Goal: Communication & Community: Answer question/provide support

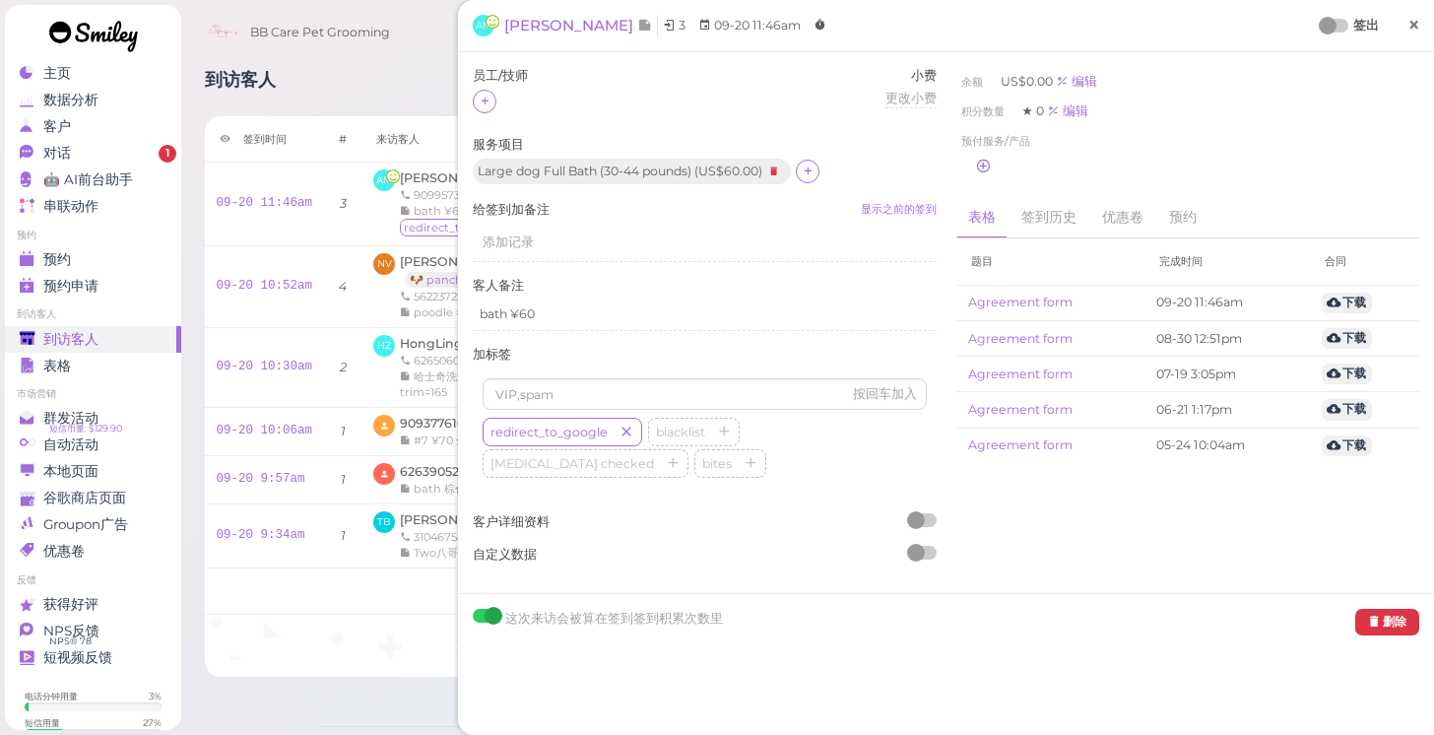
click at [1420, 28] on span "×" at bounding box center [1413, 25] width 13 height 28
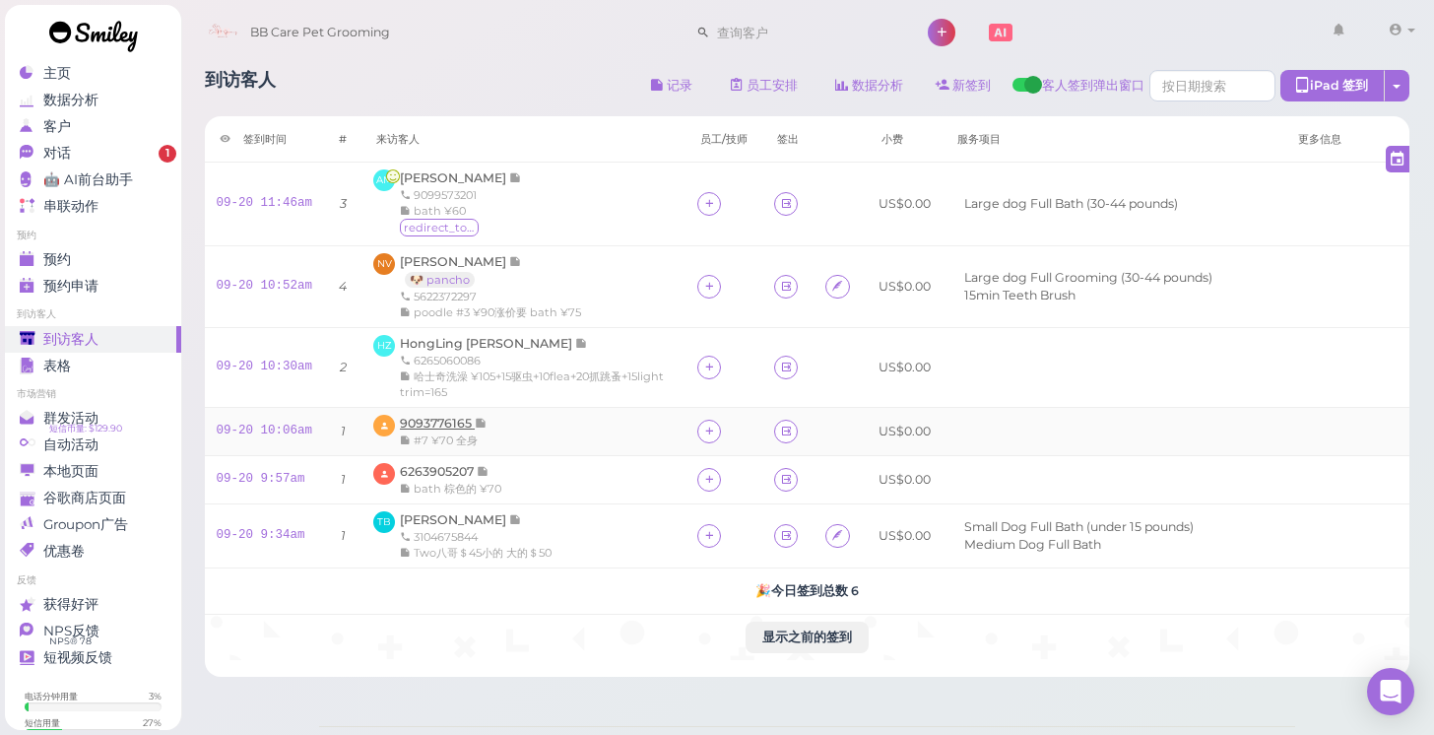
click at [438, 417] on span "9093776165" at bounding box center [437, 423] width 75 height 15
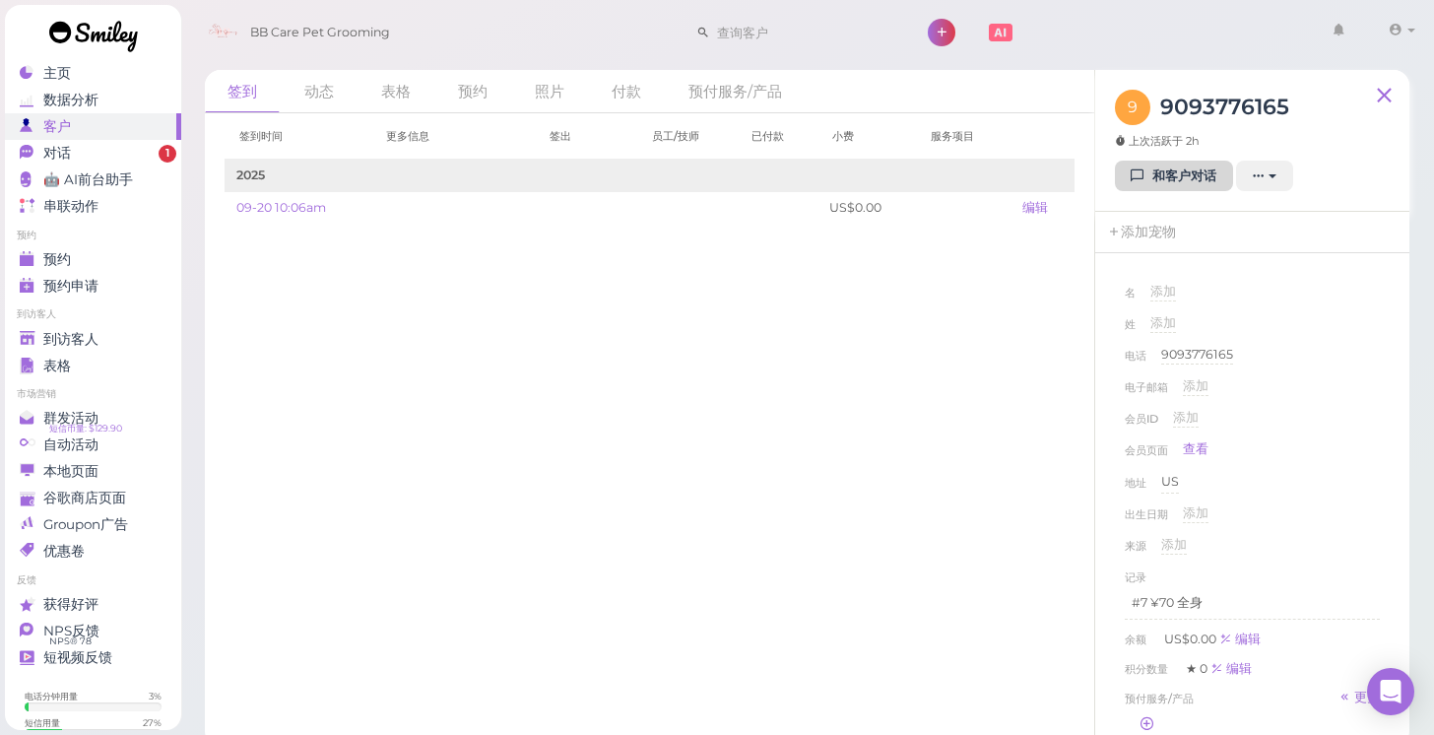
click at [1144, 171] on icon at bounding box center [1137, 175] width 13 height 15
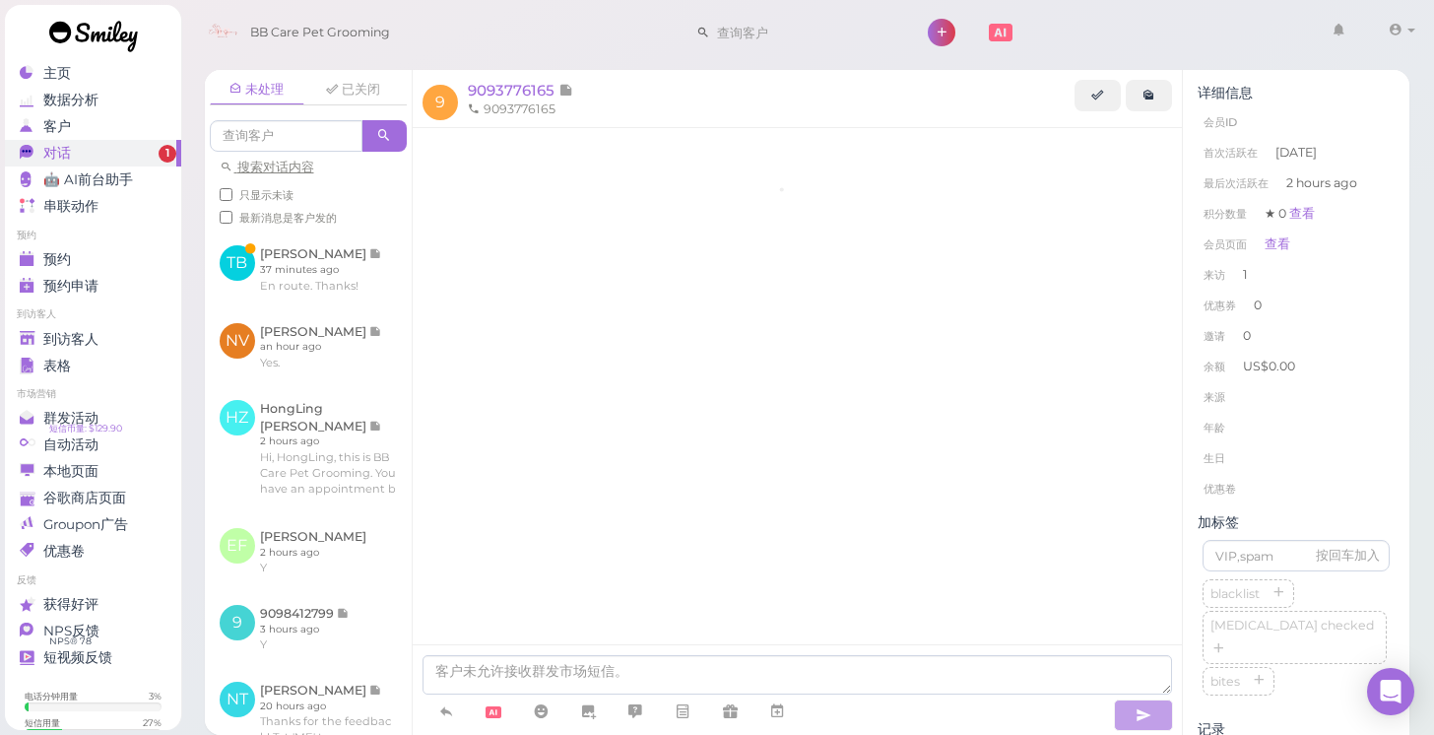
scroll to position [104, 0]
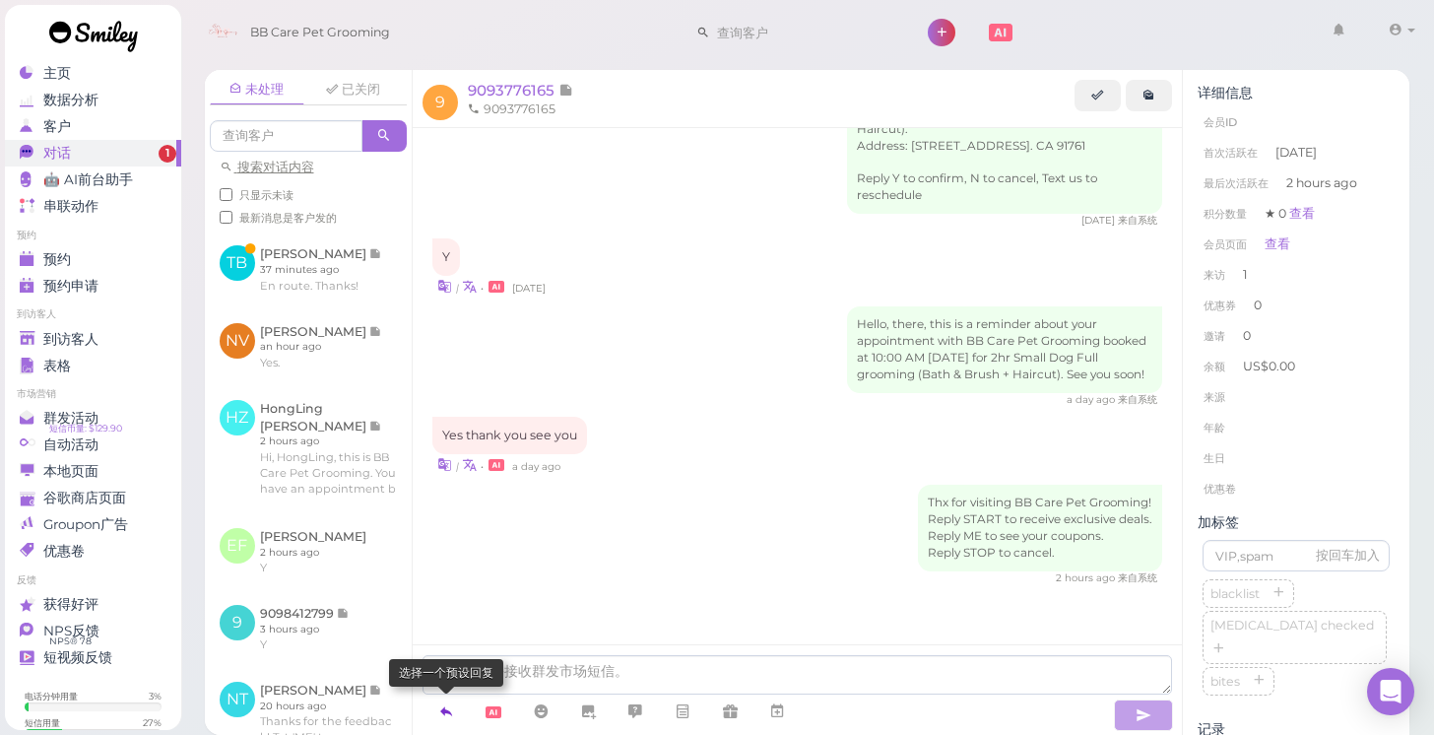
click at [447, 709] on icon at bounding box center [446, 711] width 16 height 20
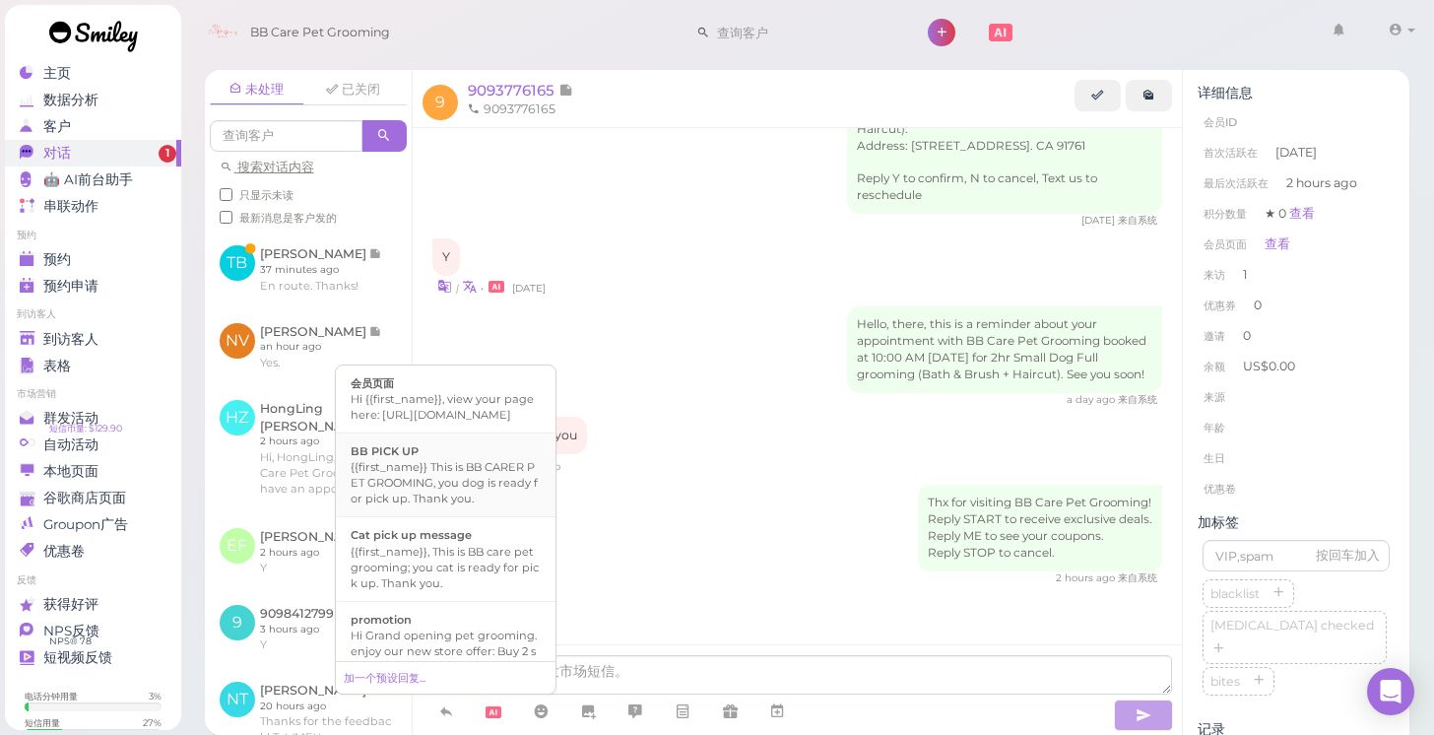
click at [425, 496] on div "{{first_name}} This is BB CARER PET GROOMING, you dog is ready for pick up. Tha…" at bounding box center [446, 482] width 190 height 47
type textarea "{{first_name}} This is BB CARER PET GROOMING, you dog is ready for pick up. Tha…"
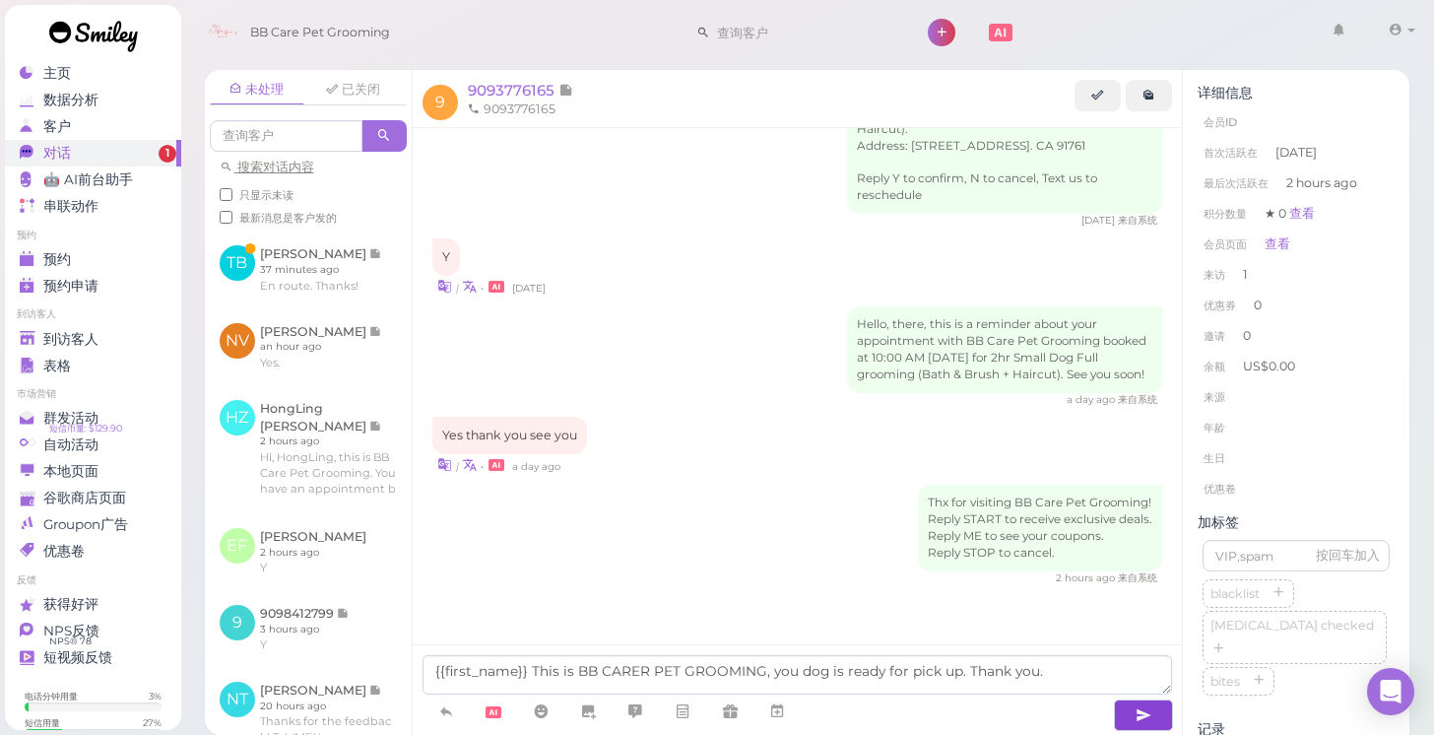
click at [1131, 706] on button "button" at bounding box center [1143, 715] width 59 height 32
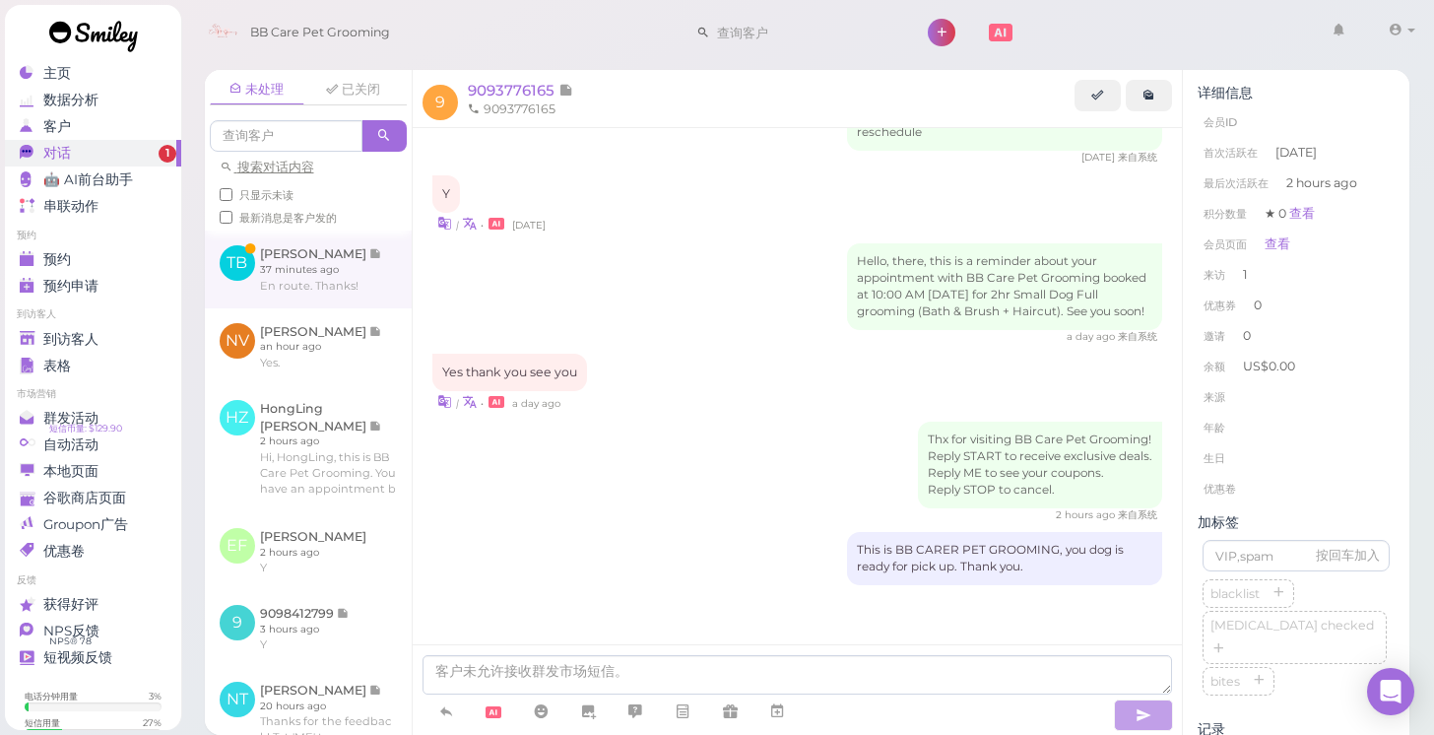
click at [315, 253] on link at bounding box center [308, 268] width 207 height 77
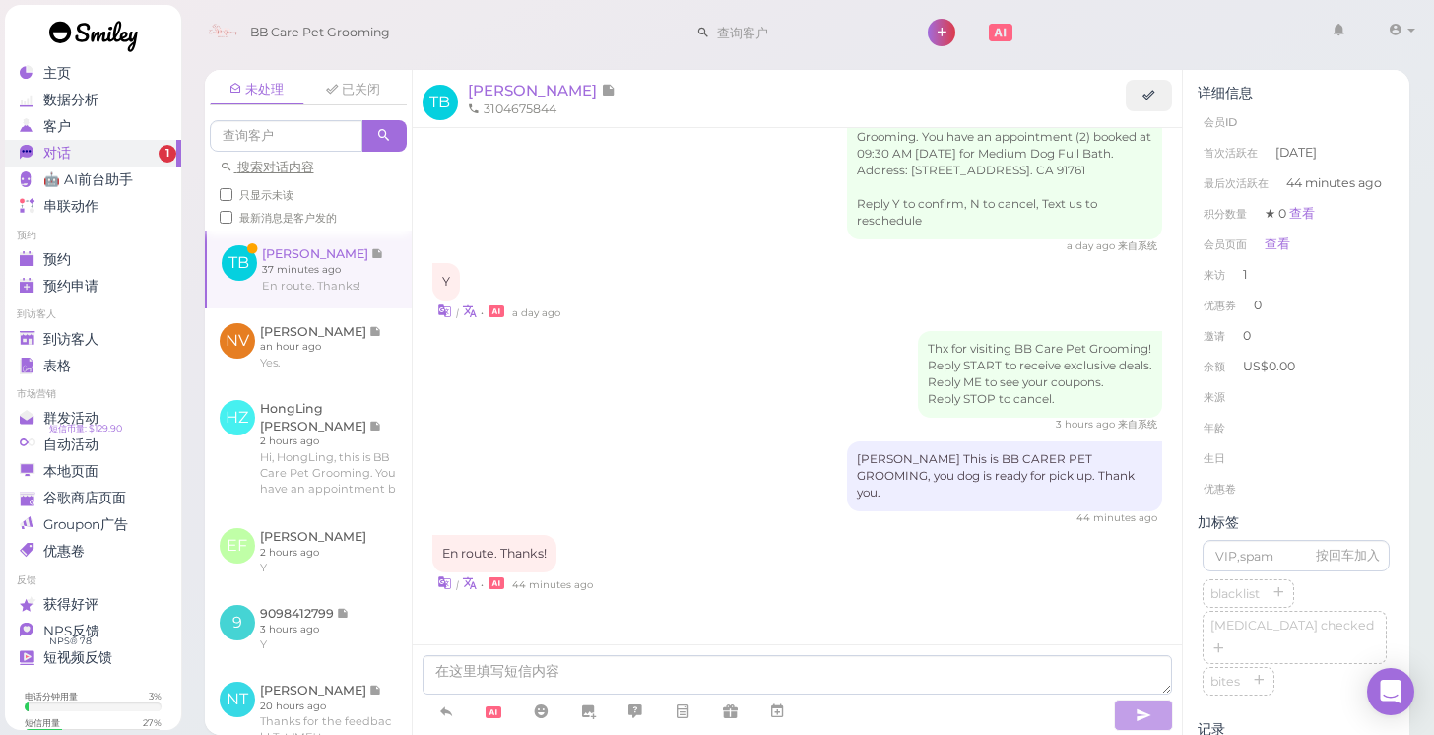
scroll to position [437, 0]
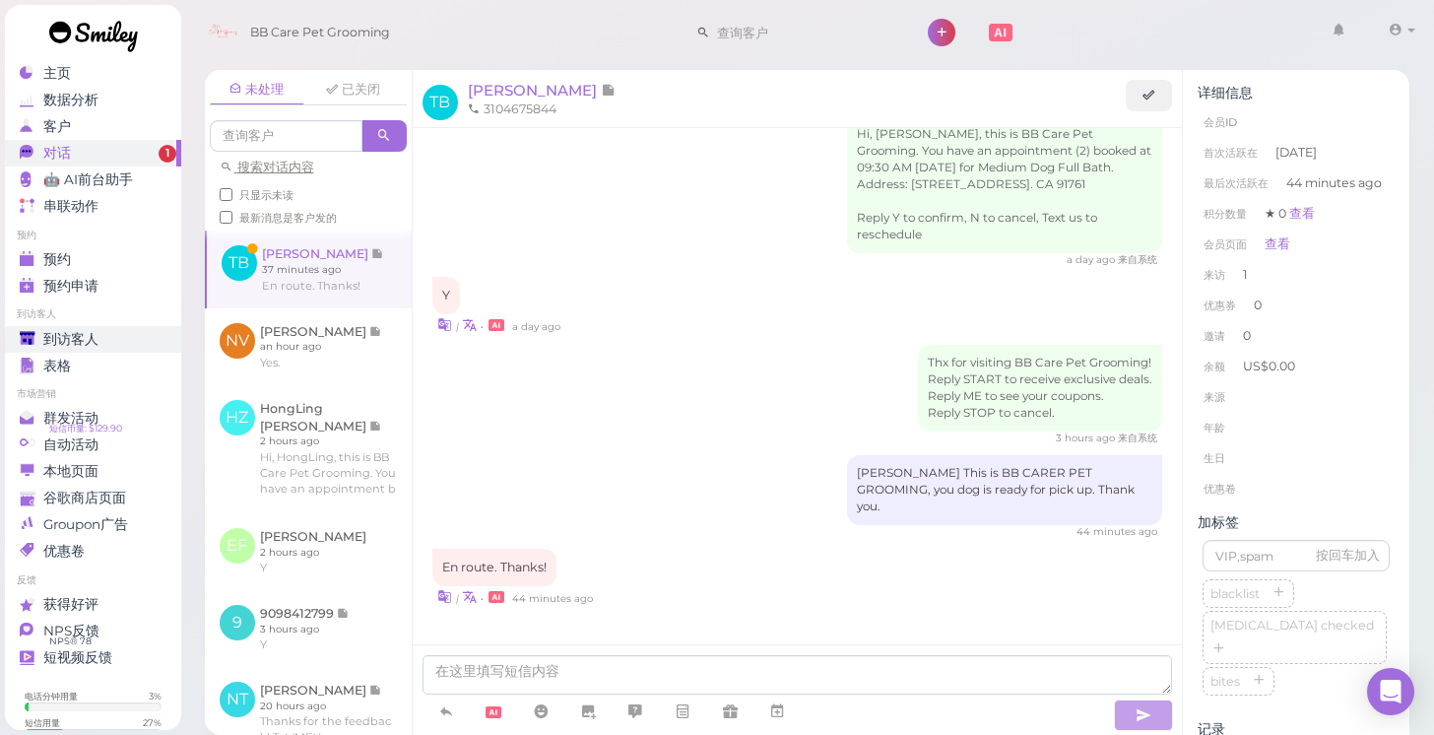
click at [60, 331] on span "到访客人" at bounding box center [70, 339] width 55 height 17
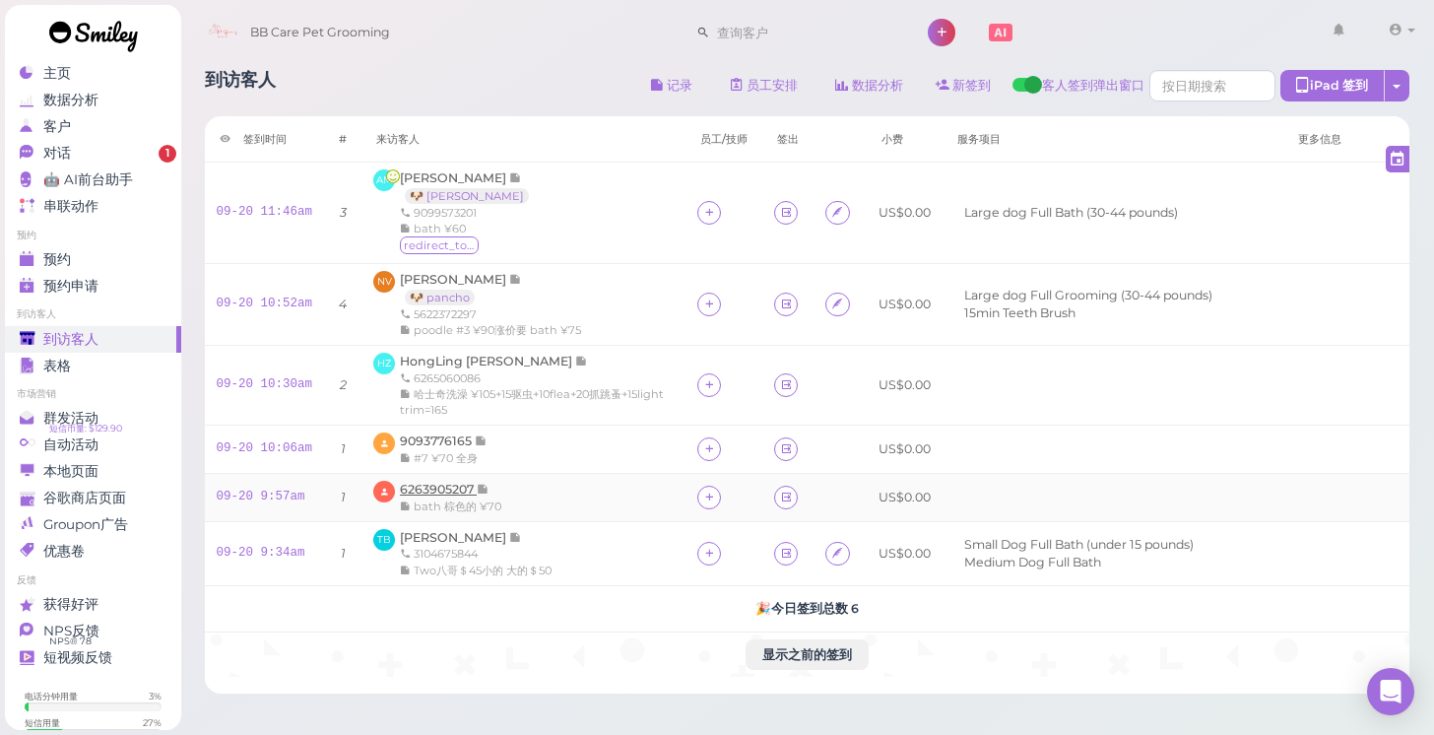
click at [455, 481] on span "6263905207" at bounding box center [438, 488] width 77 height 15
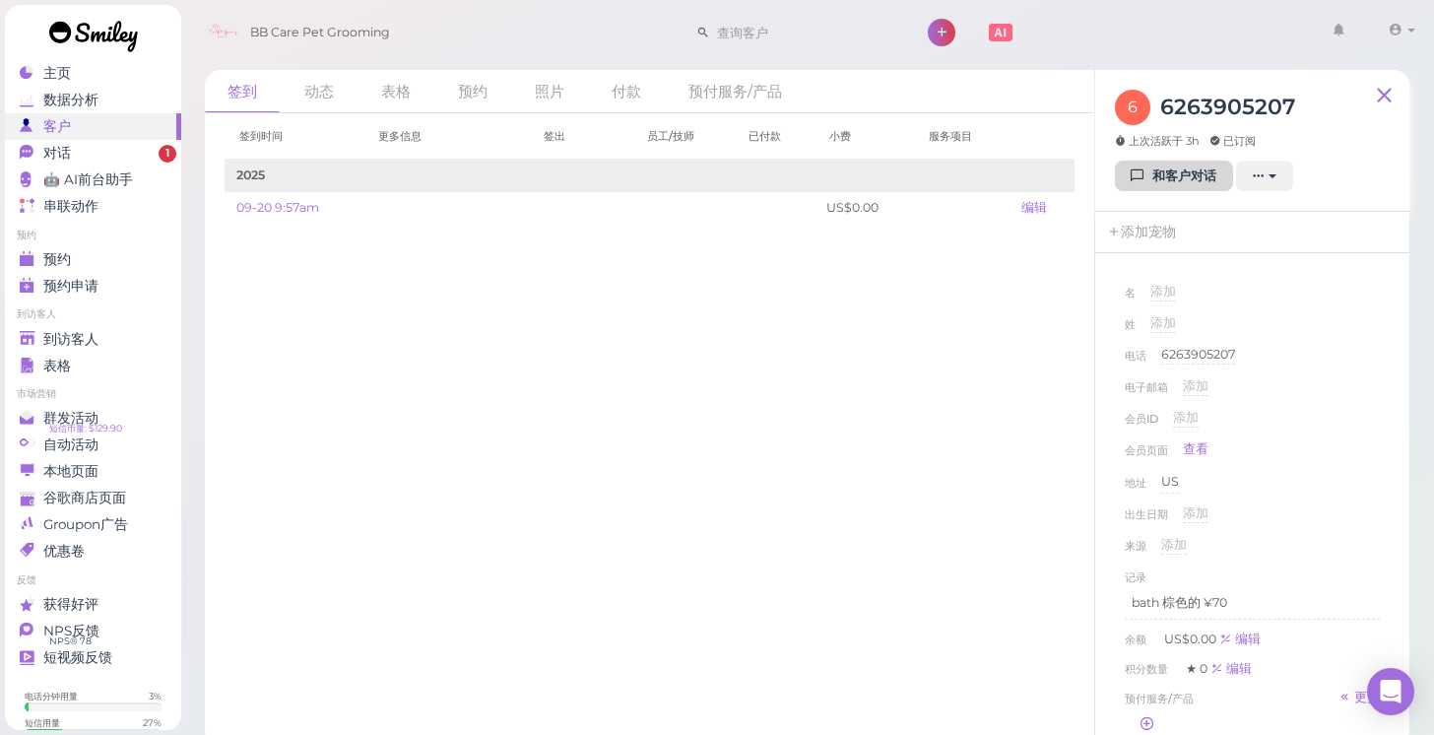
click at [1161, 178] on link "和客户对话" at bounding box center [1174, 176] width 118 height 32
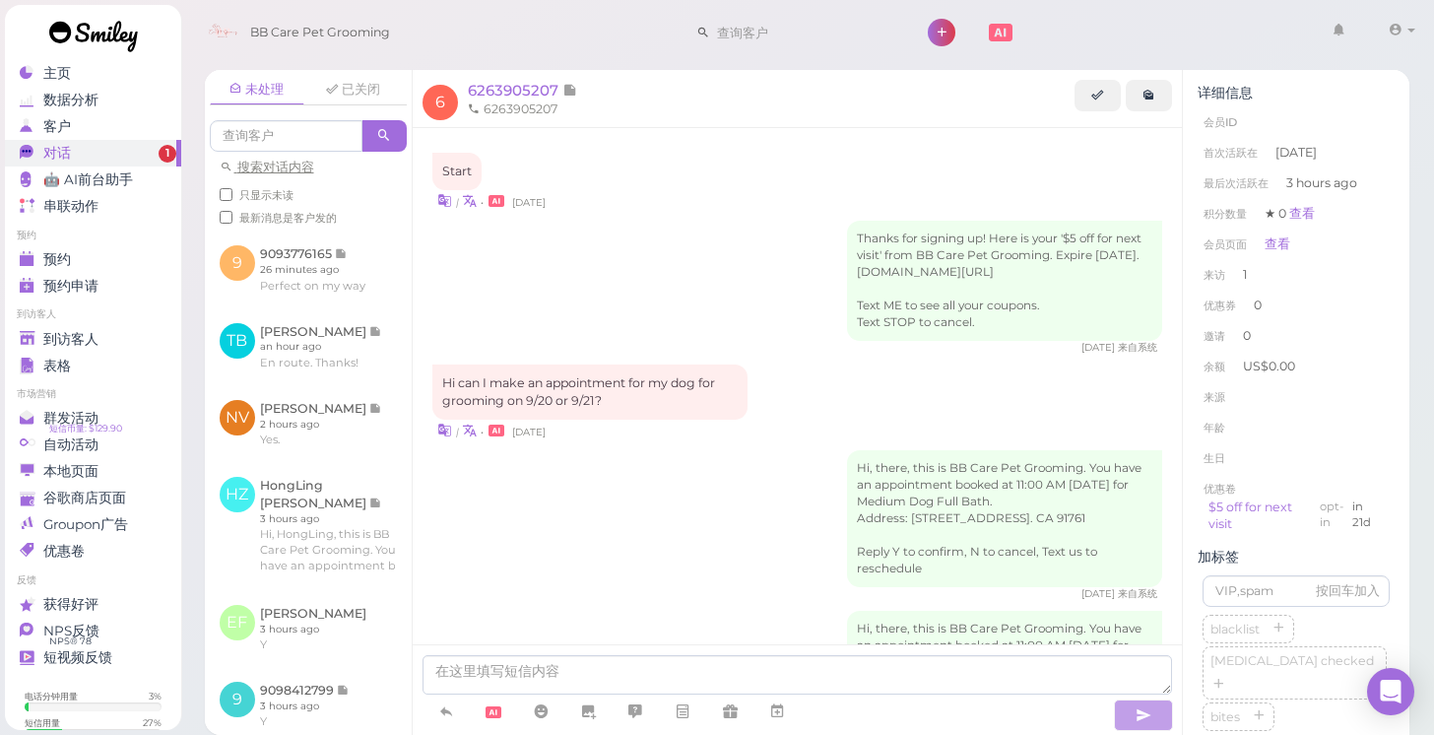
scroll to position [290, 0]
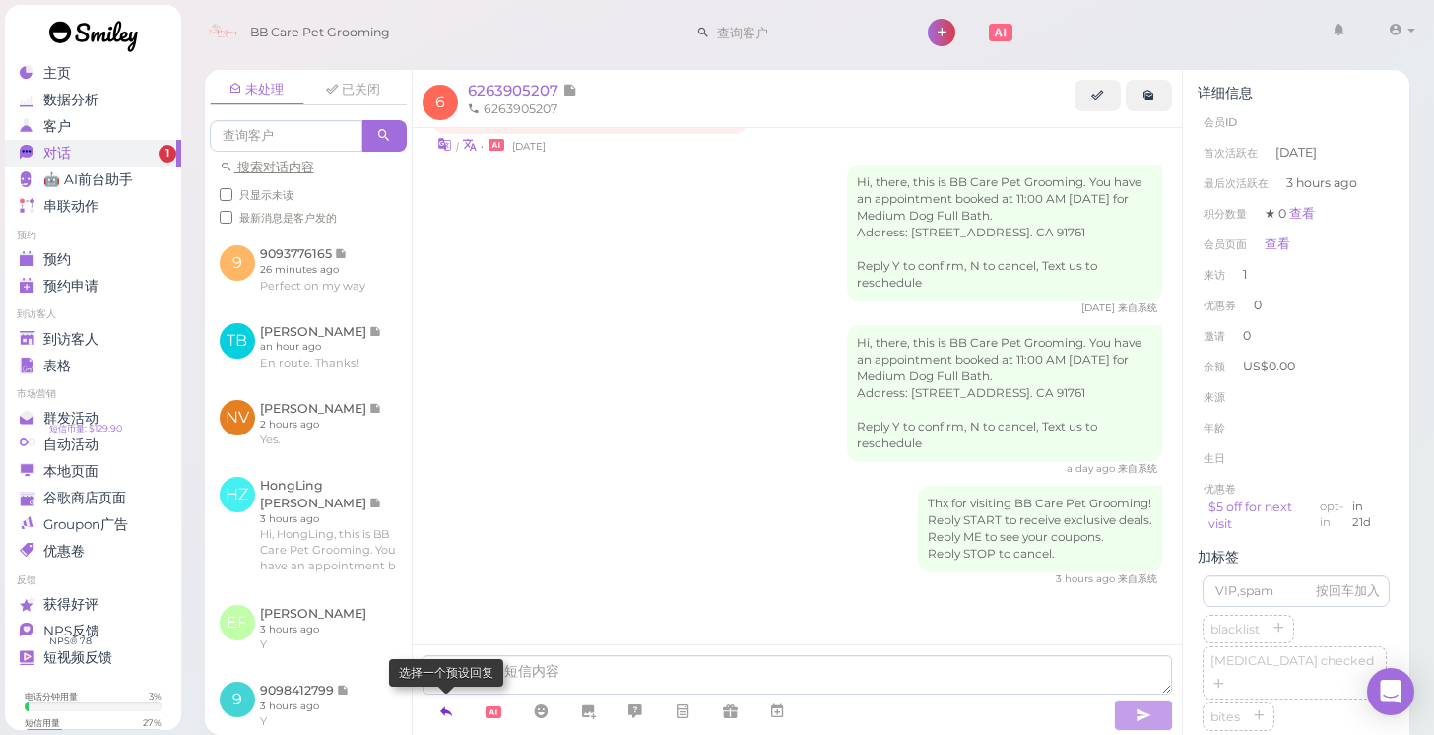
click at [446, 705] on icon at bounding box center [446, 711] width 16 height 20
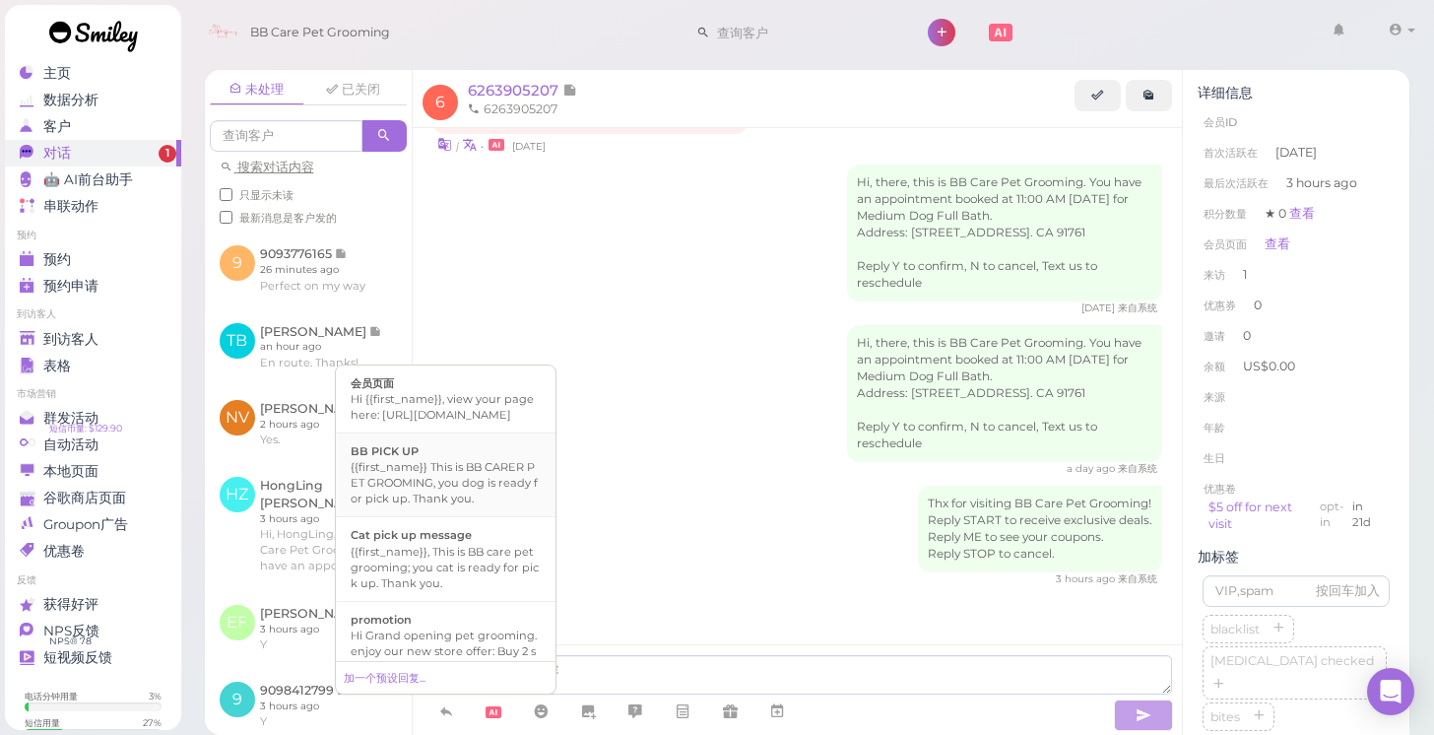
click at [434, 479] on div "{{first_name}} This is BB CARER PET GROOMING, you dog is ready for pick up. Tha…" at bounding box center [446, 482] width 190 height 47
type textarea "{{first_name}} This is BB CARER PET GROOMING, you dog is ready for pick up. Tha…"
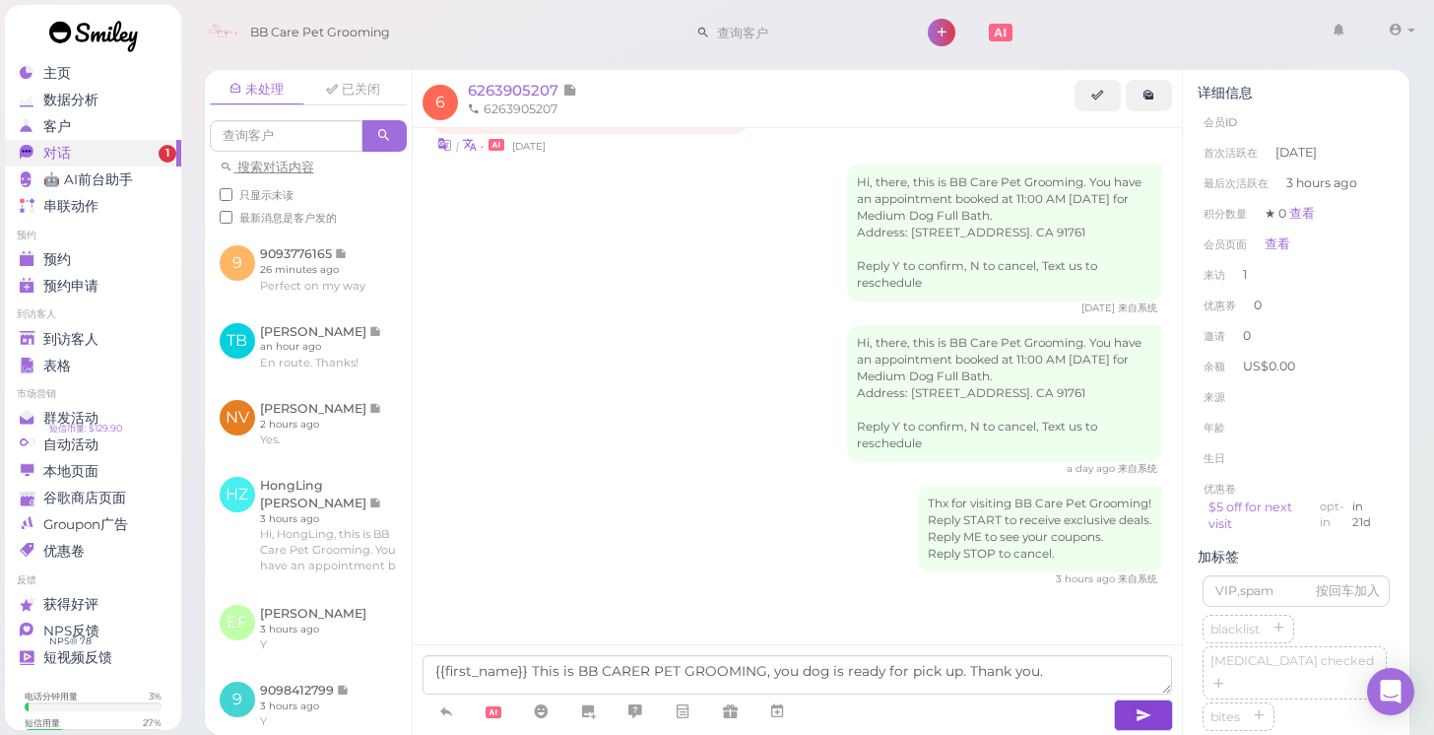
click at [1153, 707] on button "button" at bounding box center [1143, 715] width 59 height 32
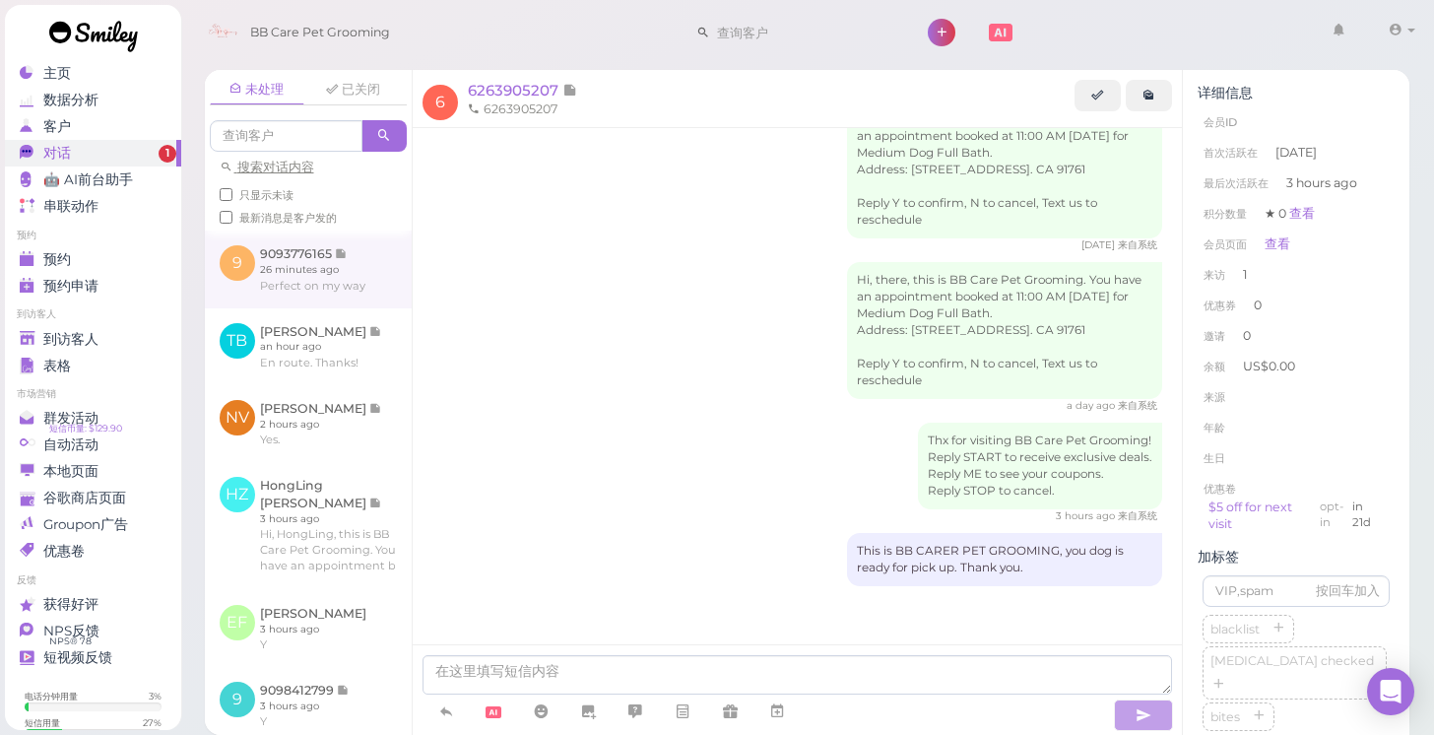
drag, startPoint x: 278, startPoint y: 285, endPoint x: 296, endPoint y: 274, distance: 21.6
click at [290, 278] on link at bounding box center [308, 268] width 207 height 77
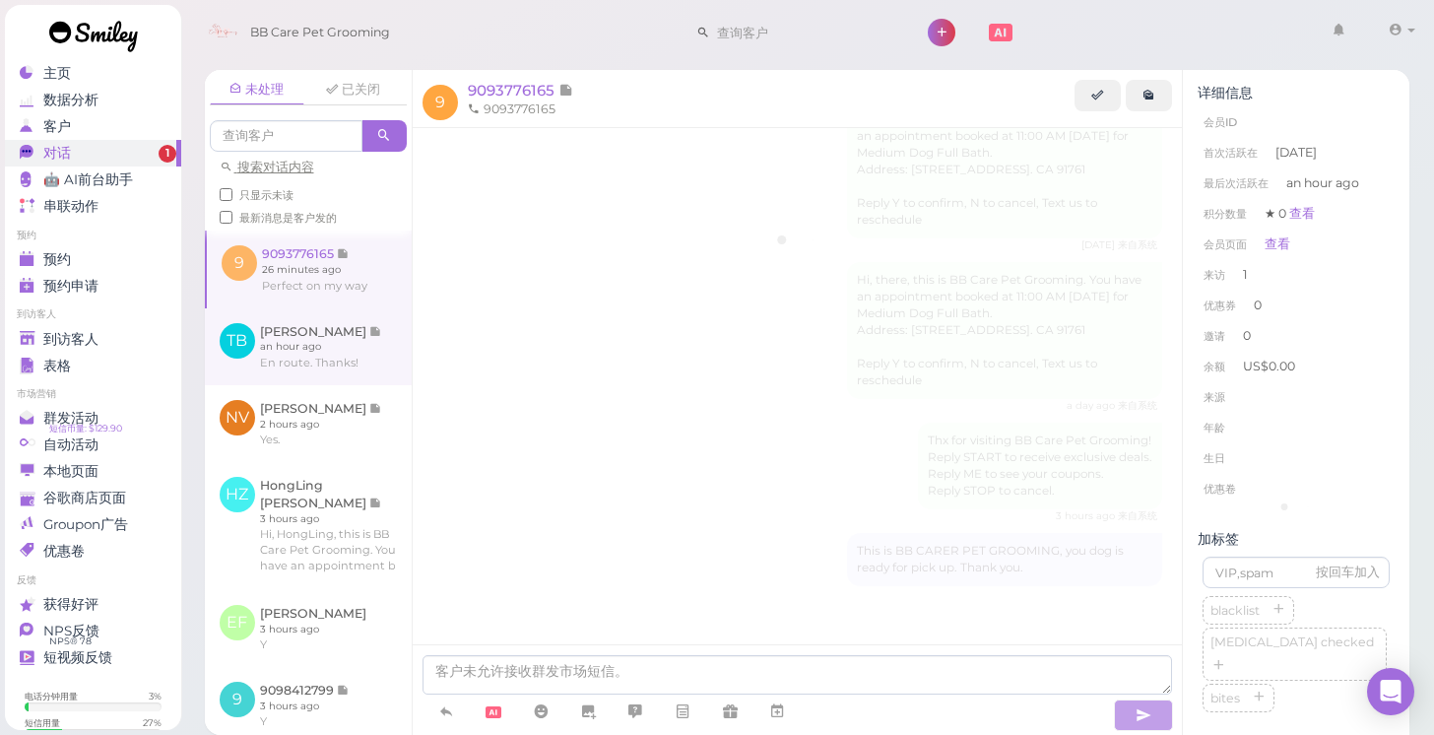
scroll to position [246, 0]
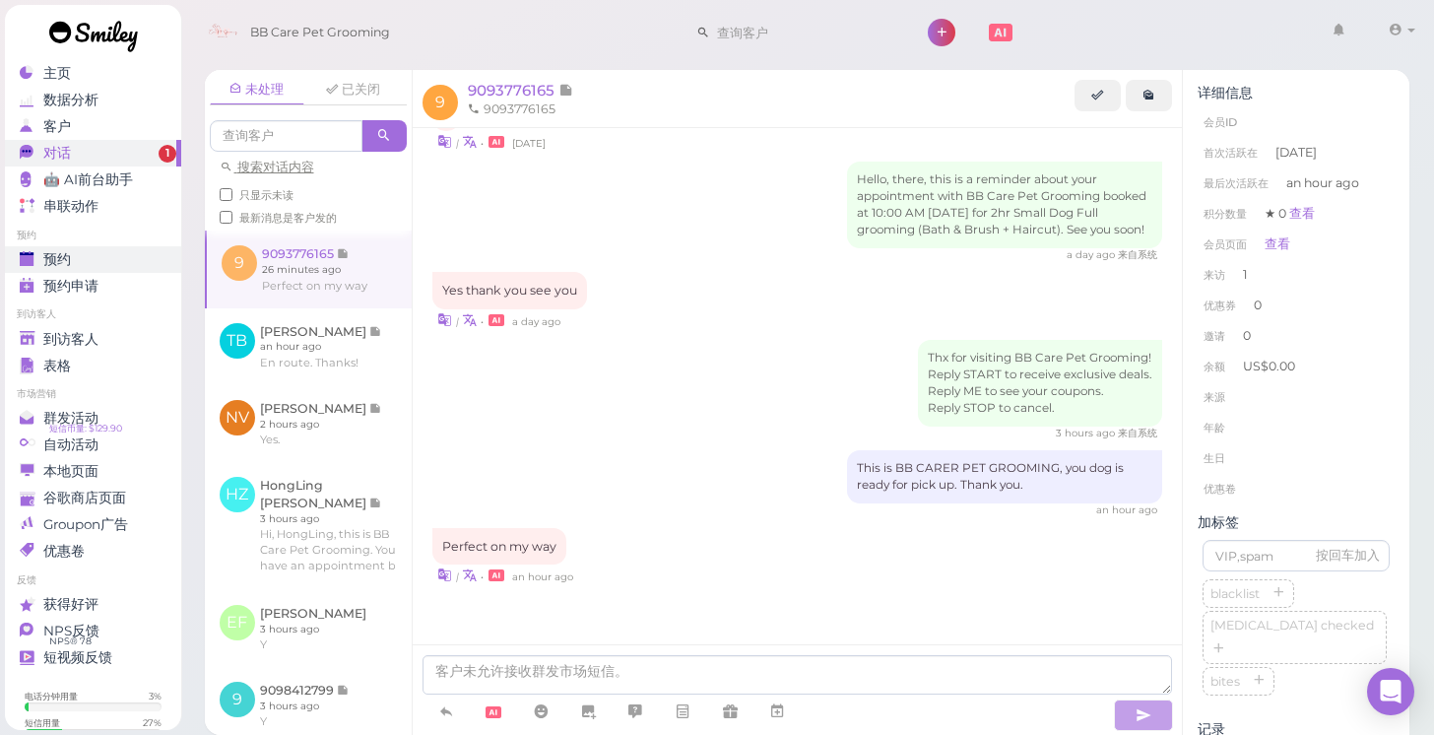
click at [86, 257] on div "预约" at bounding box center [91, 259] width 142 height 17
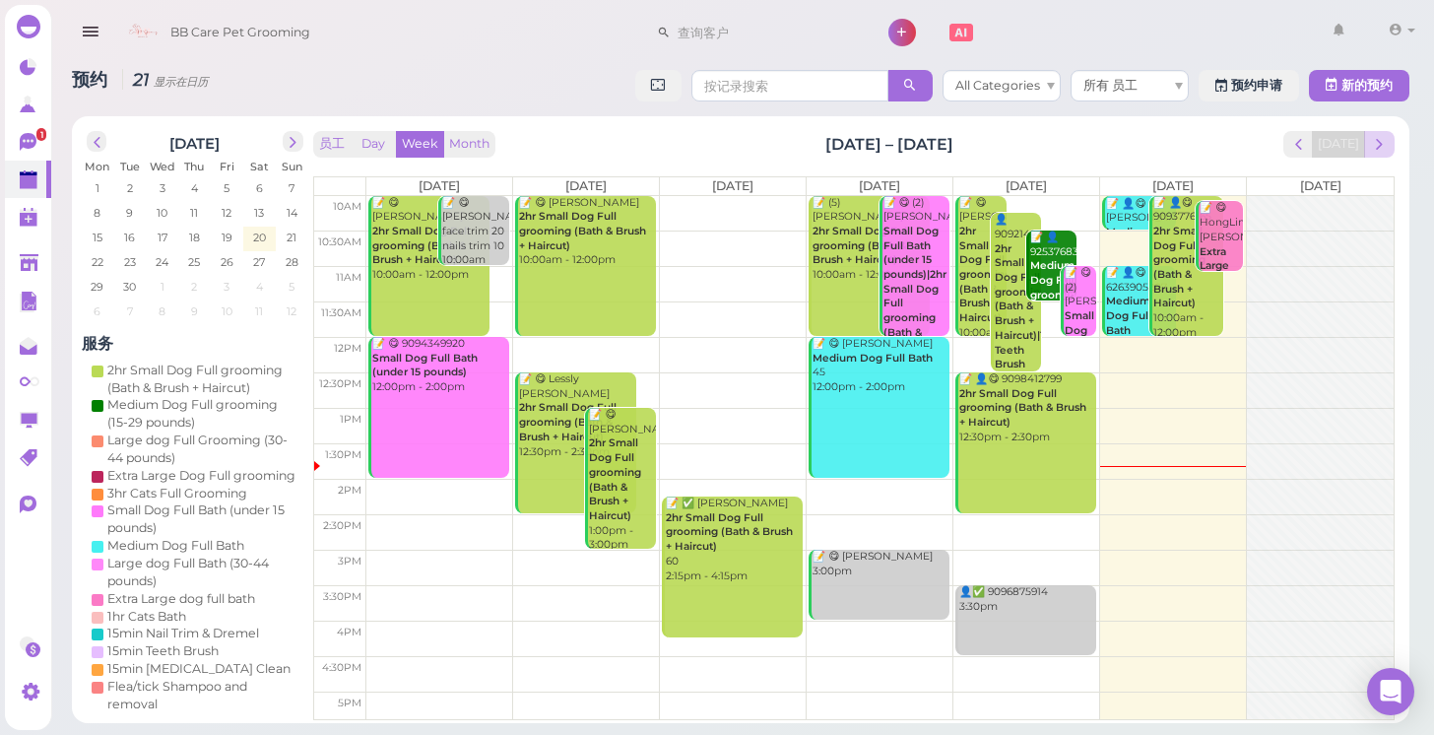
click at [1374, 154] on button "next" at bounding box center [1379, 144] width 31 height 27
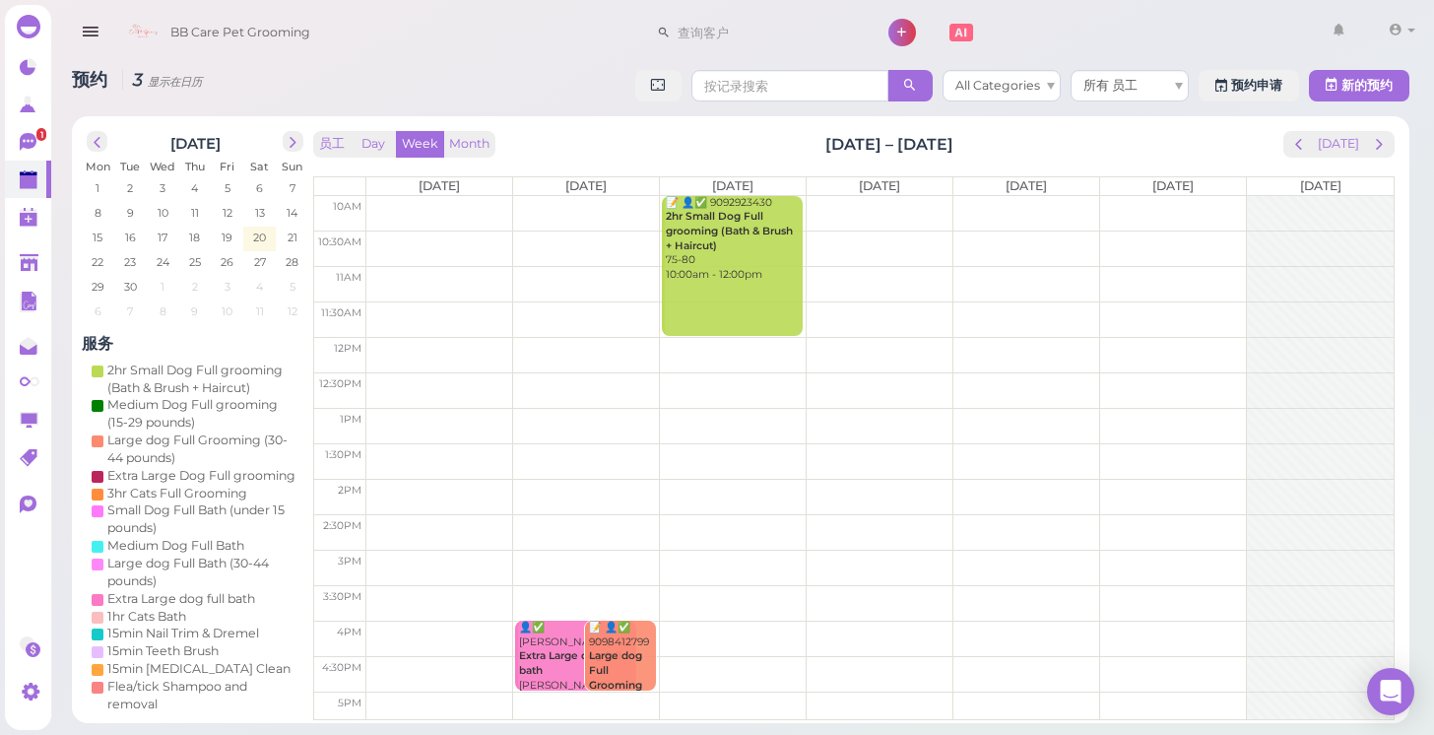
click at [396, 201] on td at bounding box center [879, 213] width 1027 height 35
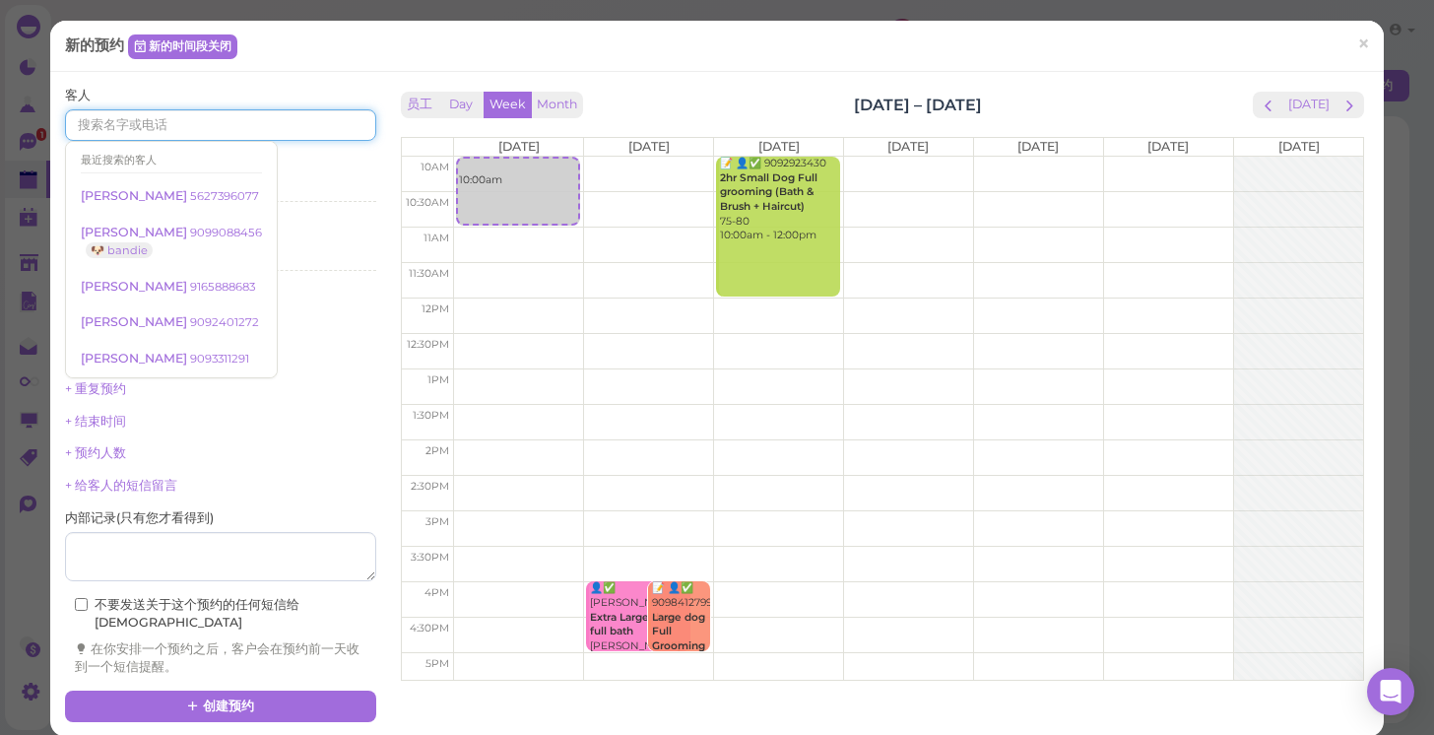
click at [276, 117] on input at bounding box center [220, 125] width 311 height 32
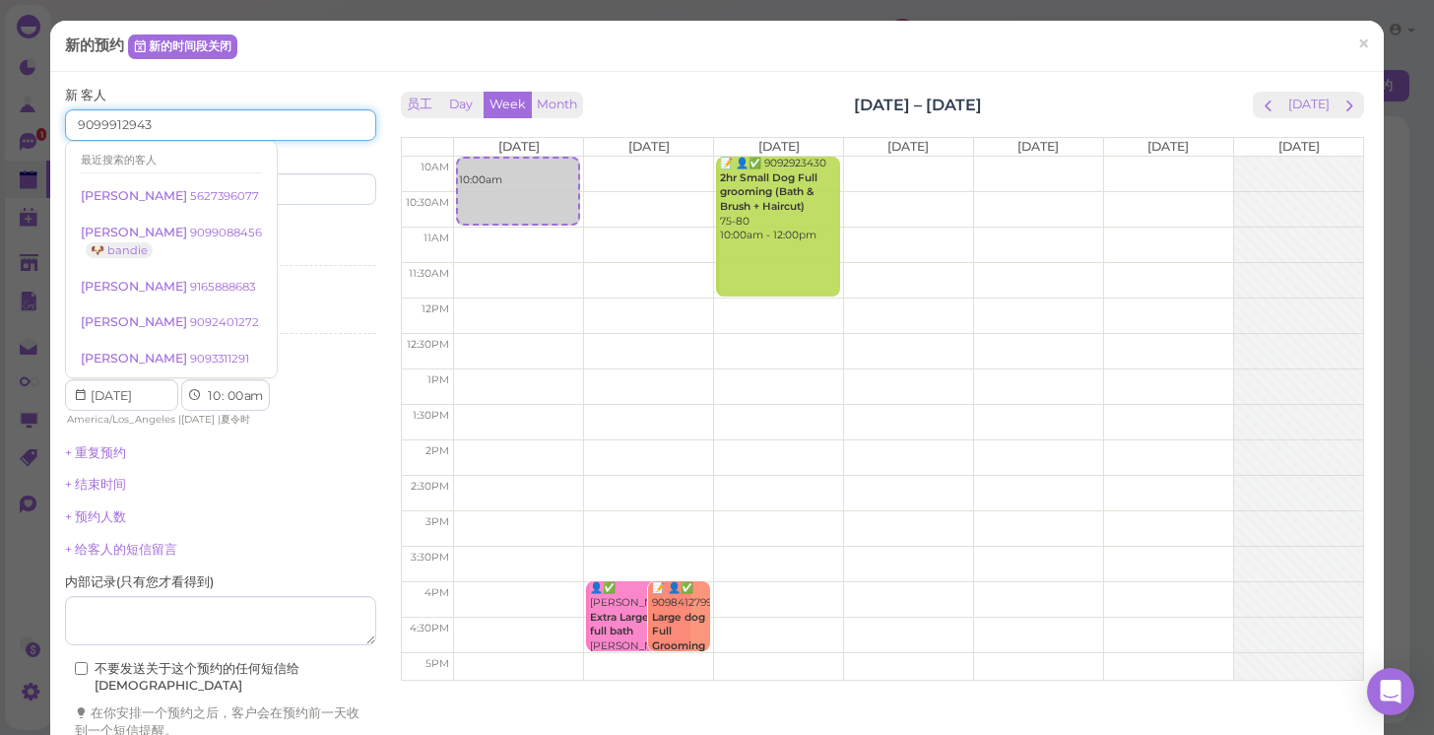
type input "9099912943"
click at [322, 478] on div "+ 结束时间" at bounding box center [220, 485] width 311 height 18
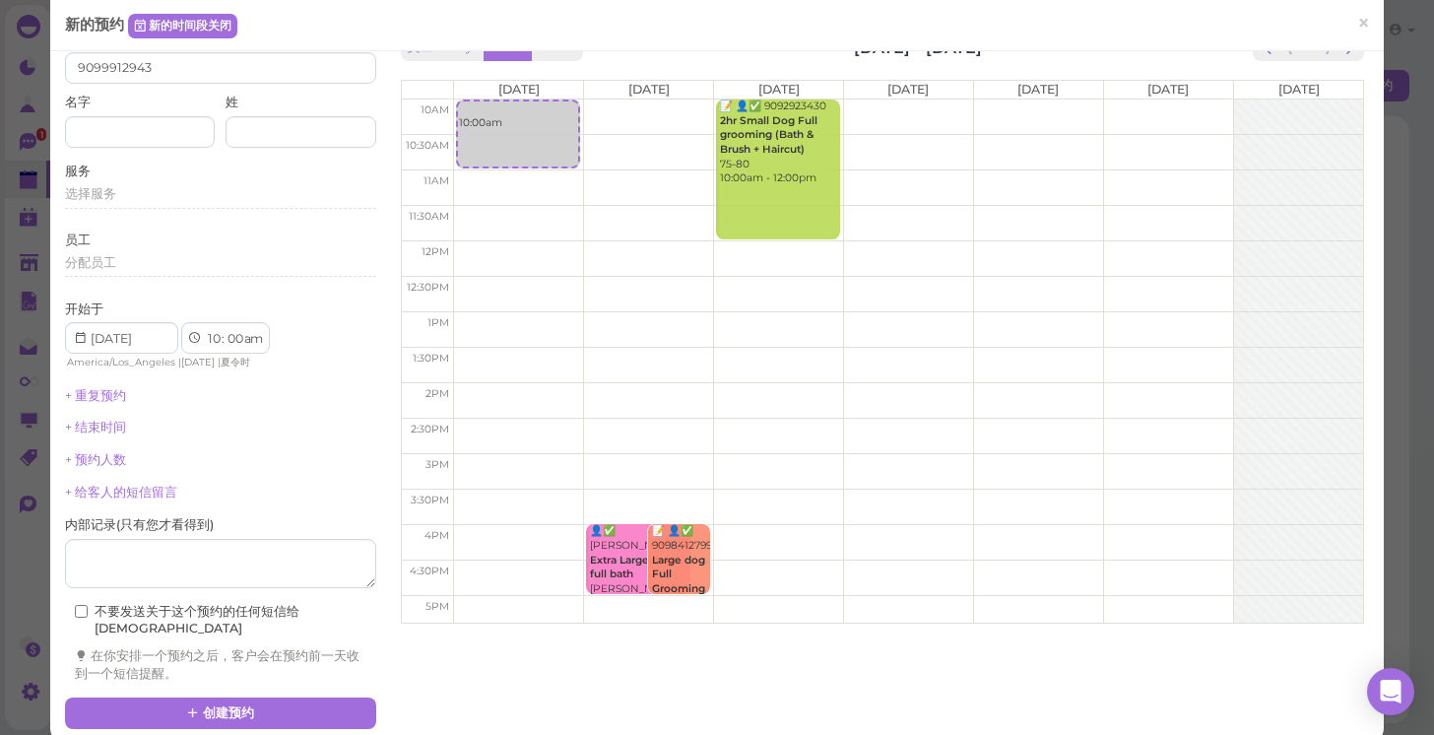
scroll to position [55, 0]
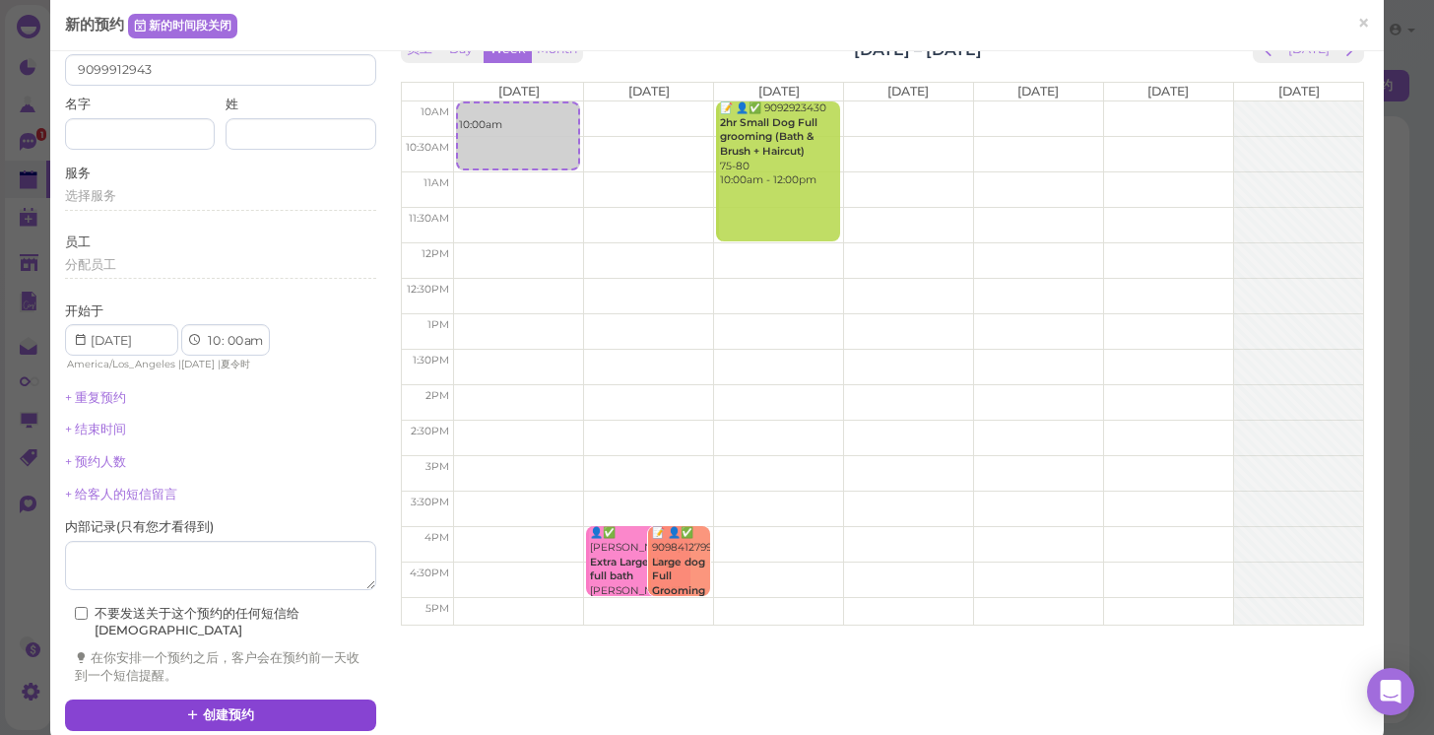
click at [246, 699] on button "创建预约" at bounding box center [220, 715] width 311 height 32
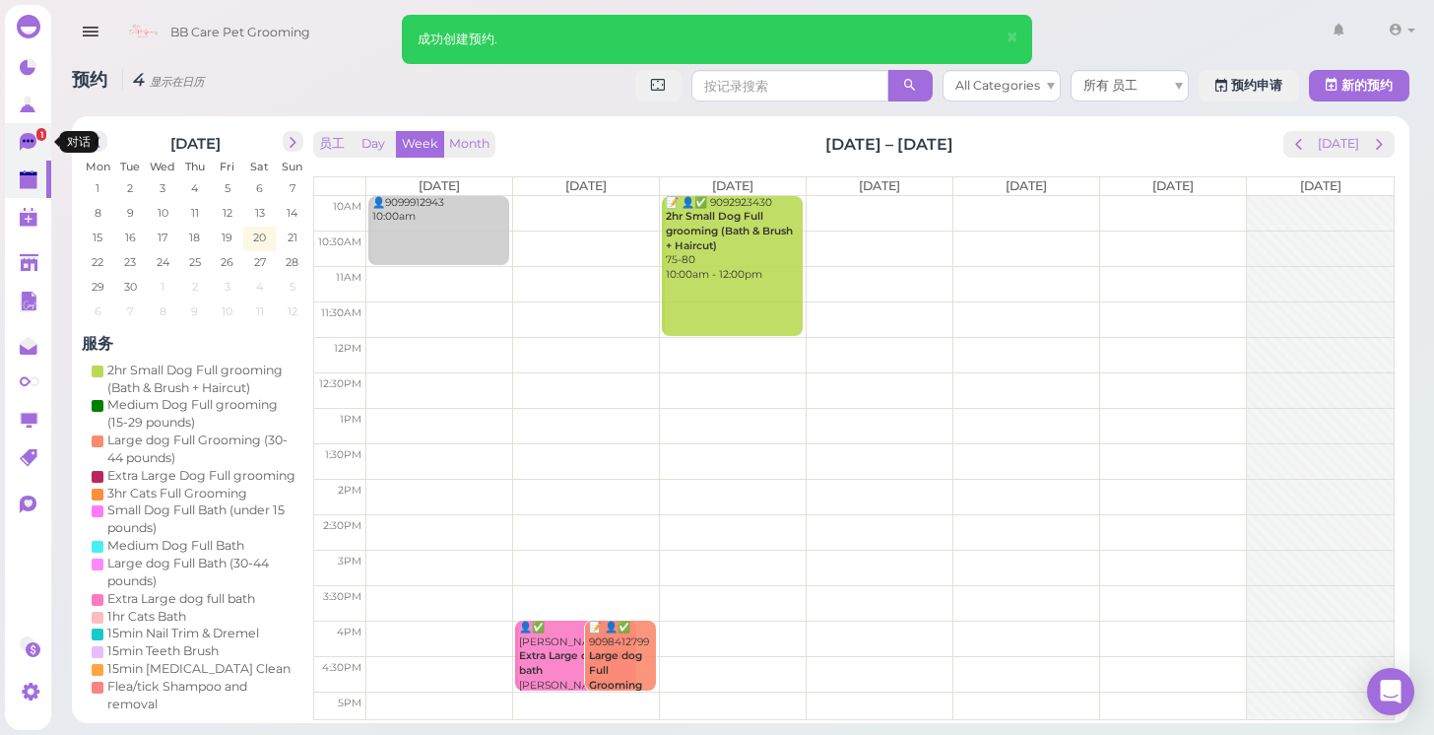
click at [32, 145] on icon at bounding box center [28, 142] width 17 height 18
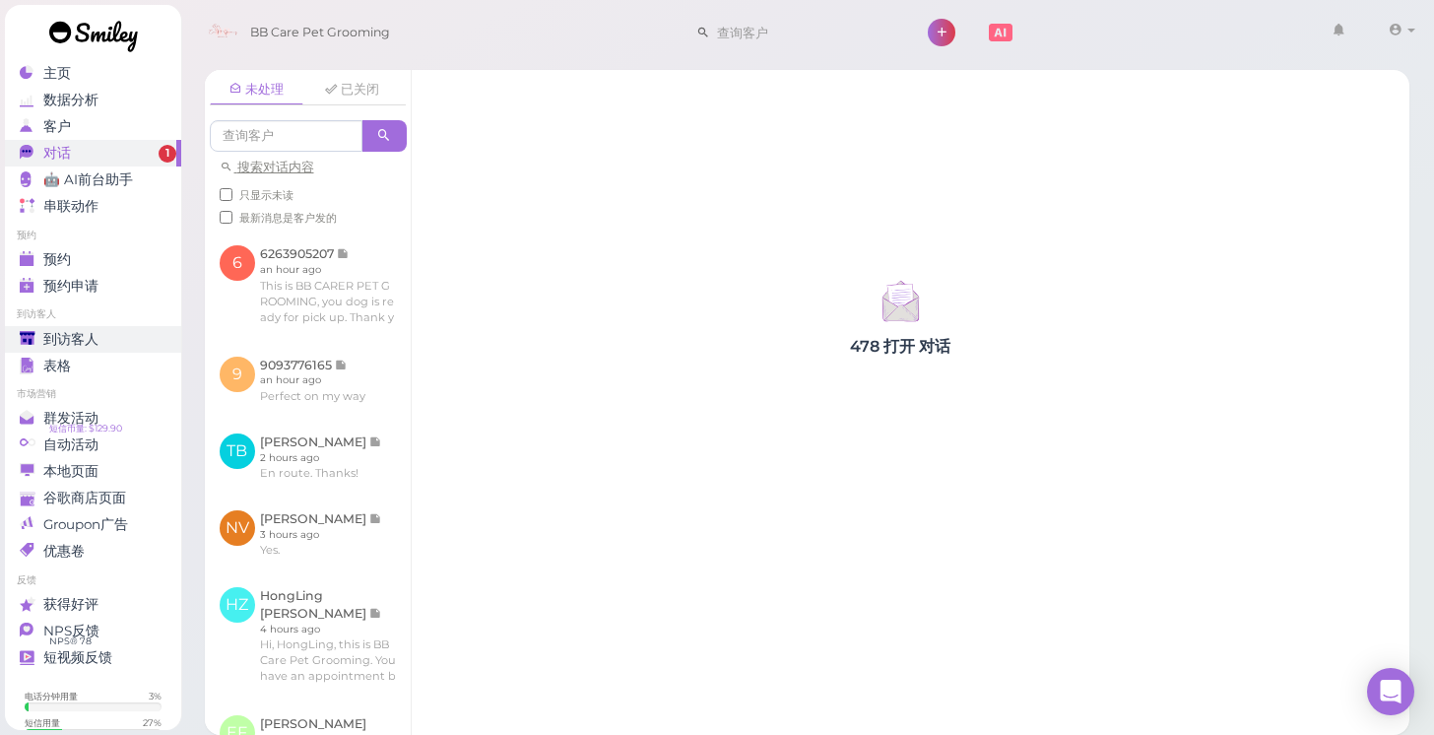
click at [116, 346] on div "到访客人" at bounding box center [91, 339] width 142 height 17
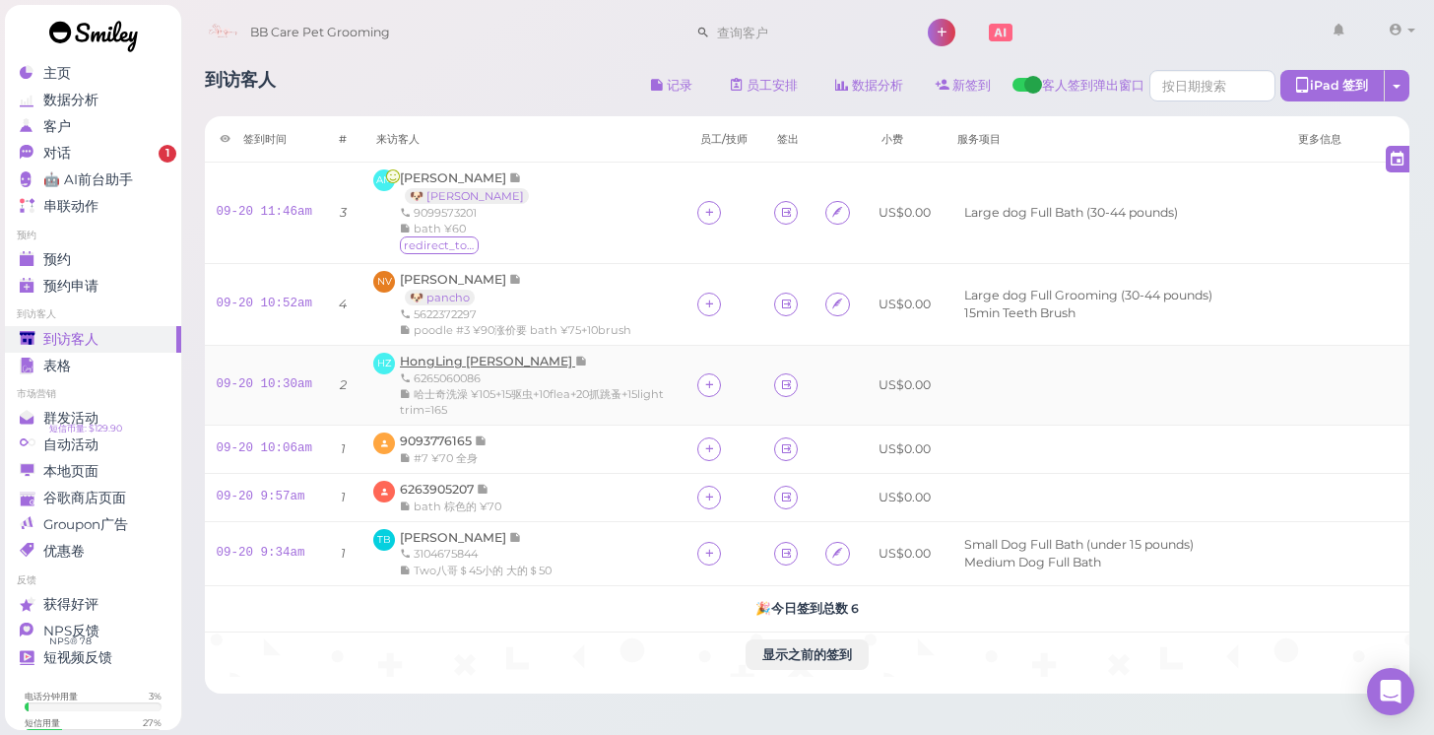
click at [476, 356] on span "HongLing [PERSON_NAME]" at bounding box center [487, 360] width 175 height 15
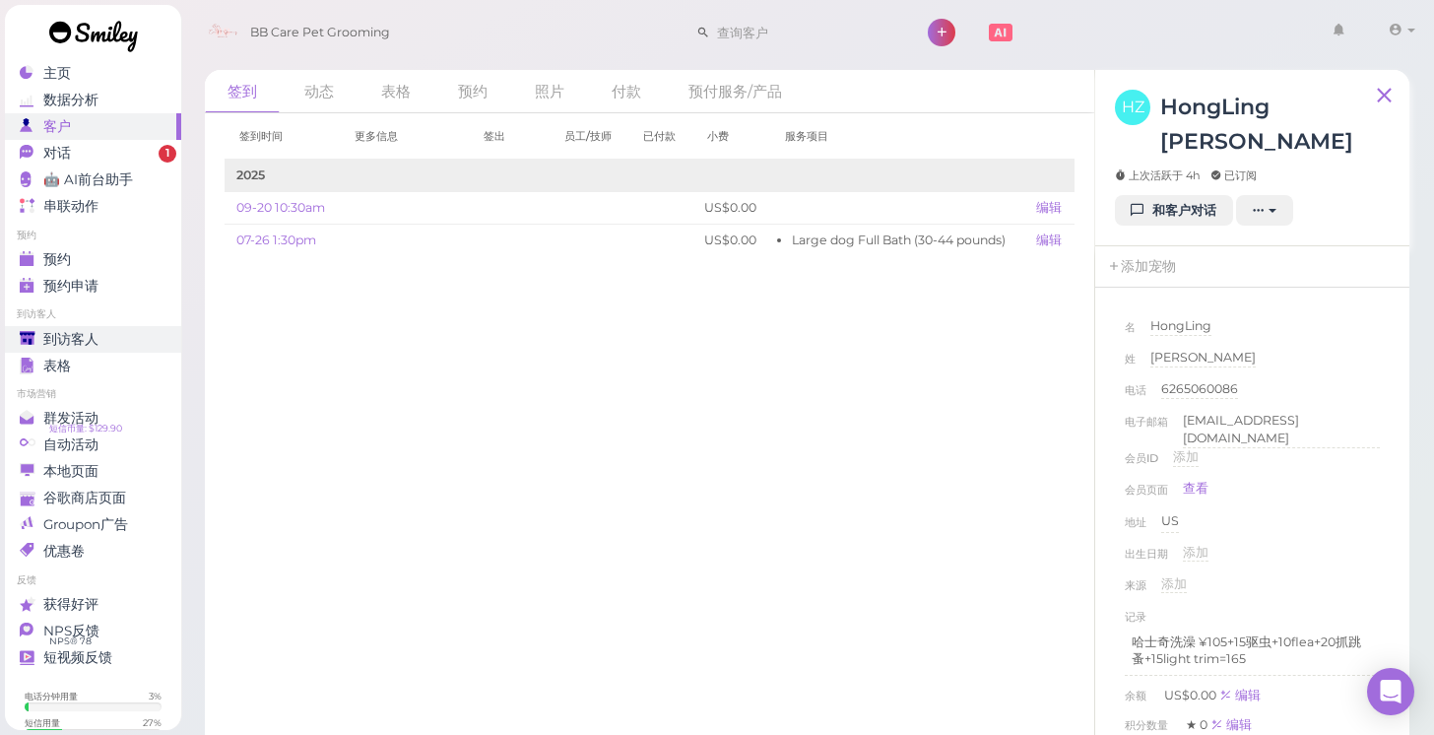
click at [116, 346] on div "到访客人" at bounding box center [91, 339] width 142 height 17
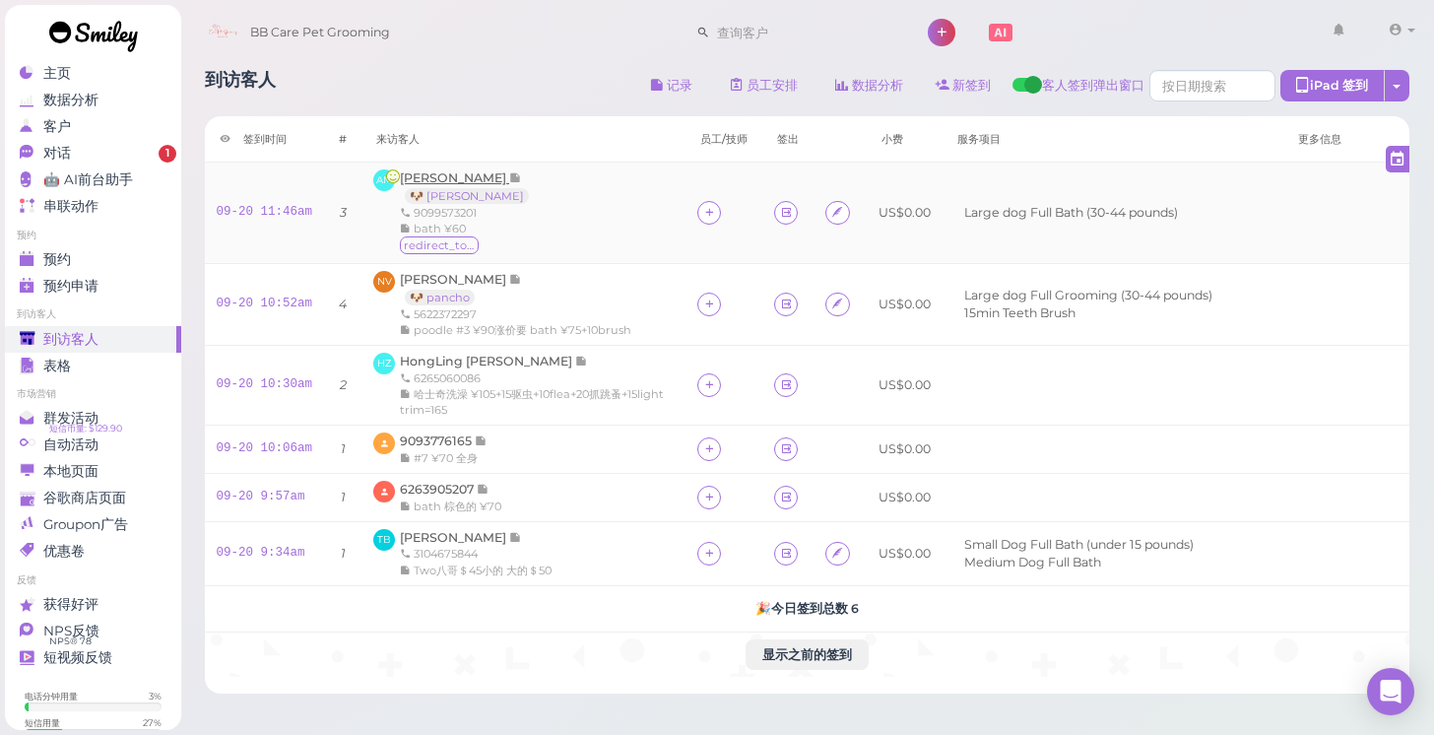
click at [436, 175] on span "[PERSON_NAME]" at bounding box center [454, 177] width 109 height 15
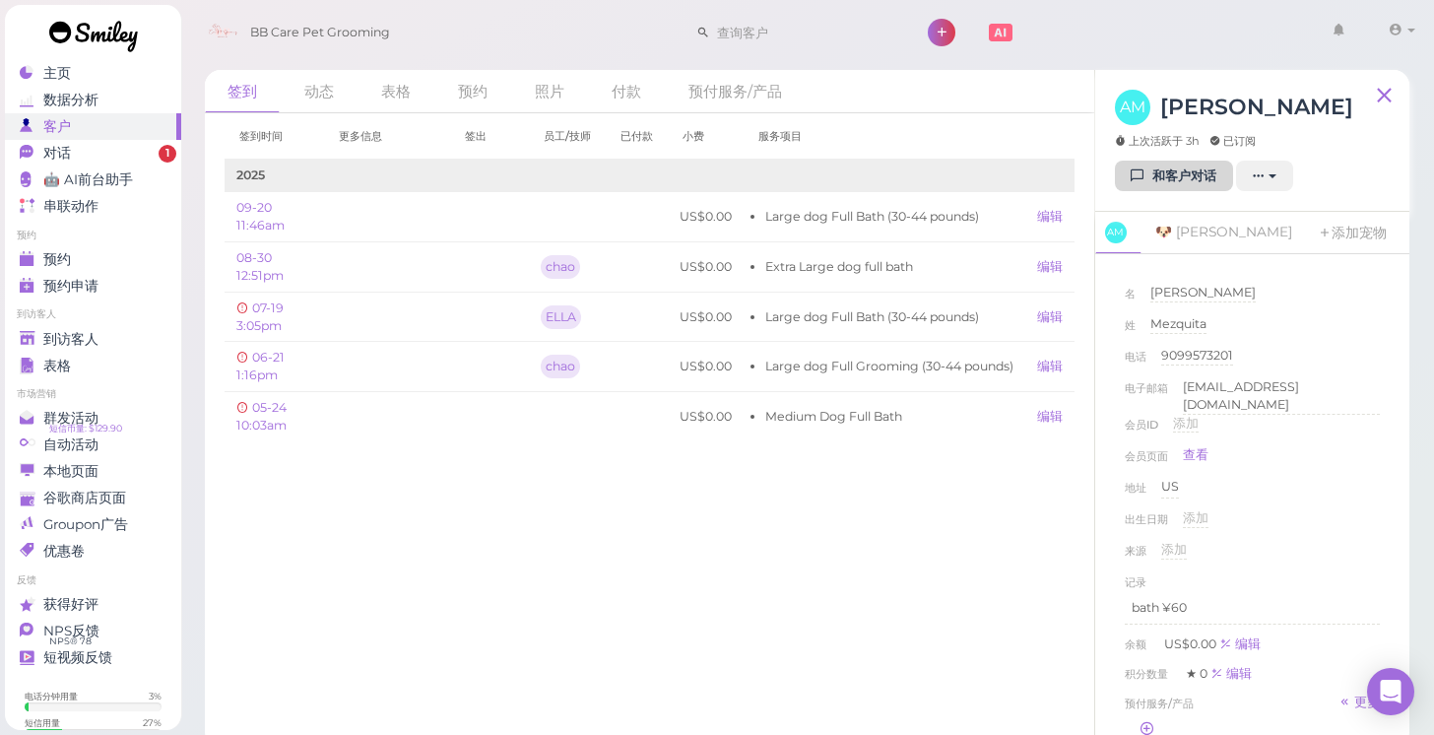
click at [1123, 188] on link "和客户对话" at bounding box center [1174, 176] width 118 height 32
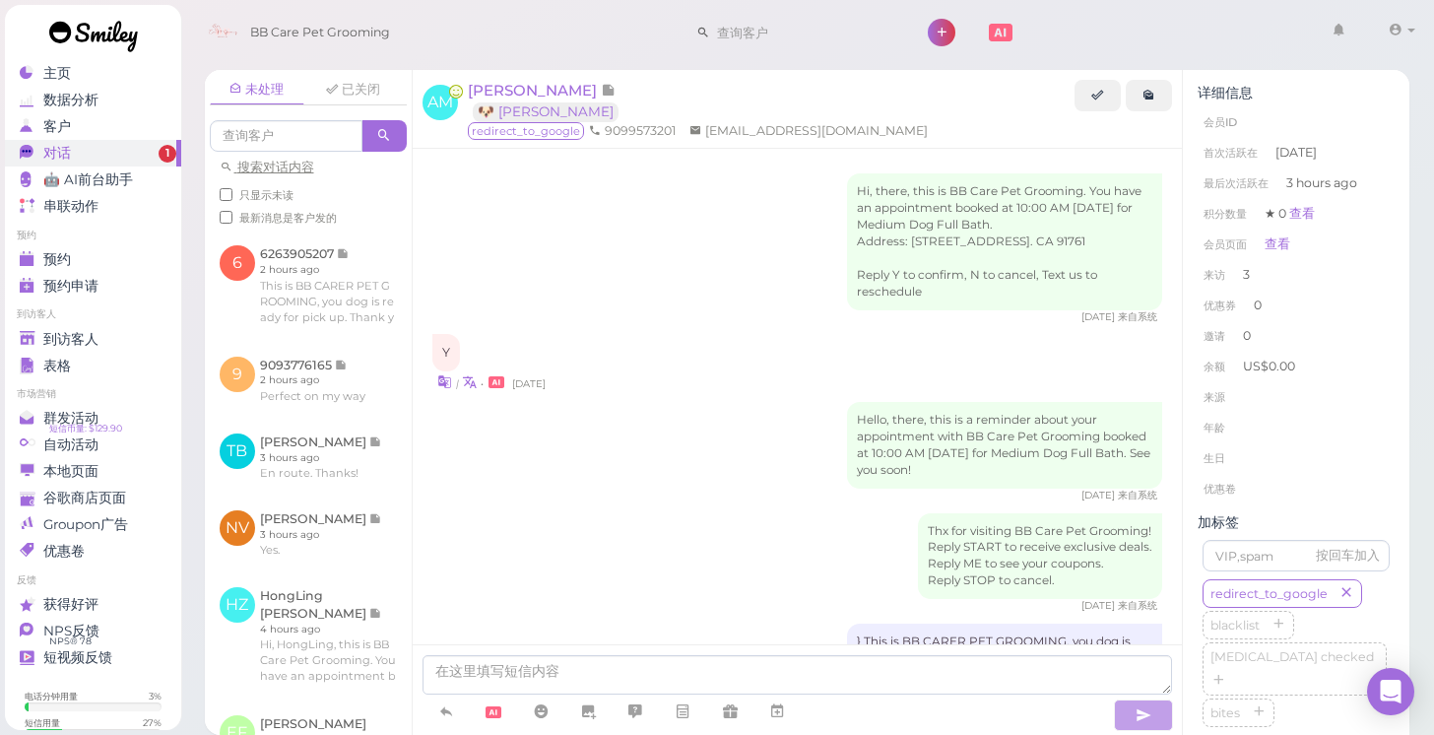
scroll to position [1940, 0]
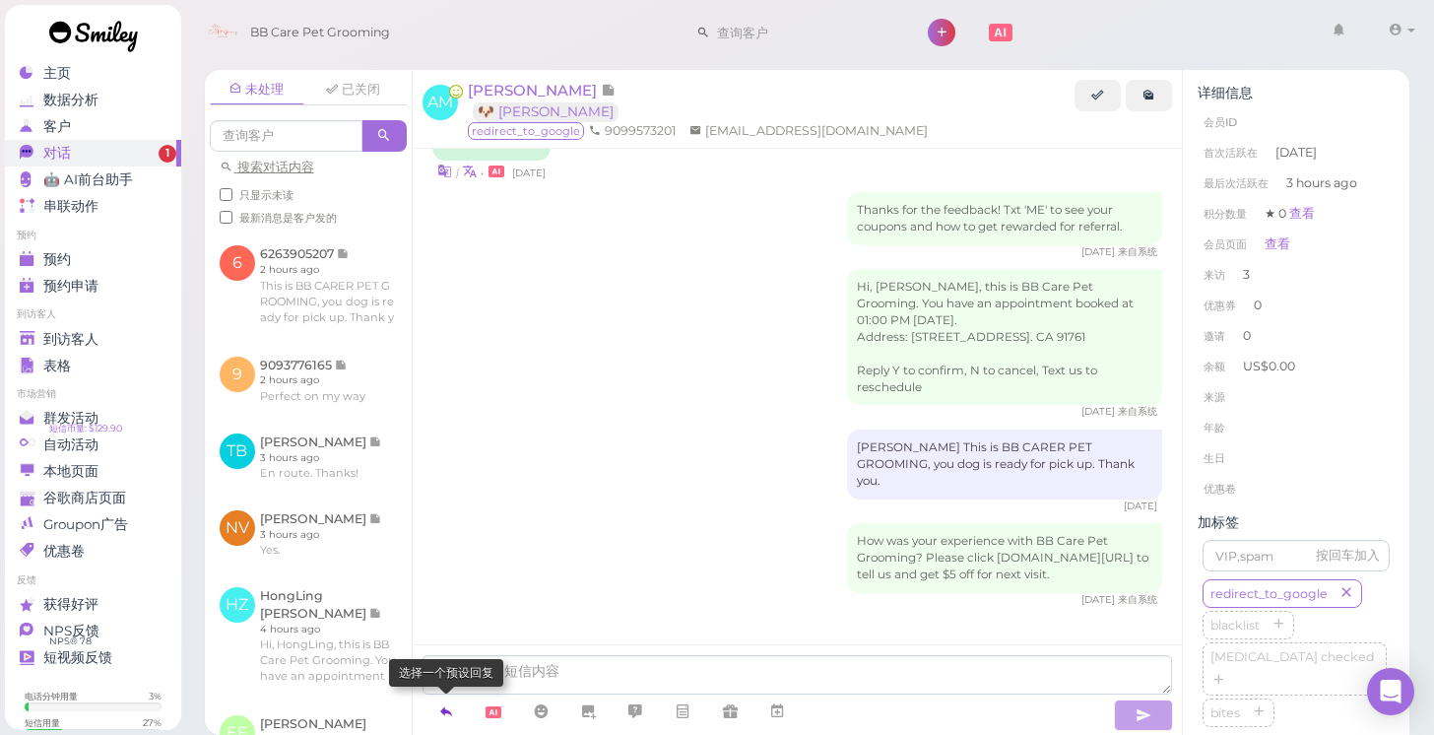
click at [442, 702] on icon at bounding box center [446, 711] width 16 height 20
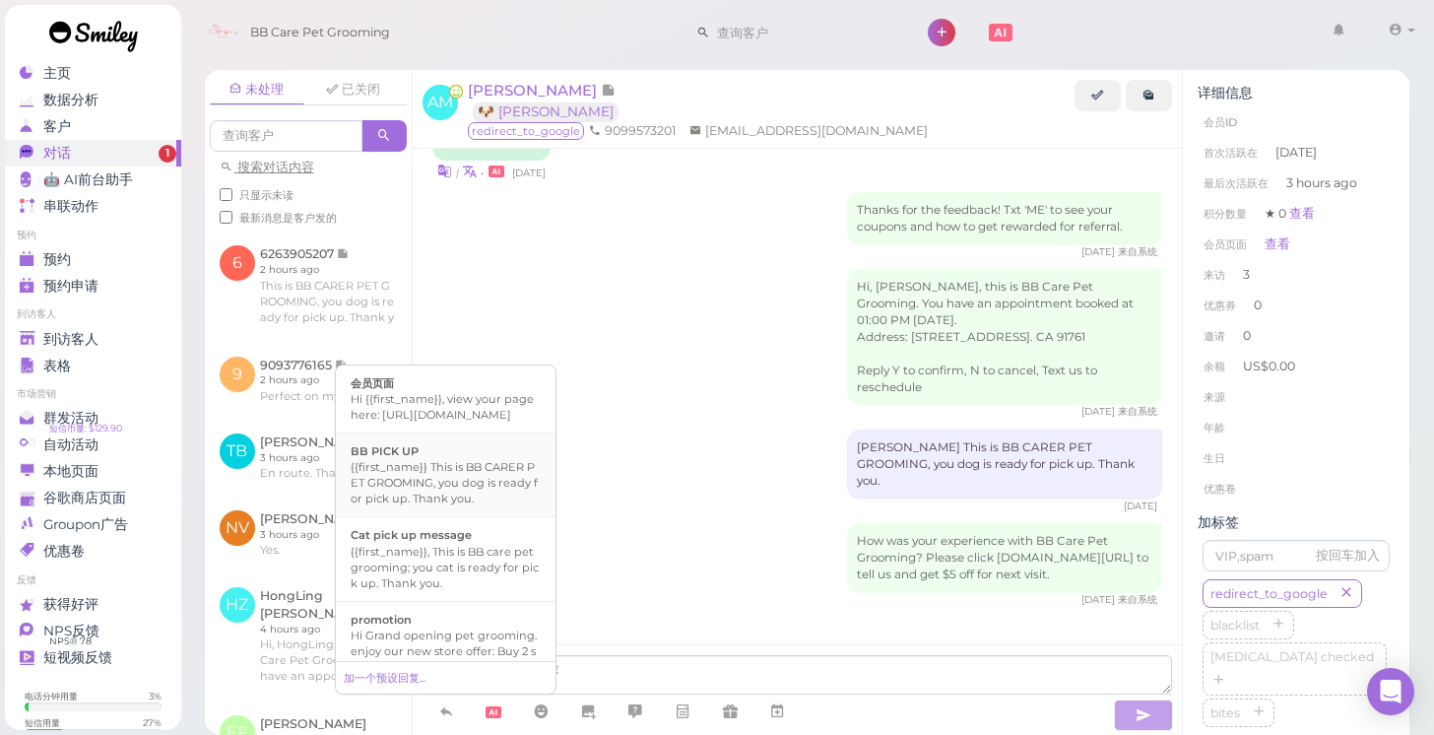
click at [474, 481] on div "{{first_name}} This is BB CARER PET GROOMING, you dog is ready for pick up. Tha…" at bounding box center [446, 482] width 190 height 47
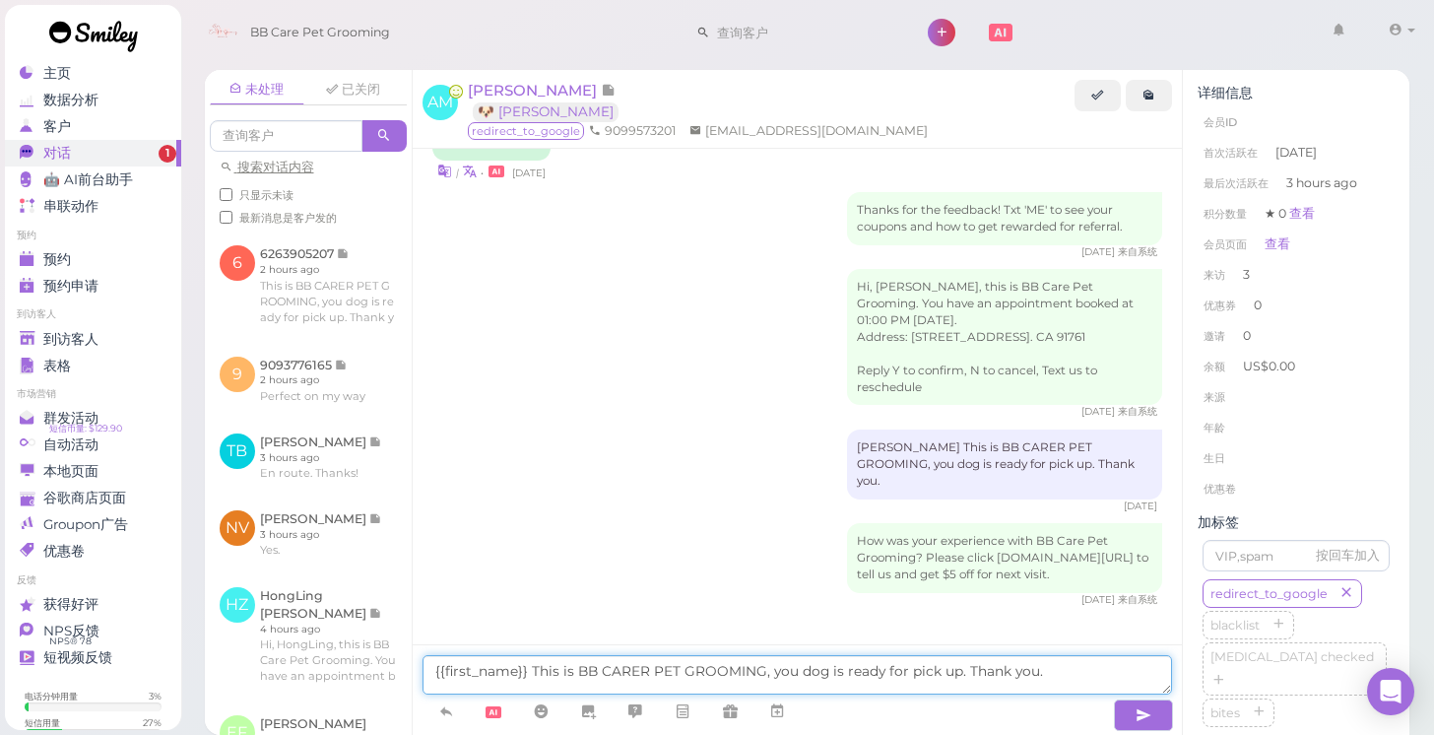
drag, startPoint x: 529, startPoint y: 670, endPoint x: 454, endPoint y: 658, distance: 75.8
click at [454, 658] on textarea "{{first_name}} This is BB CARER PET GROOMING, you dog is ready for pick up. Tha…" at bounding box center [797, 674] width 750 height 39
type textarea "This is BB CARER PET GROOMING, you dog is ready for pick up. Thank you."
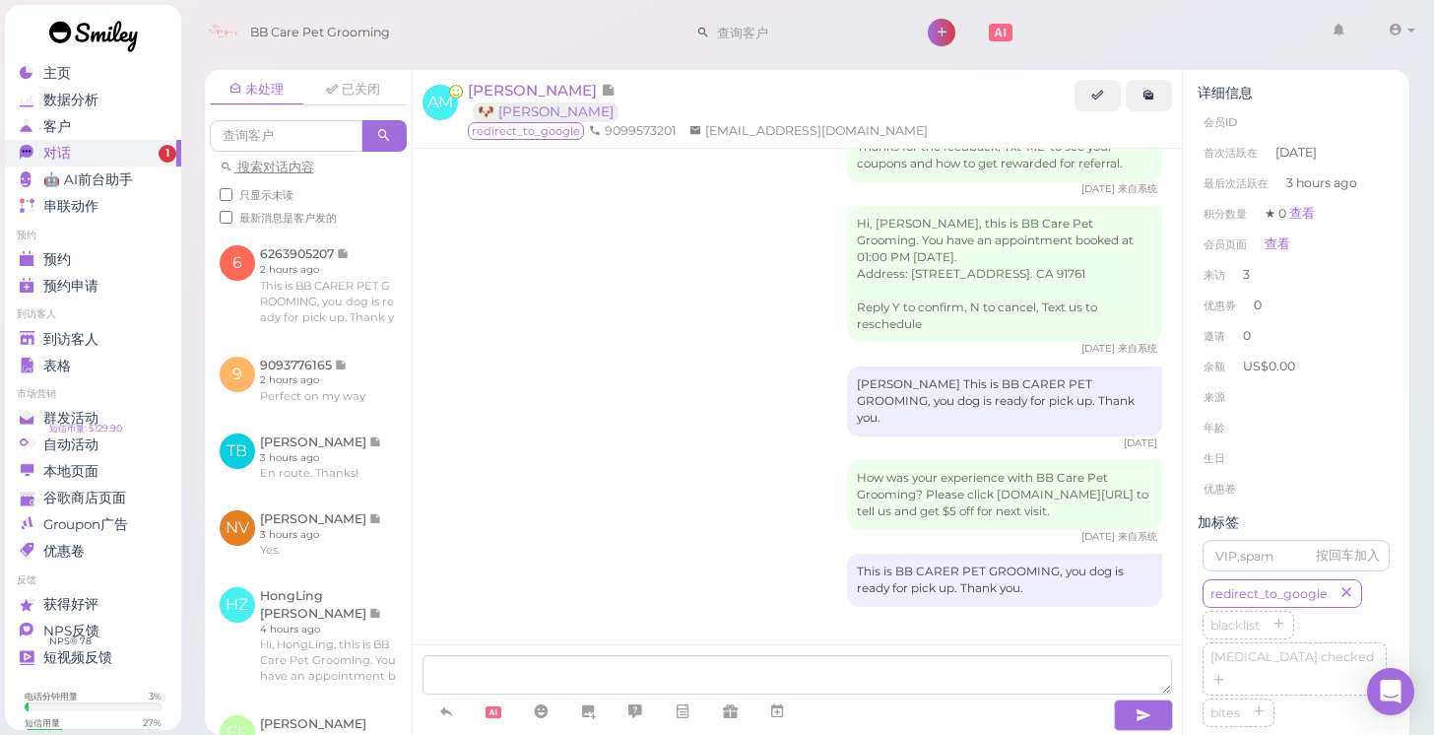
click at [130, 163] on link "对话 1" at bounding box center [93, 153] width 176 height 27
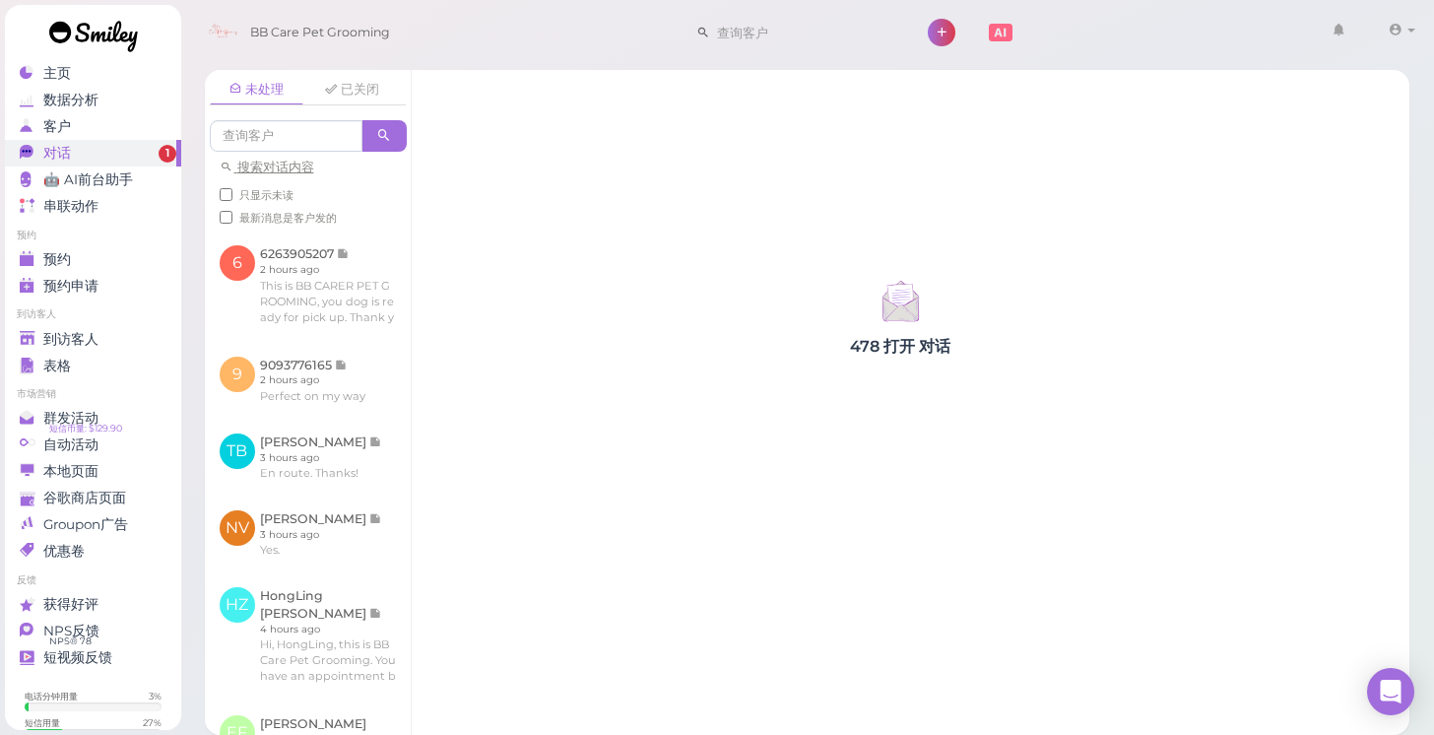
click at [139, 160] on div "对话" at bounding box center [91, 153] width 142 height 17
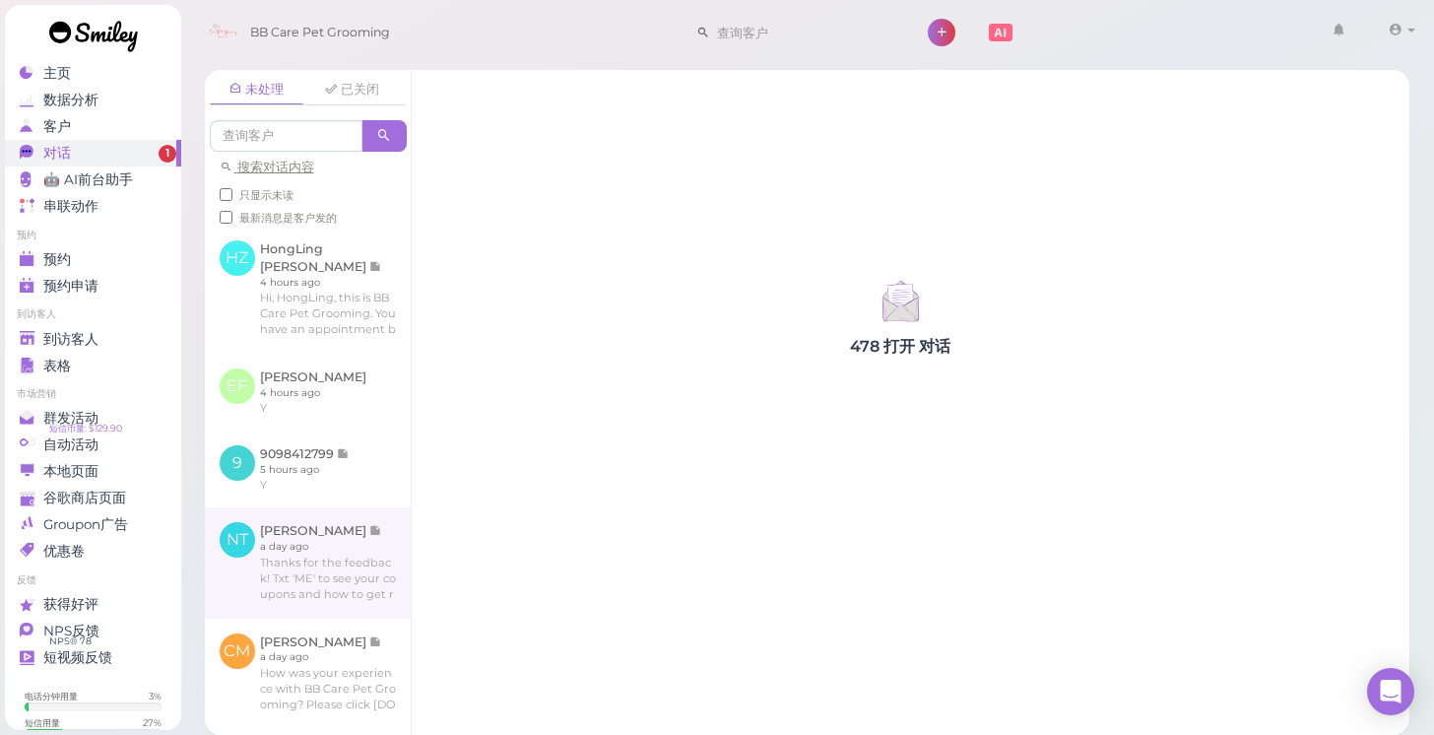
scroll to position [346, 0]
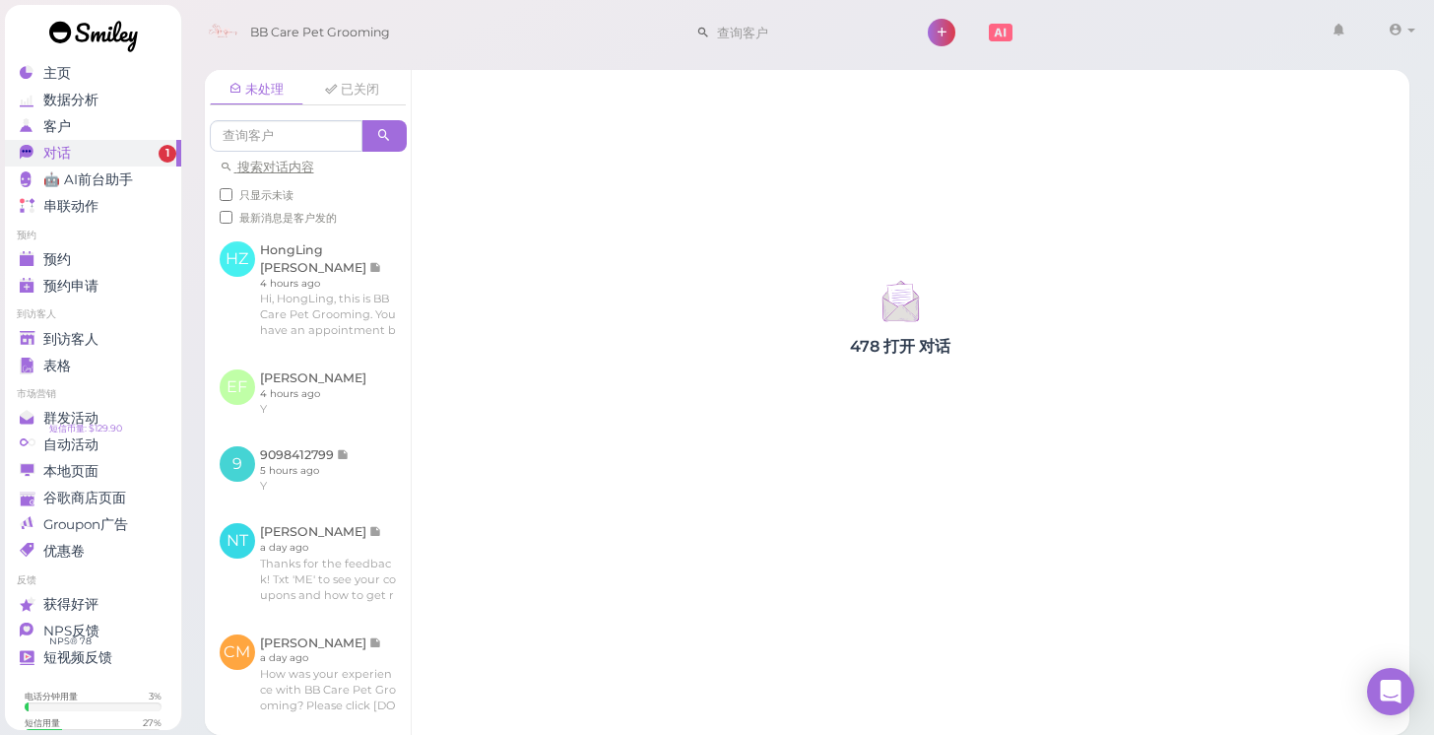
click at [151, 152] on div "对话" at bounding box center [91, 153] width 142 height 17
click at [151, 75] on div "主页" at bounding box center [91, 73] width 142 height 17
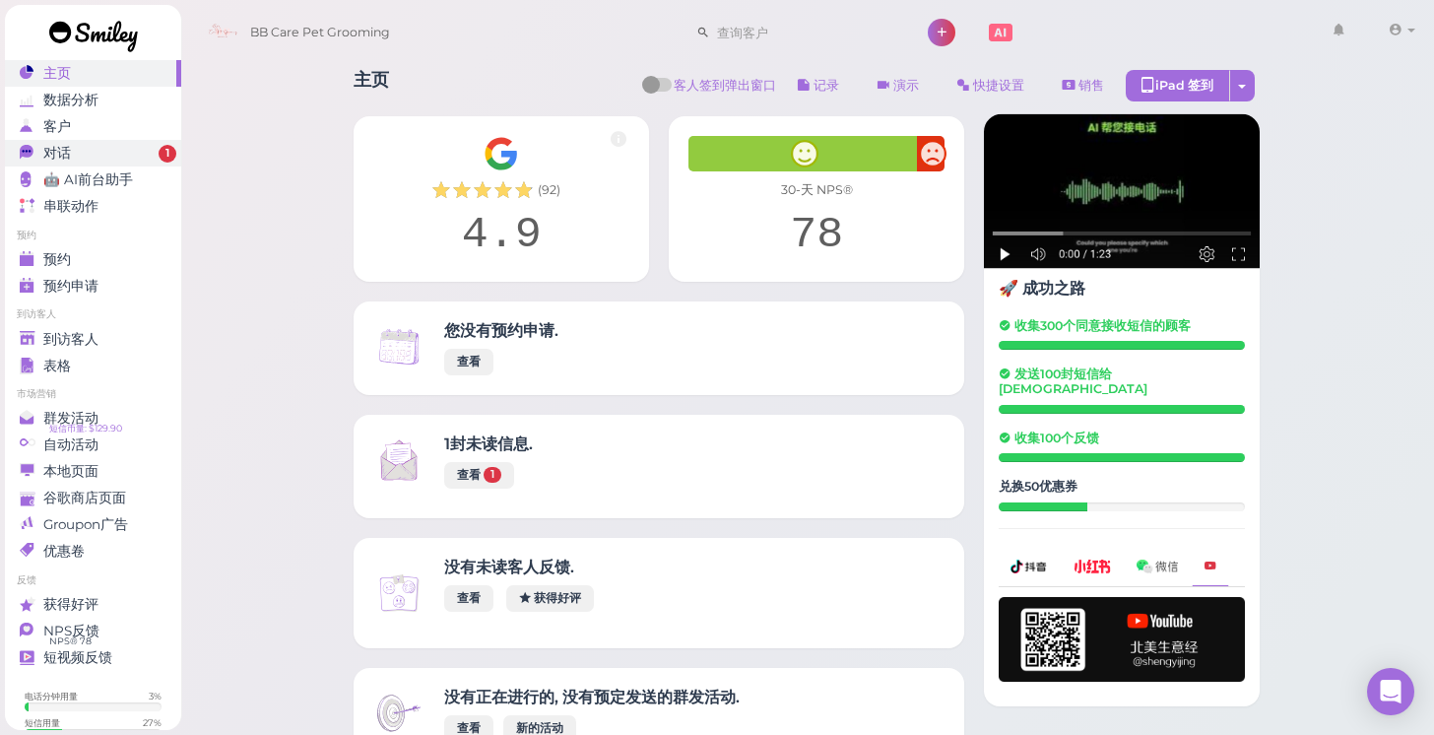
click at [138, 160] on div "对话" at bounding box center [91, 153] width 142 height 17
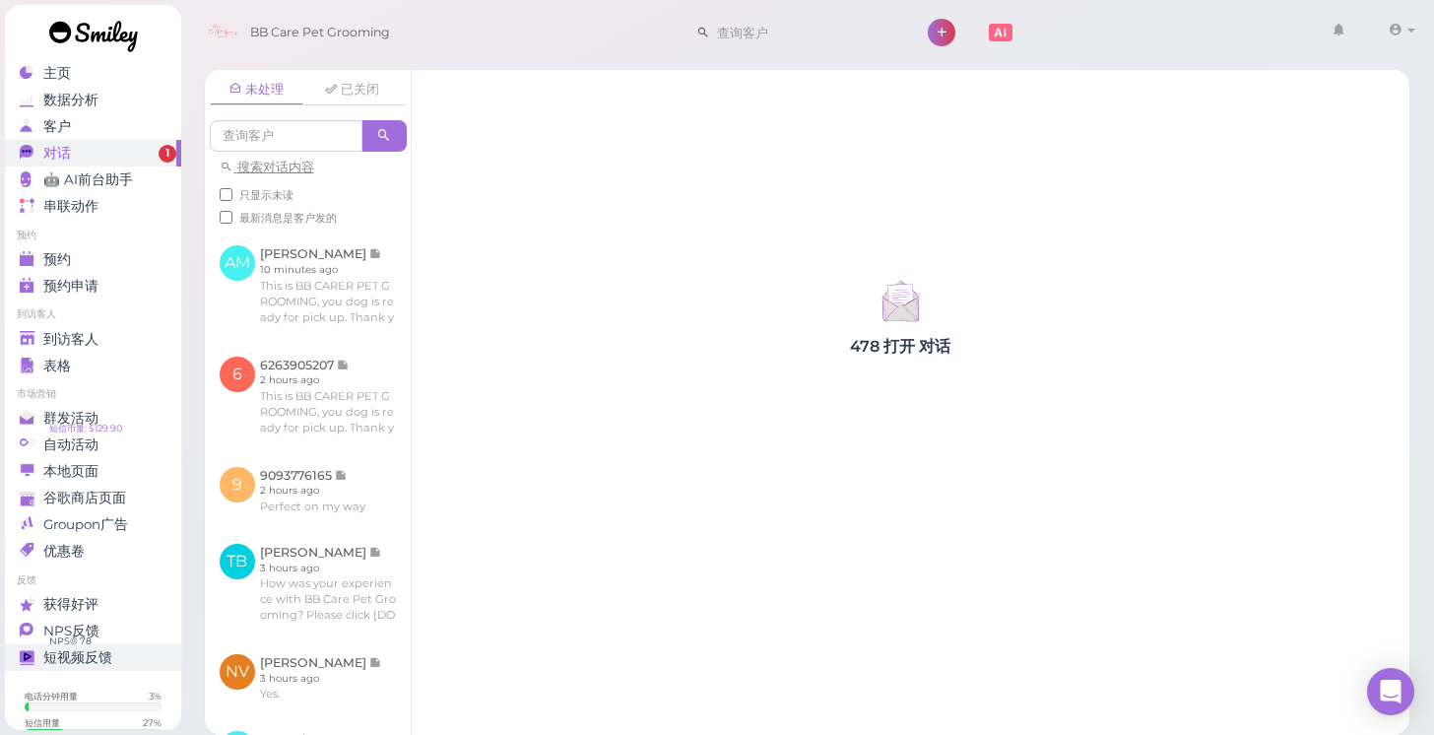
click at [126, 646] on link "短视频反馈" at bounding box center [93, 657] width 176 height 27
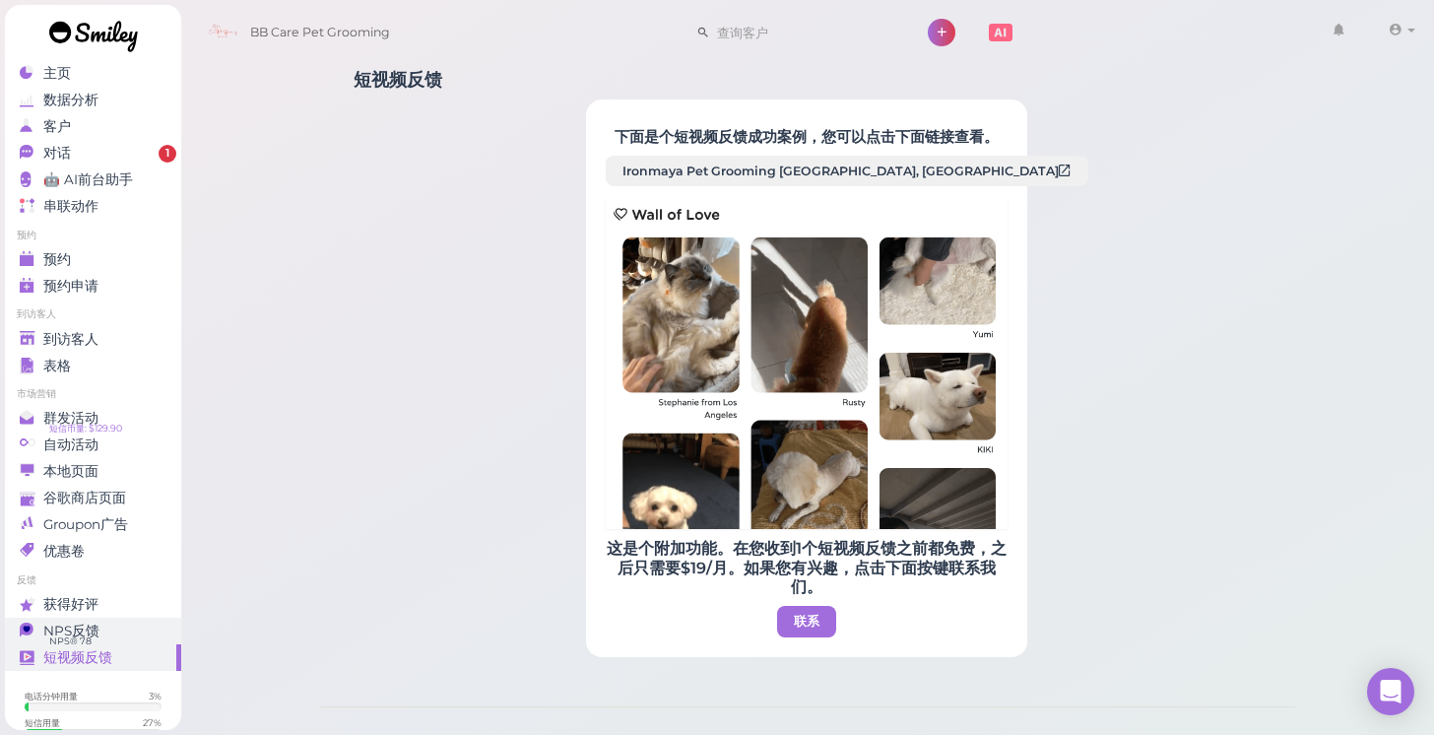
click at [137, 629] on div "NPS反馈" at bounding box center [91, 630] width 142 height 17
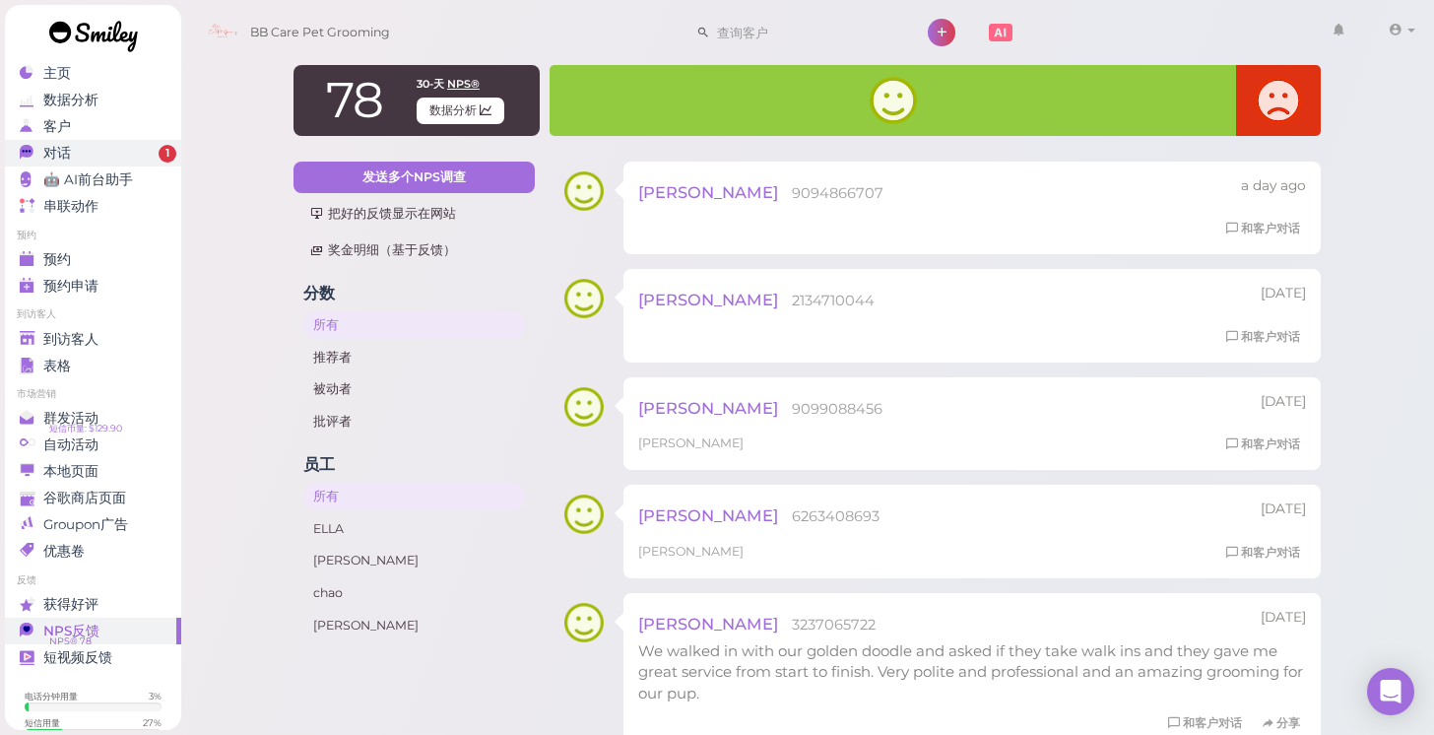
click at [135, 150] on div "对话" at bounding box center [91, 153] width 142 height 17
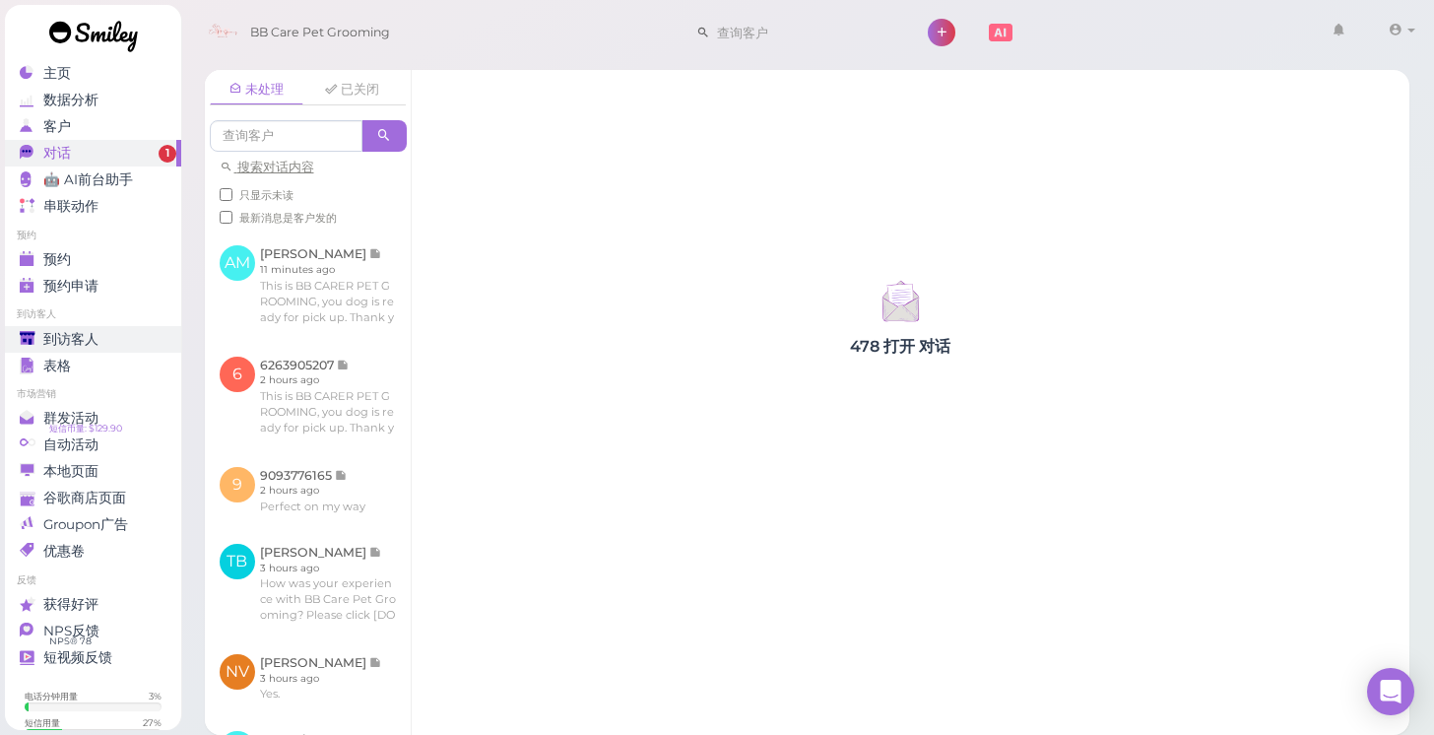
click at [108, 336] on div "到访客人" at bounding box center [91, 339] width 142 height 17
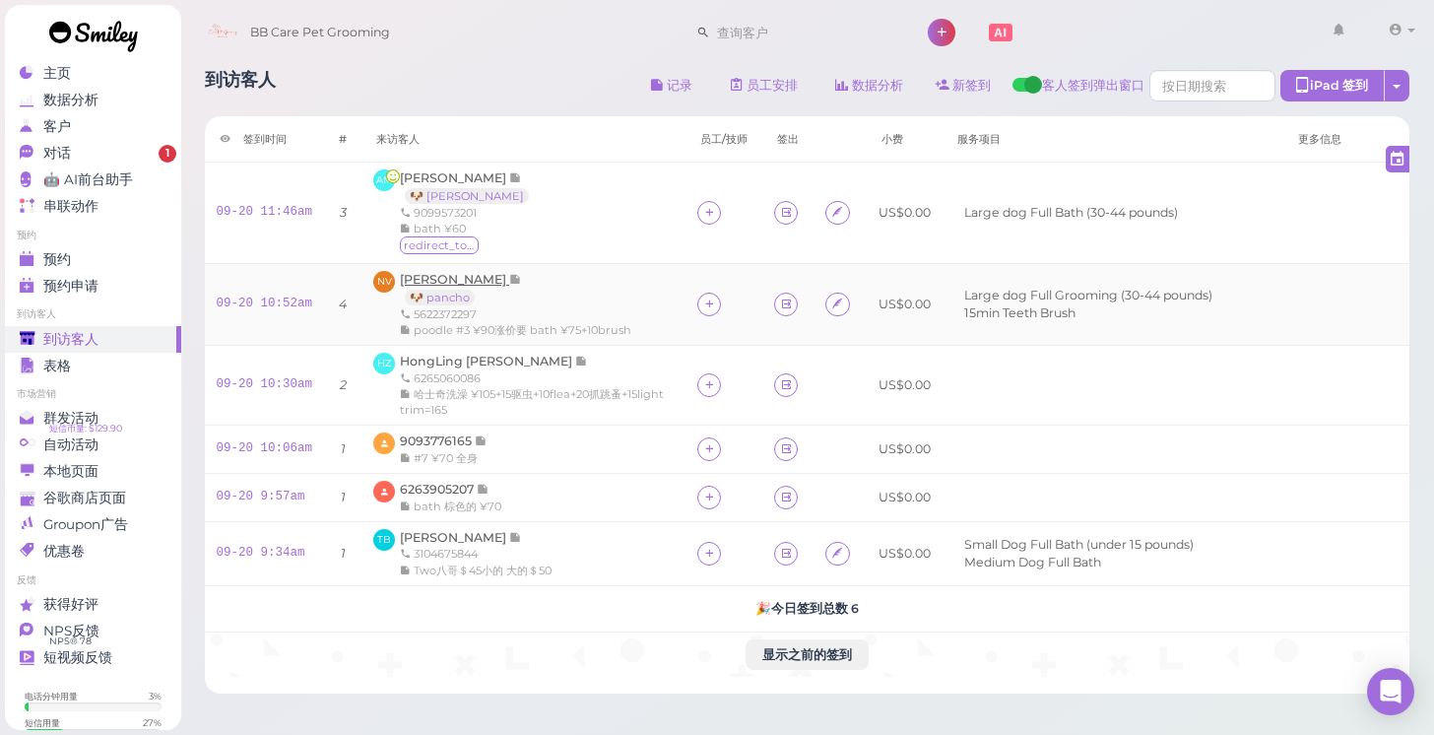
click at [463, 272] on span "[PERSON_NAME]" at bounding box center [454, 279] width 109 height 15
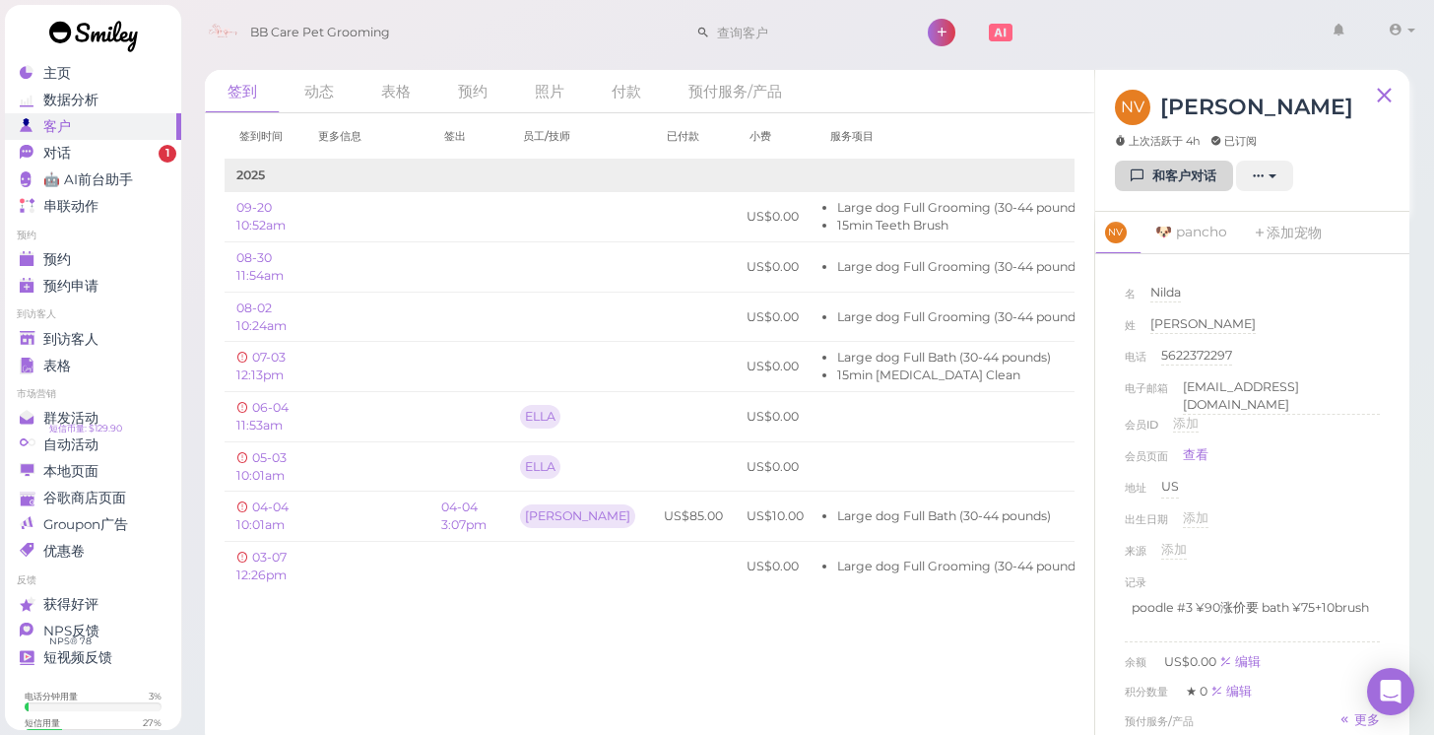
click at [1185, 187] on link "和客户对话" at bounding box center [1174, 176] width 118 height 32
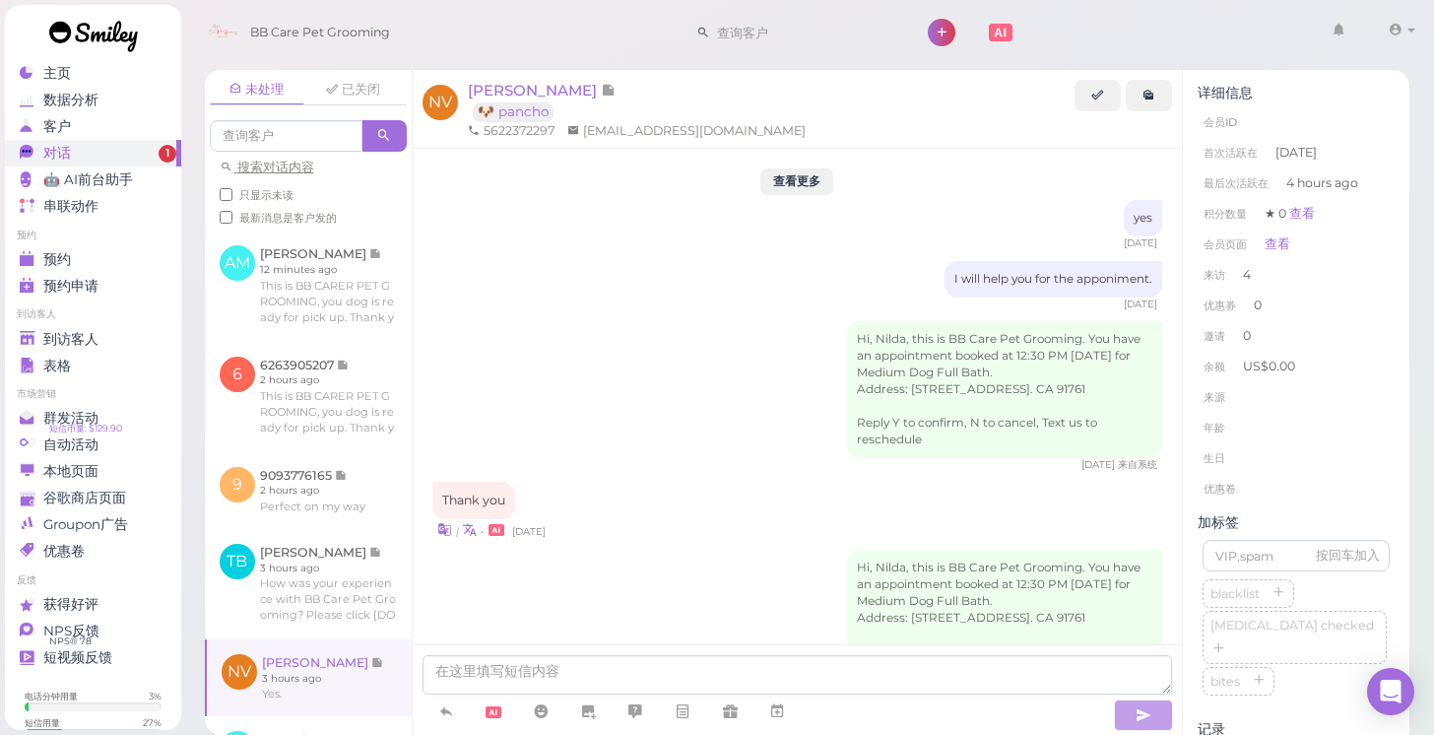
scroll to position [2163, 0]
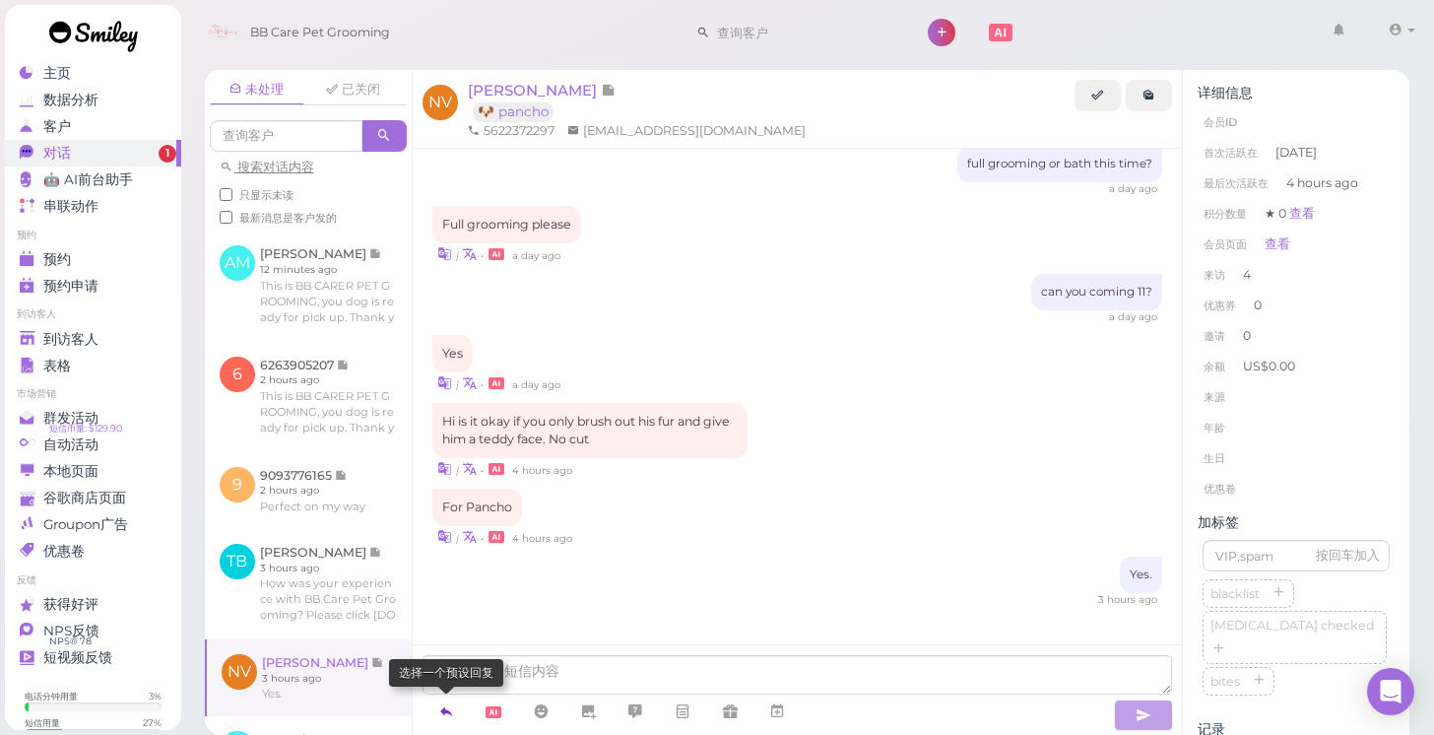
click at [439, 718] on icon at bounding box center [446, 711] width 16 height 20
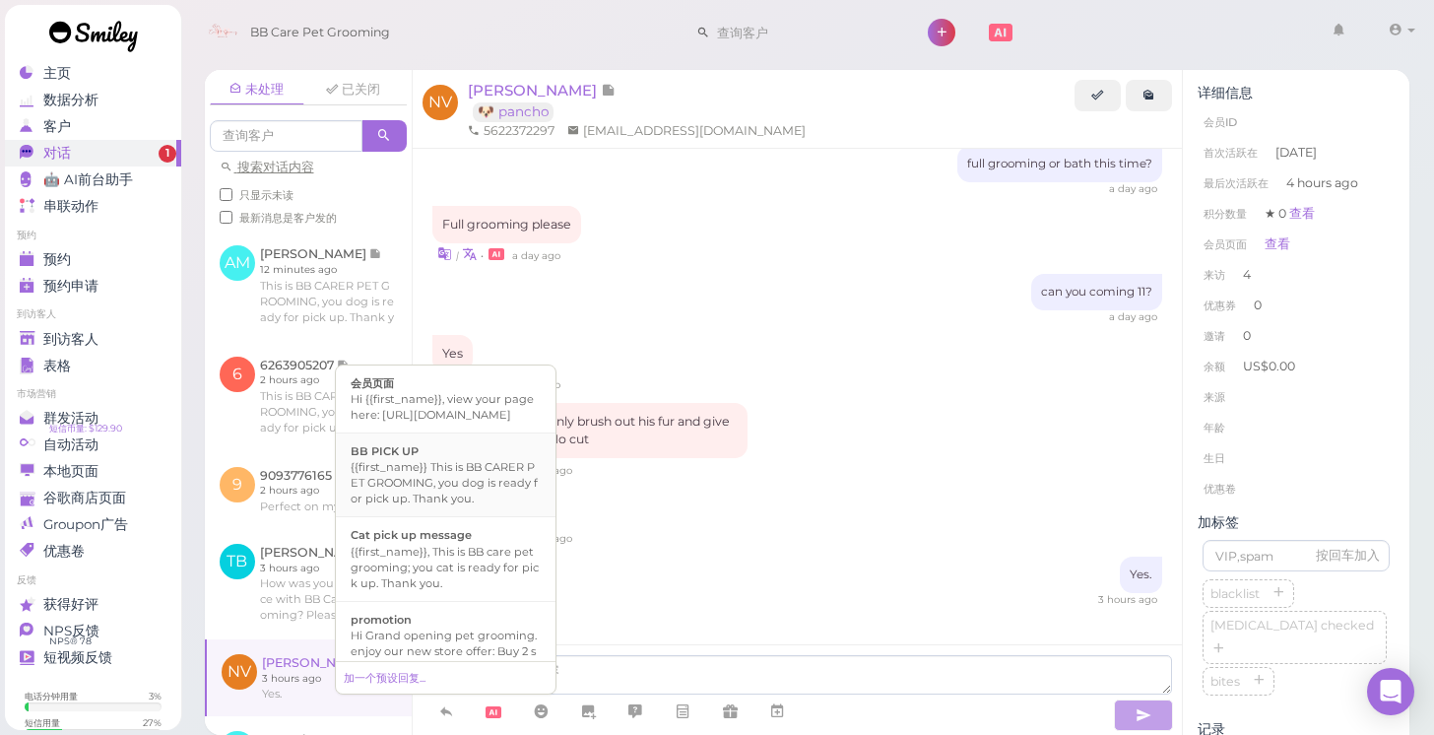
click at [520, 506] on div "{{first_name}} This is BB CARER PET GROOMING, you dog is ready for pick up. Tha…" at bounding box center [446, 482] width 190 height 47
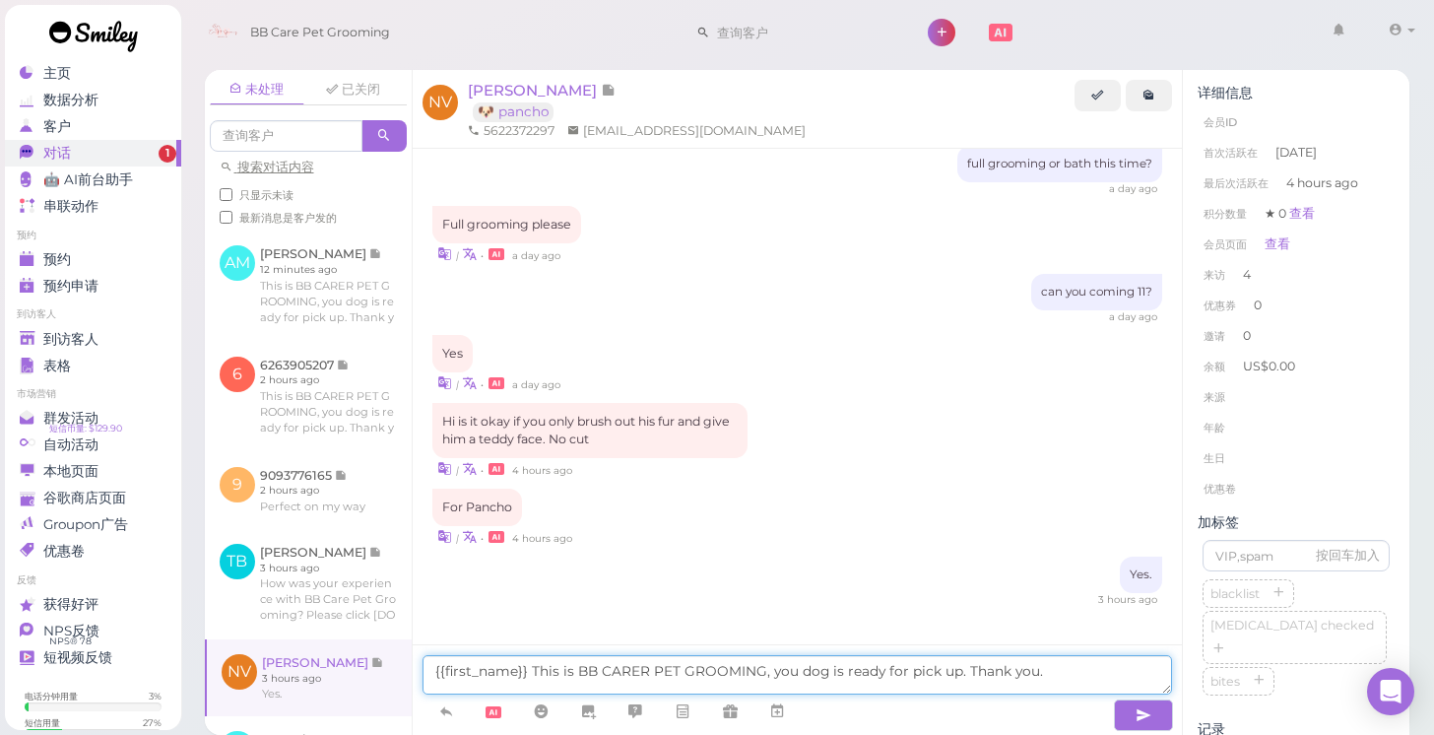
drag, startPoint x: 531, startPoint y: 673, endPoint x: 300, endPoint y: 661, distance: 230.8
click at [300, 661] on div "未处理 已关闭 搜索对话内容 只显示未读 最新消息是客户发的 AM [PERSON_NAME] 12 minutes ago 6" at bounding box center [807, 402] width 1205 height 665
type textarea "This is BB CARER PET GROOMING, you dog is ready for pick up. Thank you."
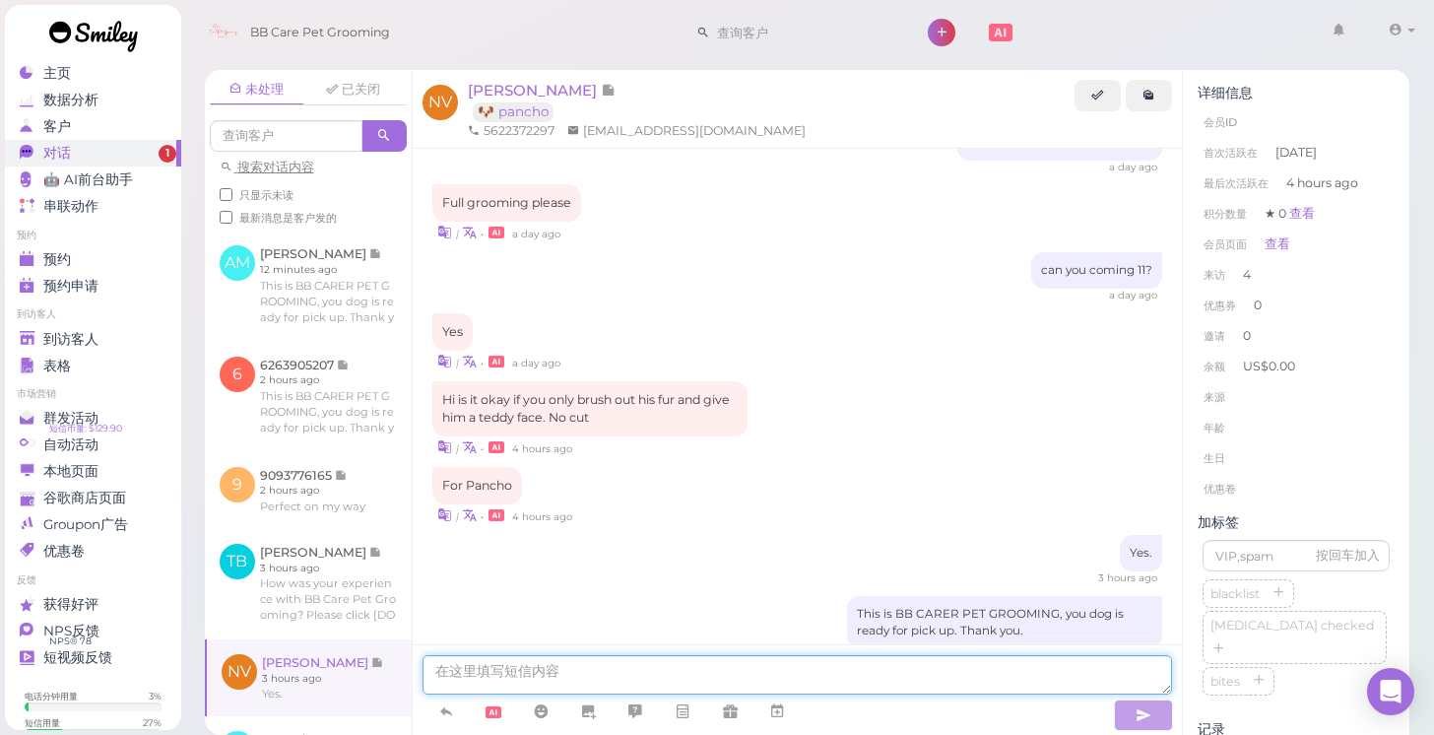
scroll to position [2224, 0]
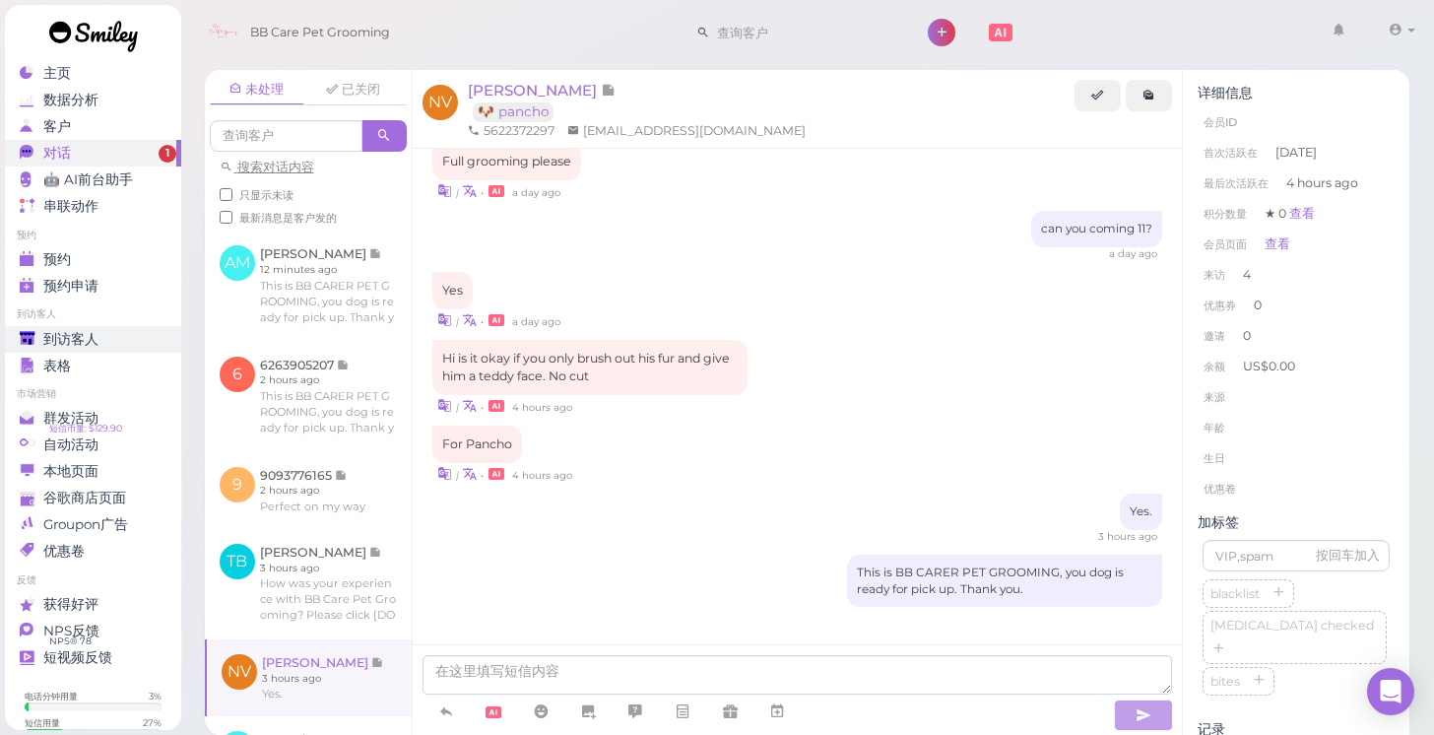
click at [107, 337] on div "到访客人" at bounding box center [91, 339] width 142 height 17
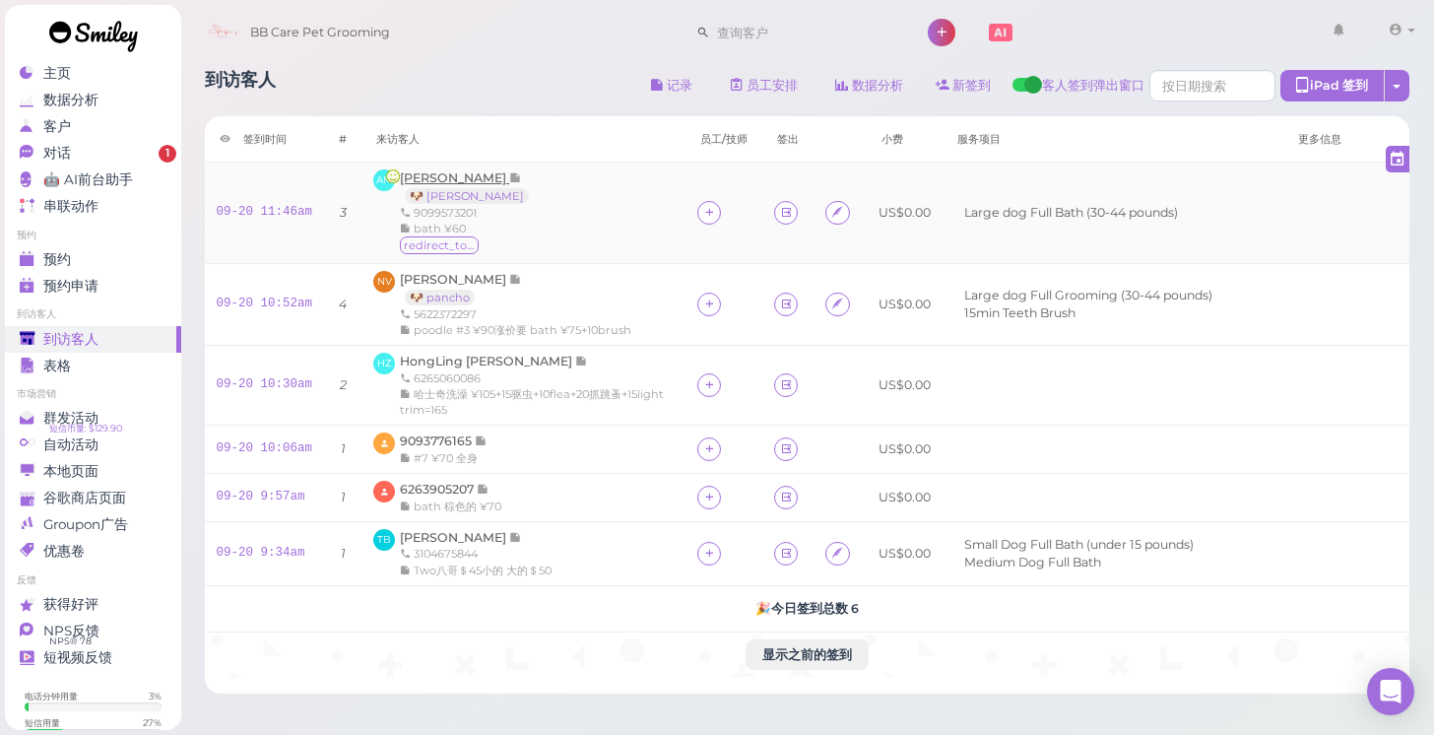
click at [472, 184] on span "[PERSON_NAME]" at bounding box center [454, 177] width 109 height 15
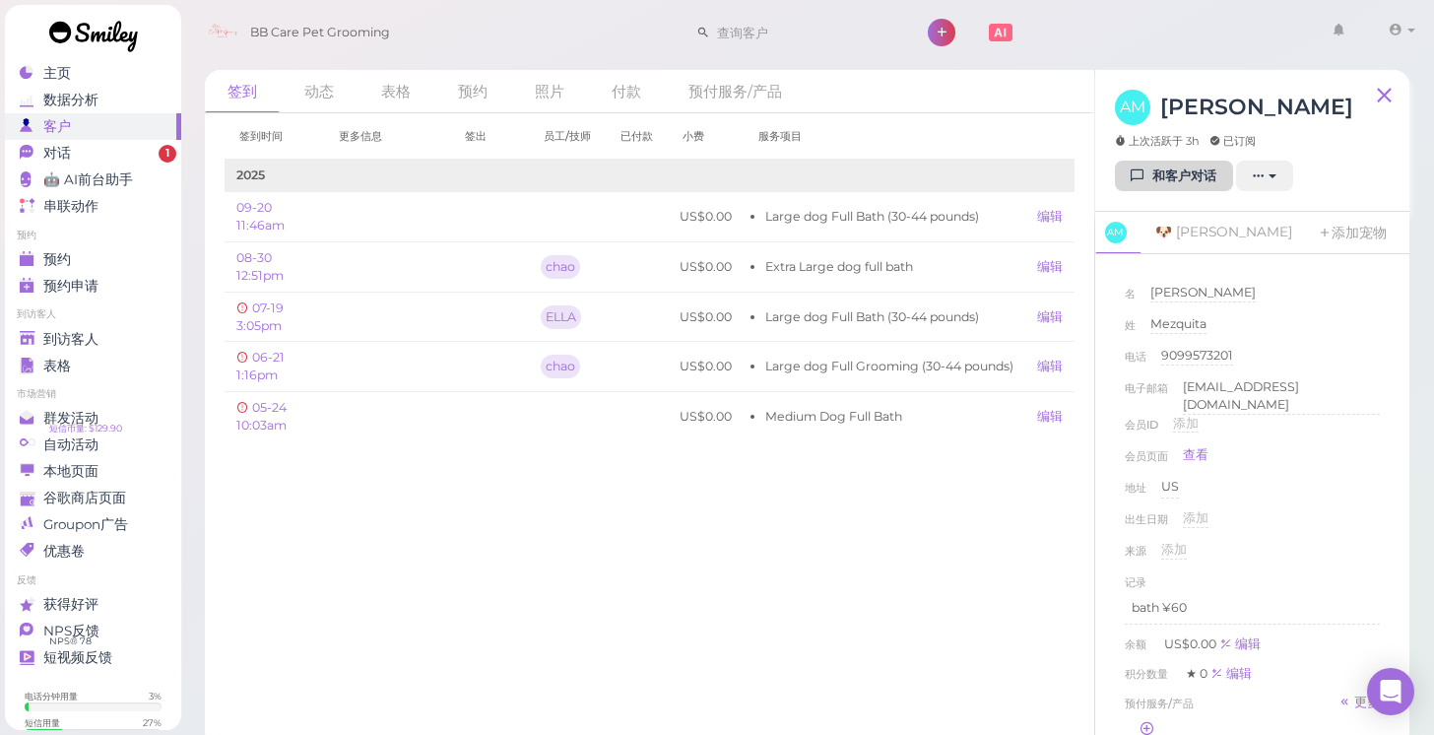
click at [1137, 174] on icon at bounding box center [1137, 175] width 13 height 15
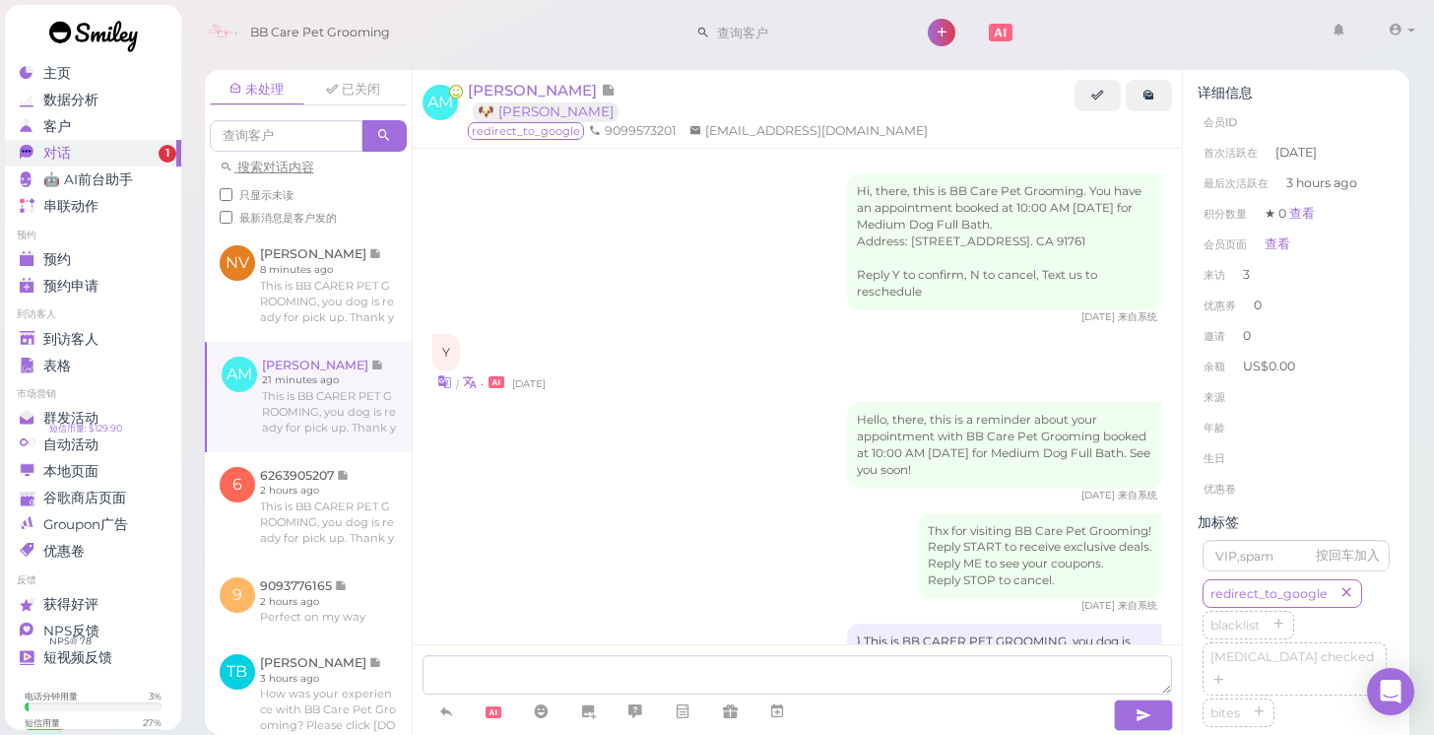
scroll to position [2015, 0]
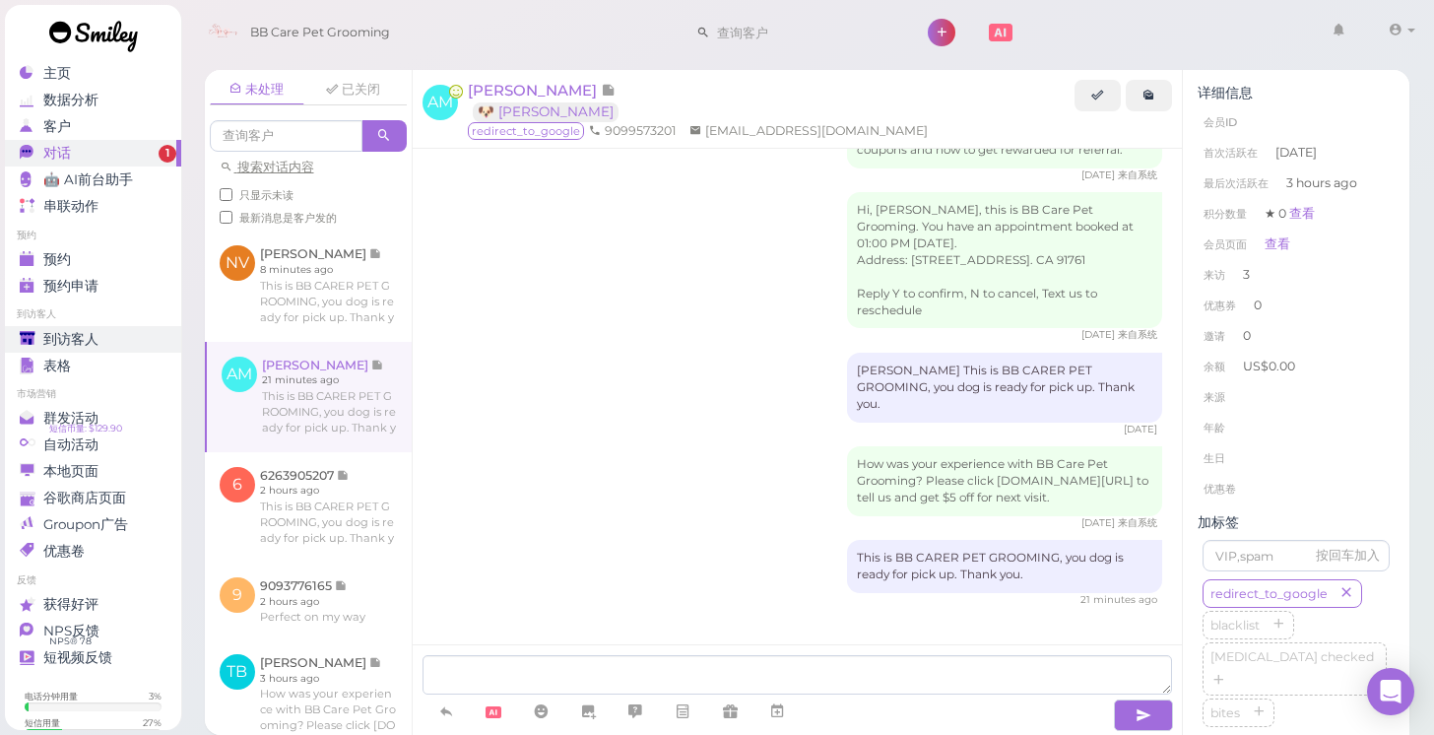
click at [70, 332] on span "到访客人" at bounding box center [70, 339] width 55 height 17
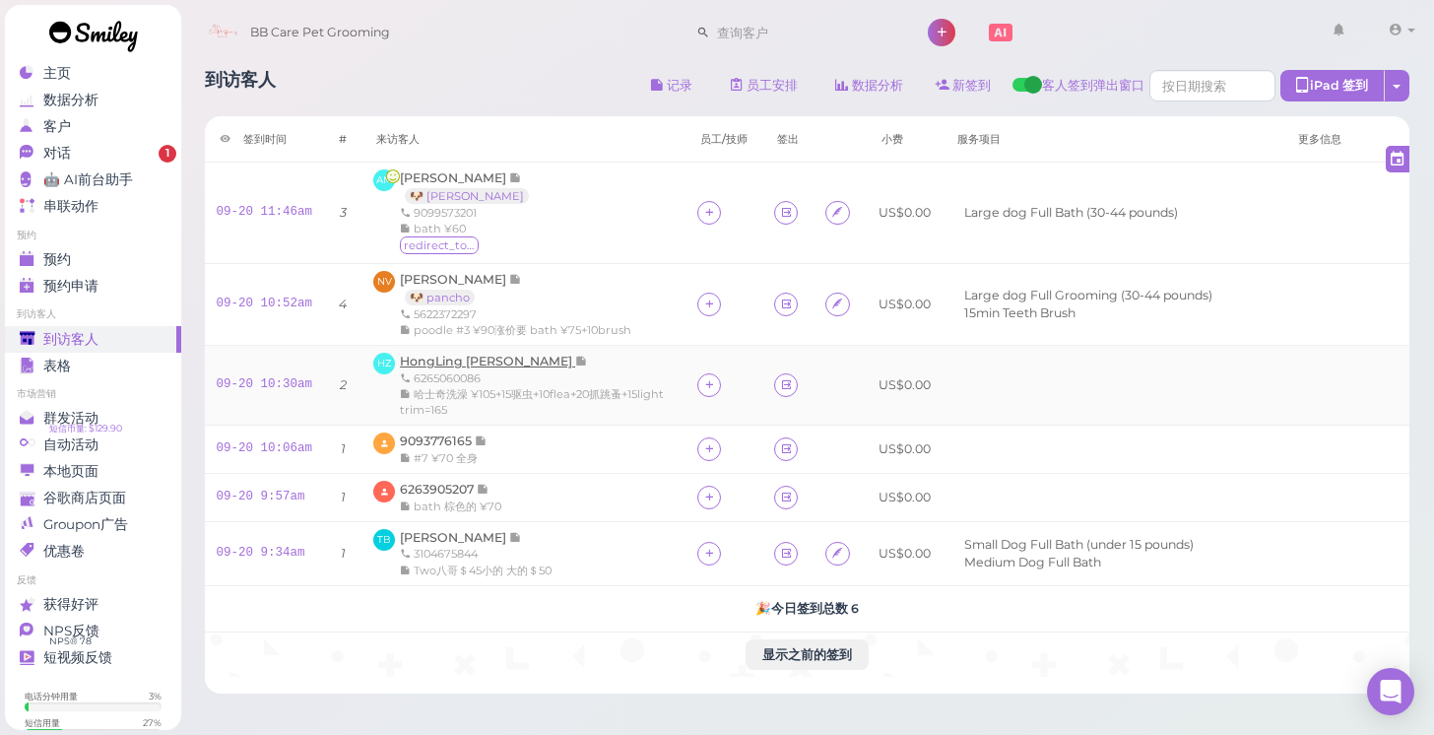
click at [460, 356] on span "HongLing [PERSON_NAME]" at bounding box center [487, 360] width 175 height 15
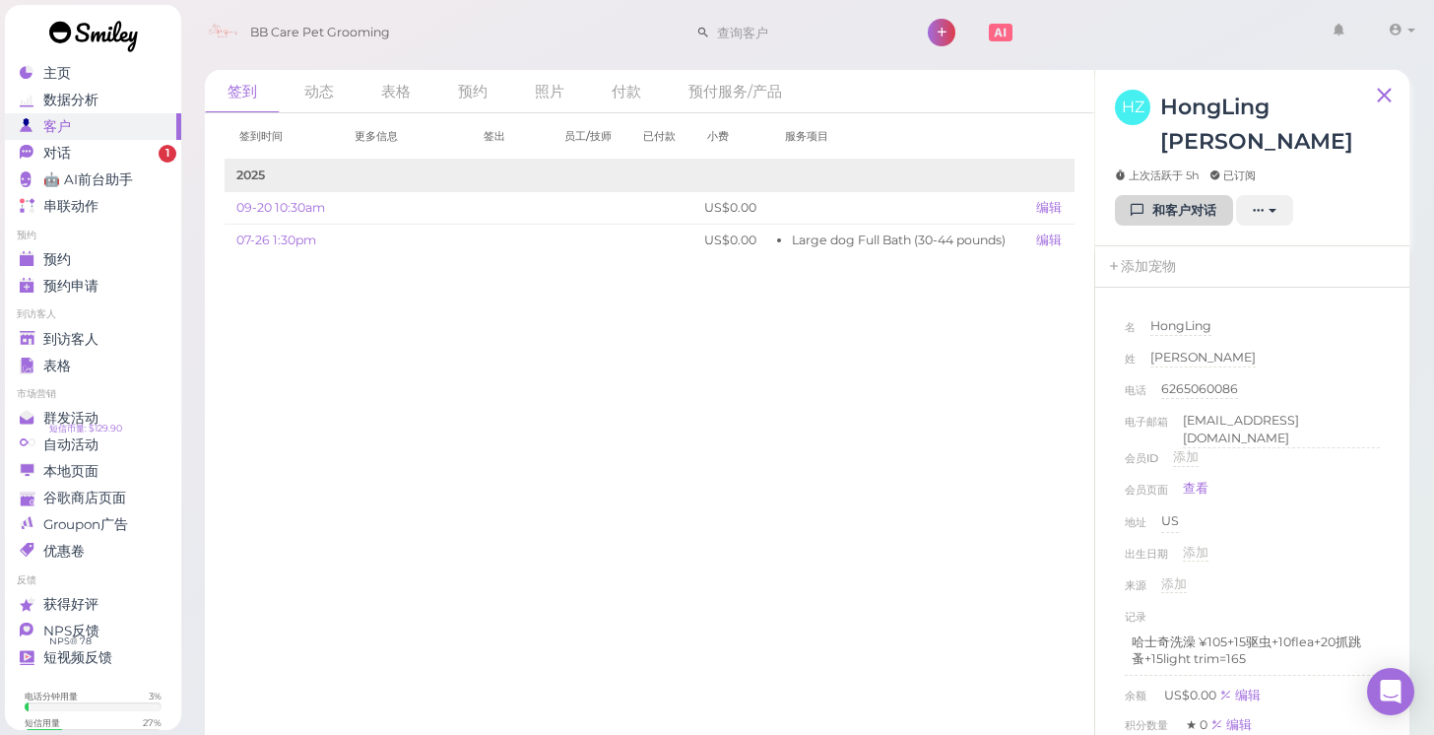
click at [1153, 195] on link "和客户对话" at bounding box center [1174, 211] width 118 height 32
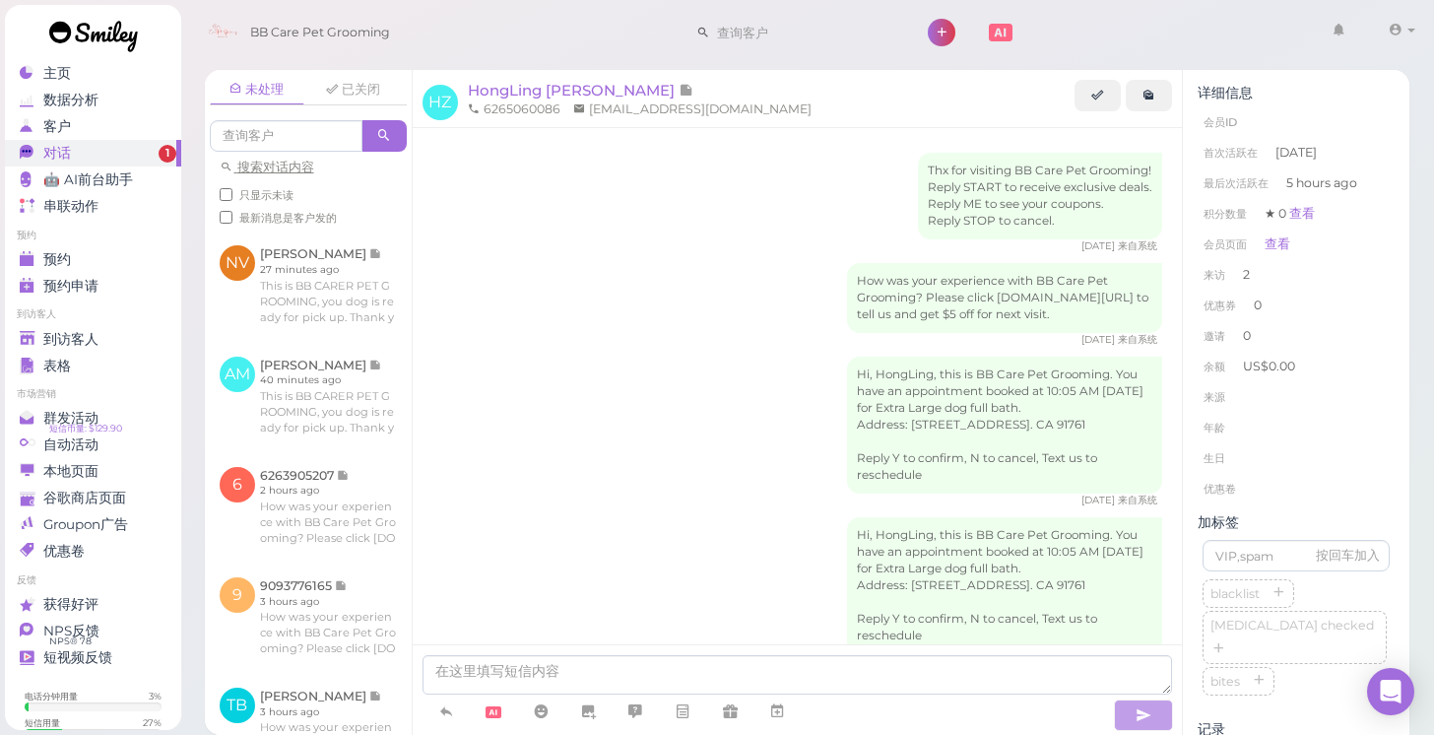
scroll to position [309, 0]
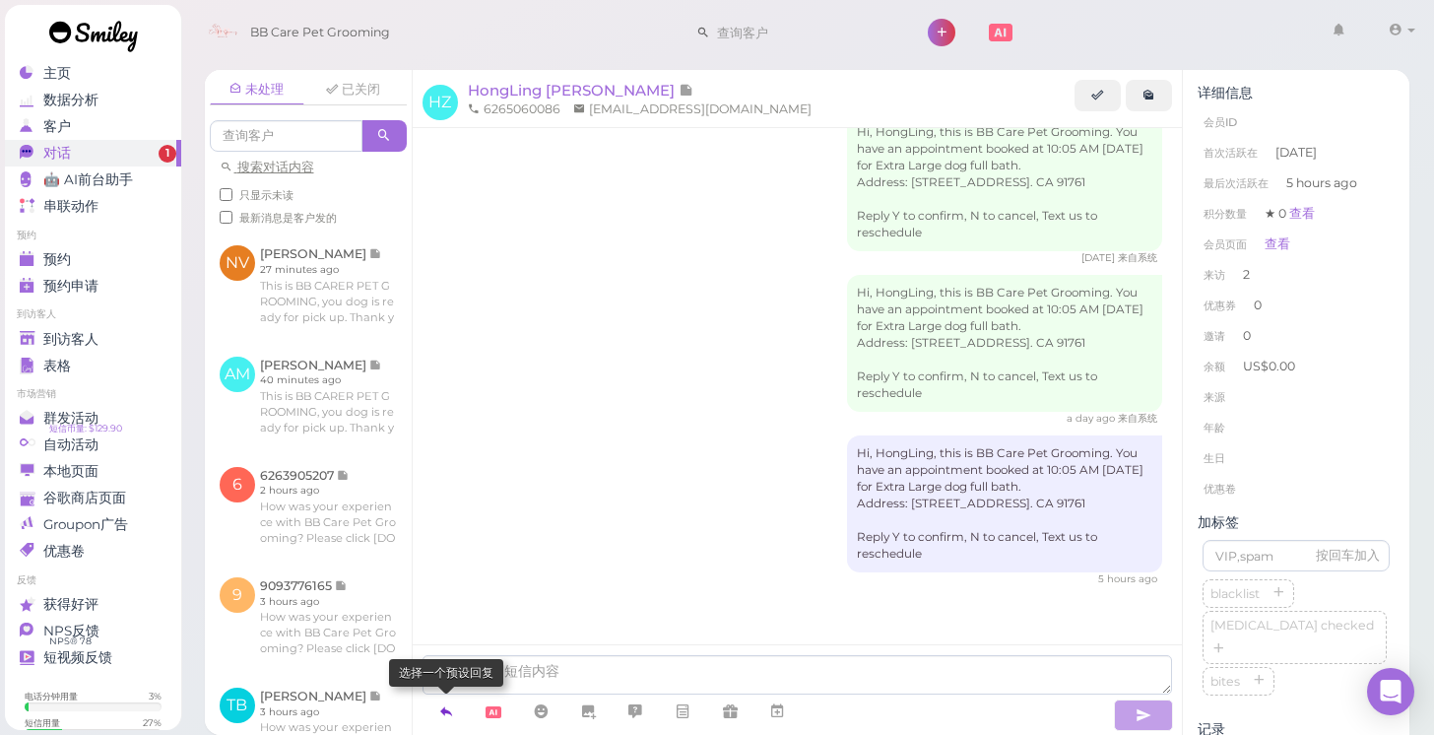
click at [448, 708] on icon at bounding box center [446, 711] width 16 height 20
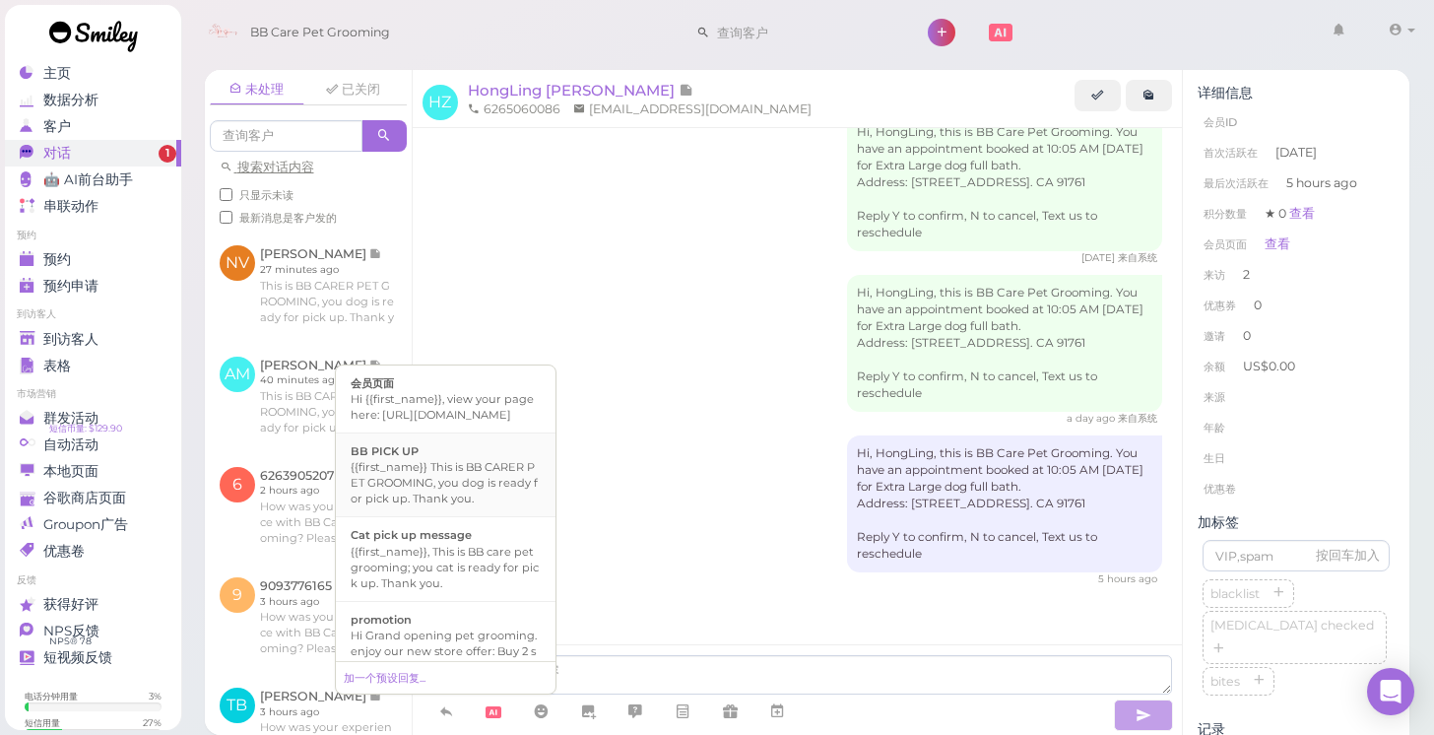
click at [434, 459] on div "BB PICK UP" at bounding box center [446, 451] width 190 height 16
type textarea "{{first_name}} This is BB CARER PET GROOMING, you dog is ready for pick up. Tha…"
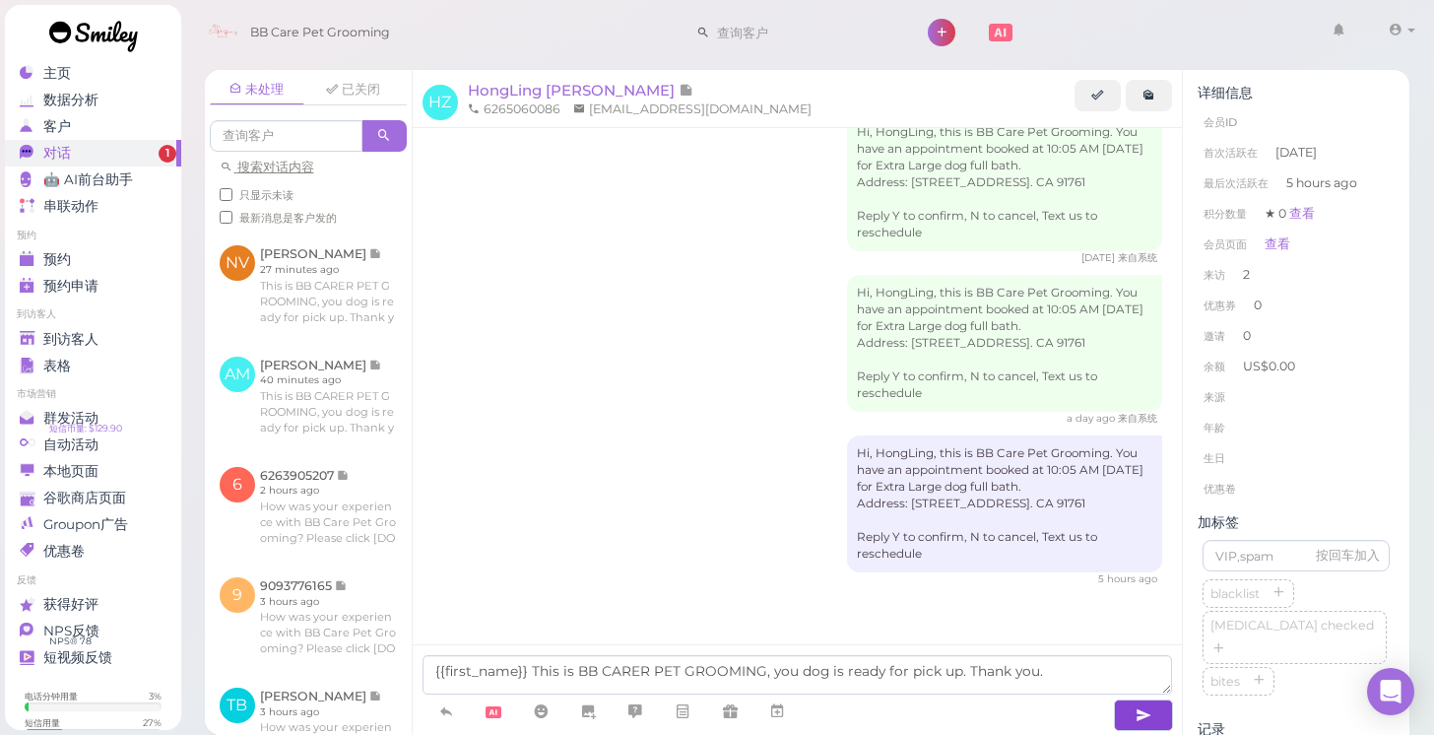
click at [1140, 712] on icon "button" at bounding box center [1143, 715] width 16 height 20
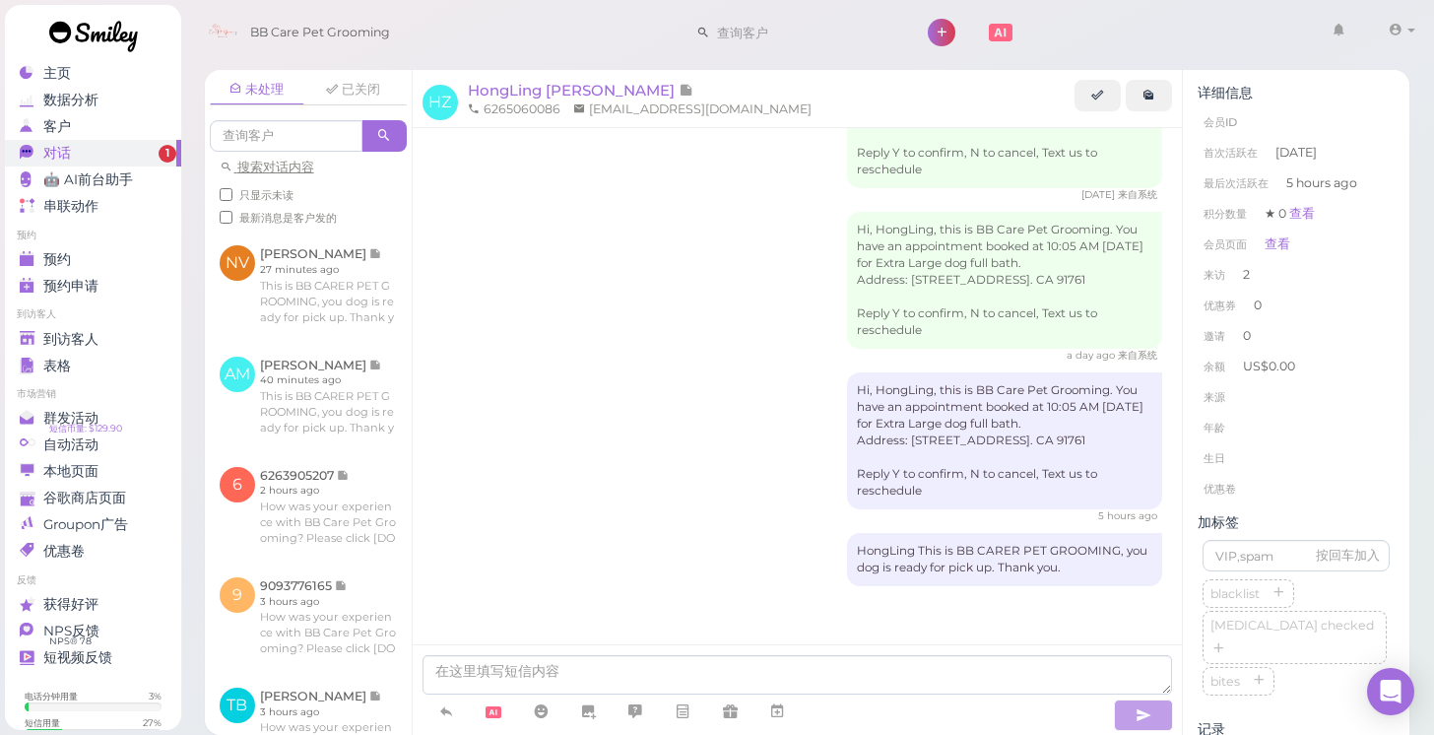
scroll to position [370, 0]
click at [69, 332] on span "到访客人" at bounding box center [70, 339] width 55 height 17
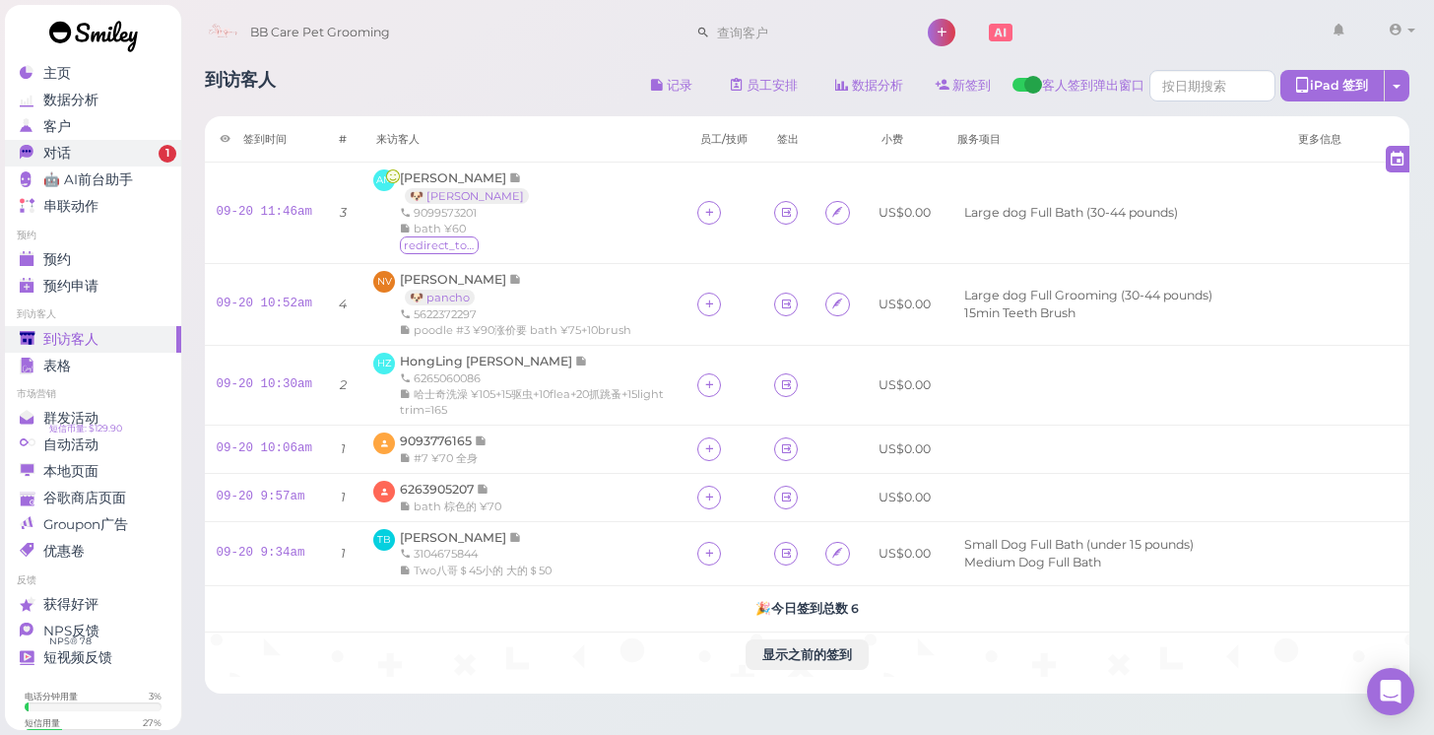
click at [99, 158] on div "对话" at bounding box center [91, 153] width 142 height 17
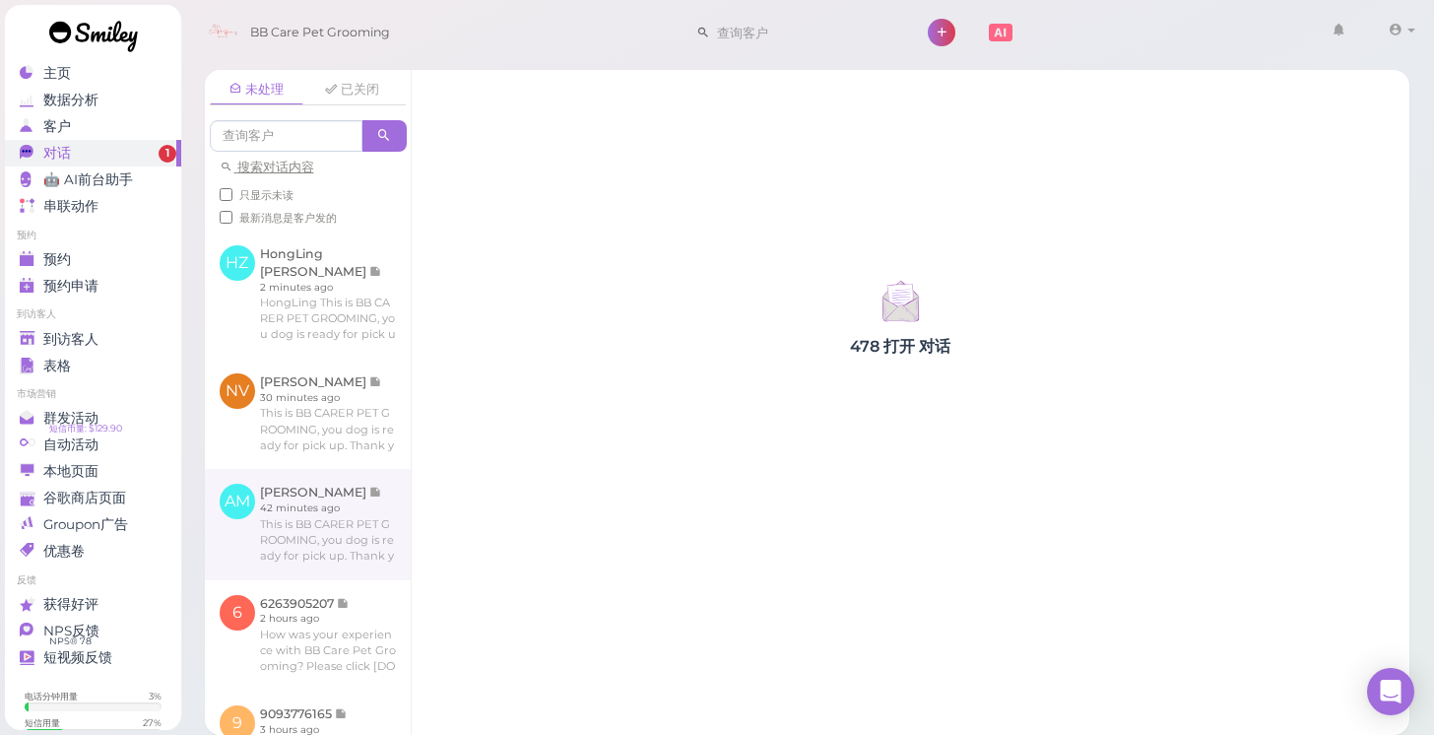
click at [355, 485] on link at bounding box center [308, 524] width 206 height 110
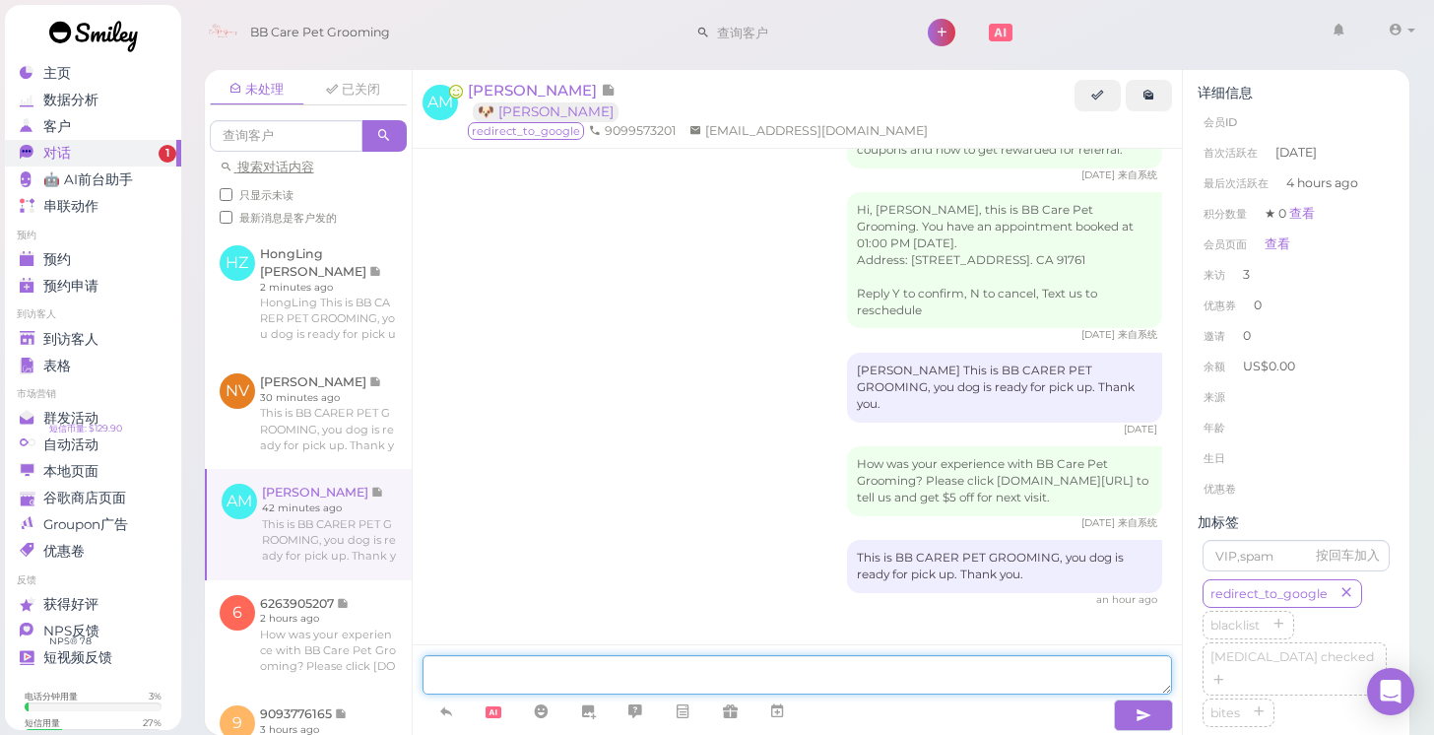
scroll to position [2015, 0]
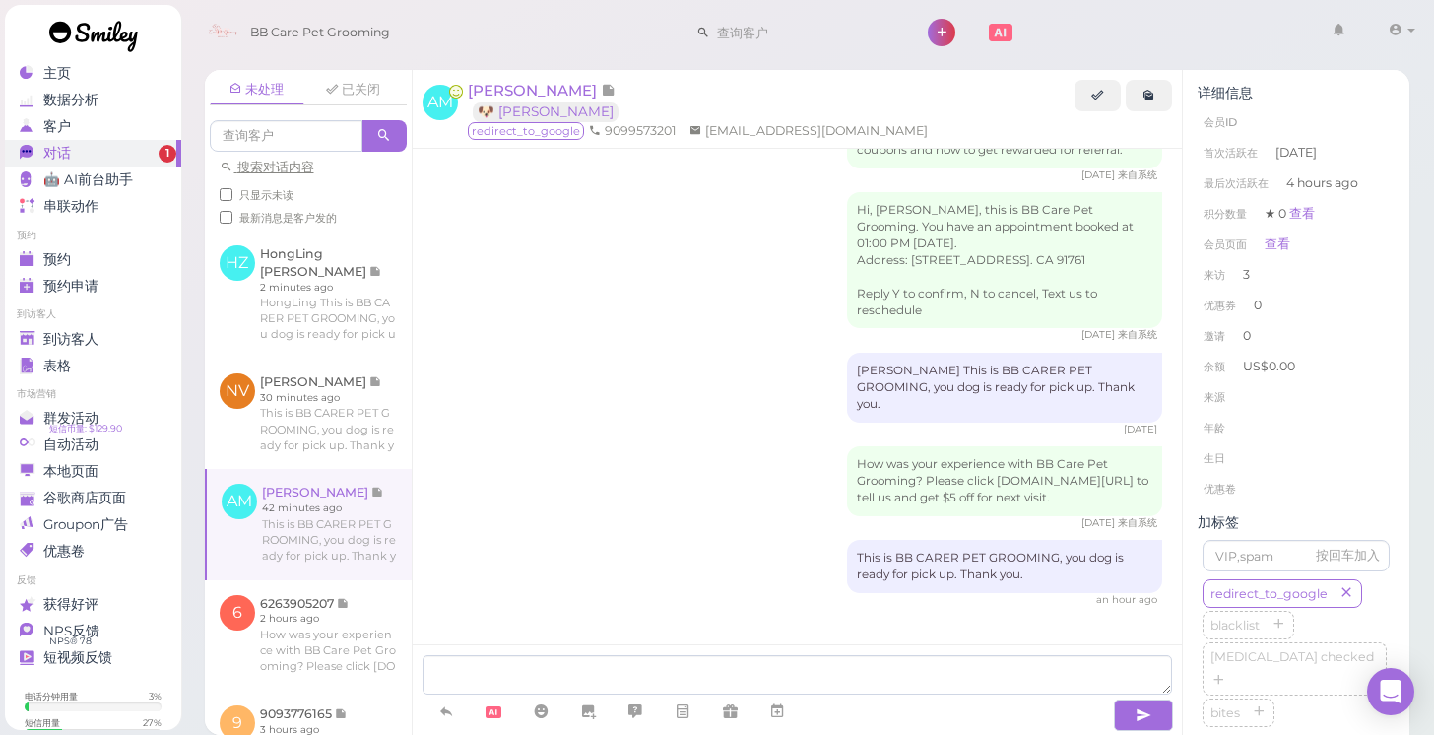
click at [170, 62] on link at bounding box center [93, 39] width 177 height 68
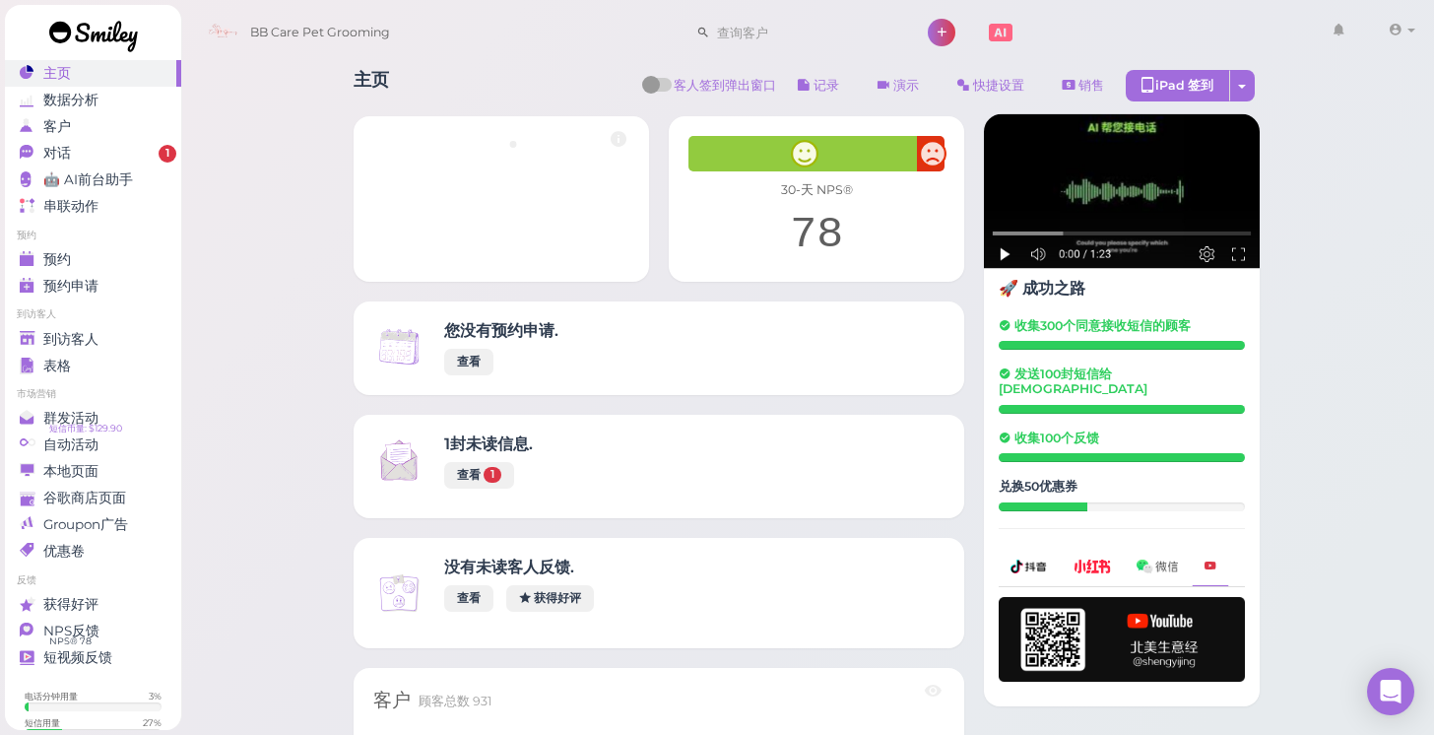
click at [145, 84] on link "主页" at bounding box center [93, 73] width 176 height 27
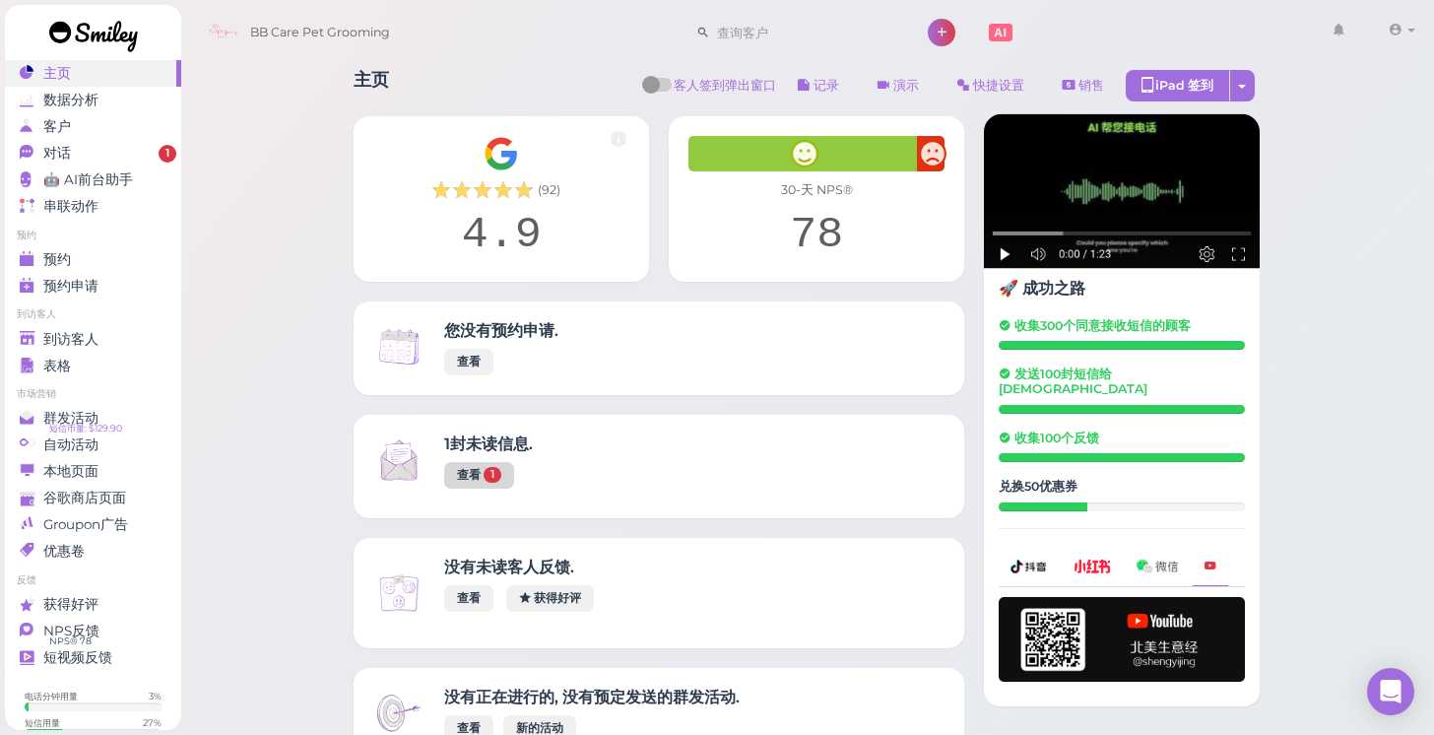
click at [500, 477] on span "1" at bounding box center [492, 475] width 18 height 16
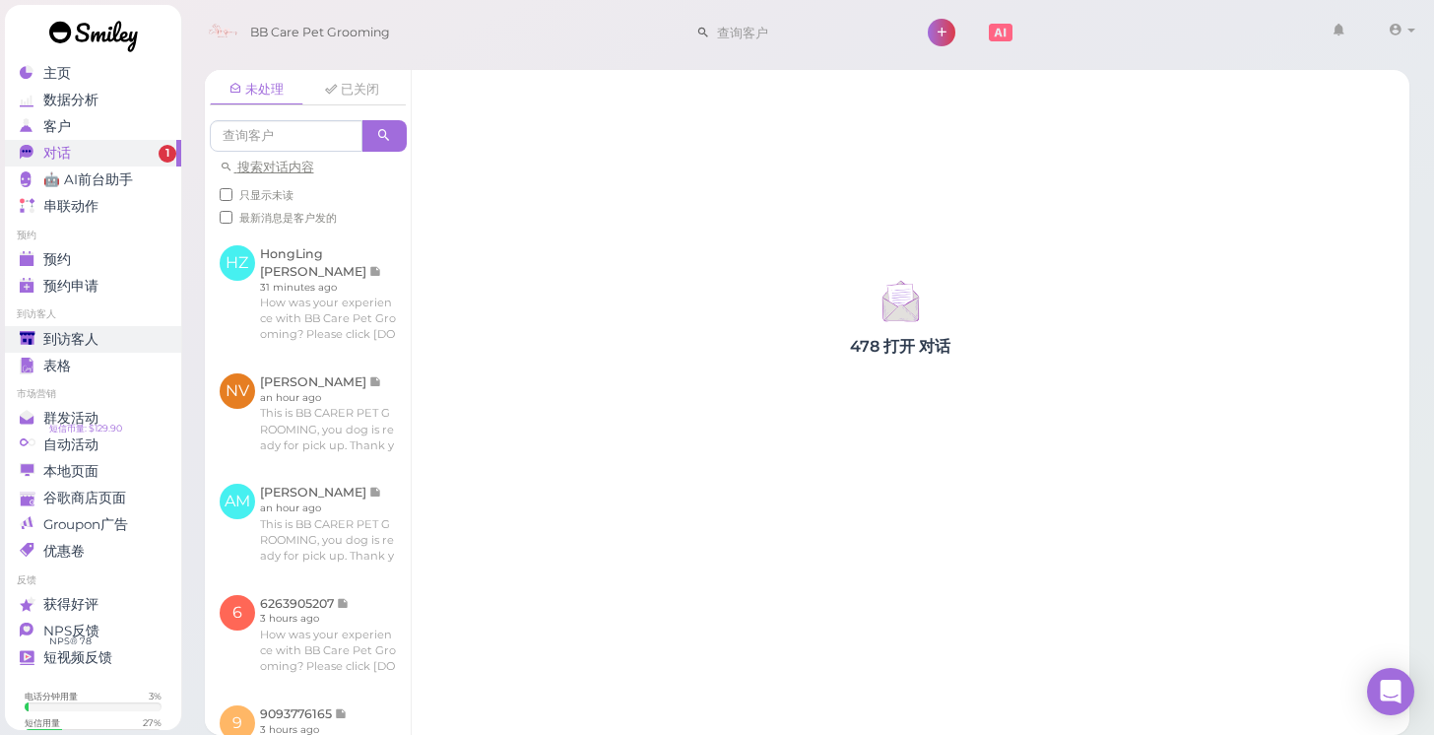
click at [61, 334] on span "到访客人" at bounding box center [70, 339] width 55 height 17
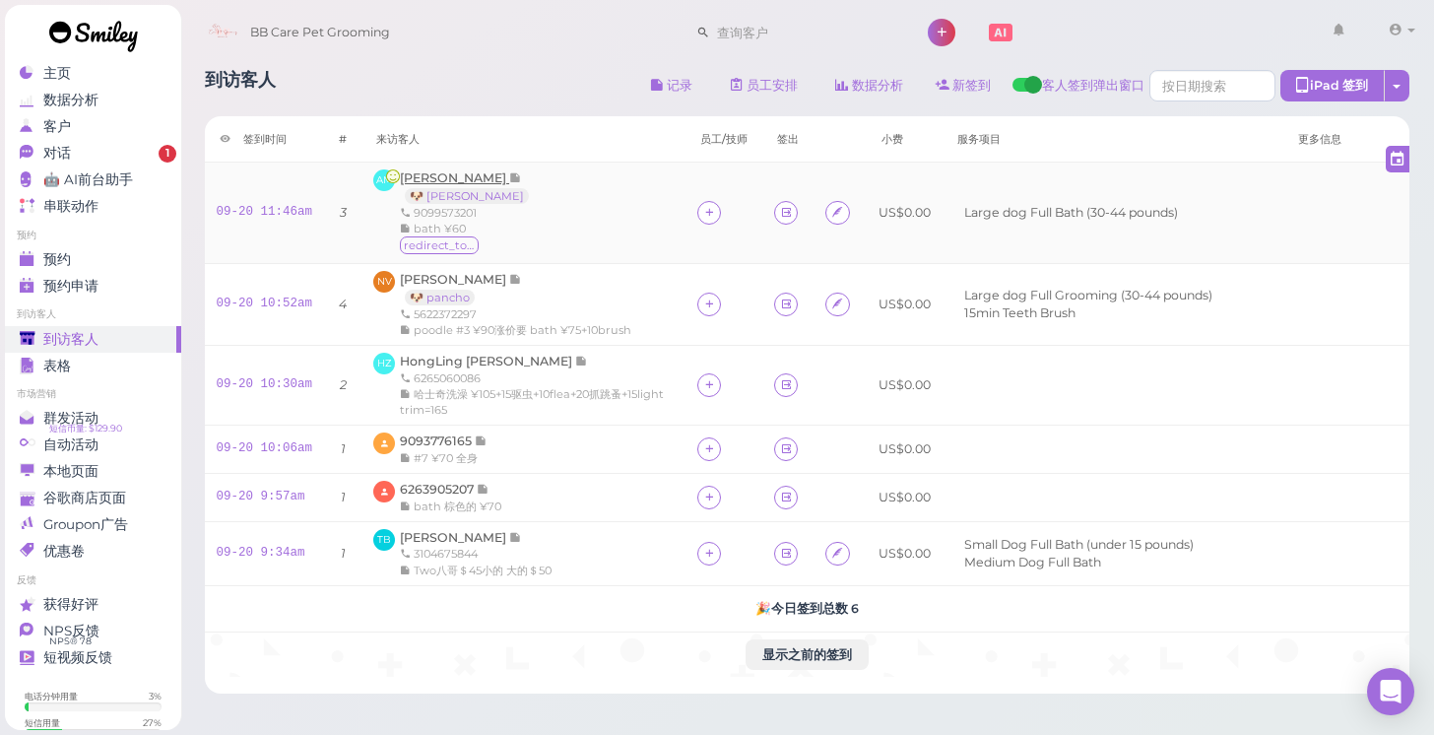
click at [430, 177] on span "[PERSON_NAME]" at bounding box center [454, 177] width 109 height 15
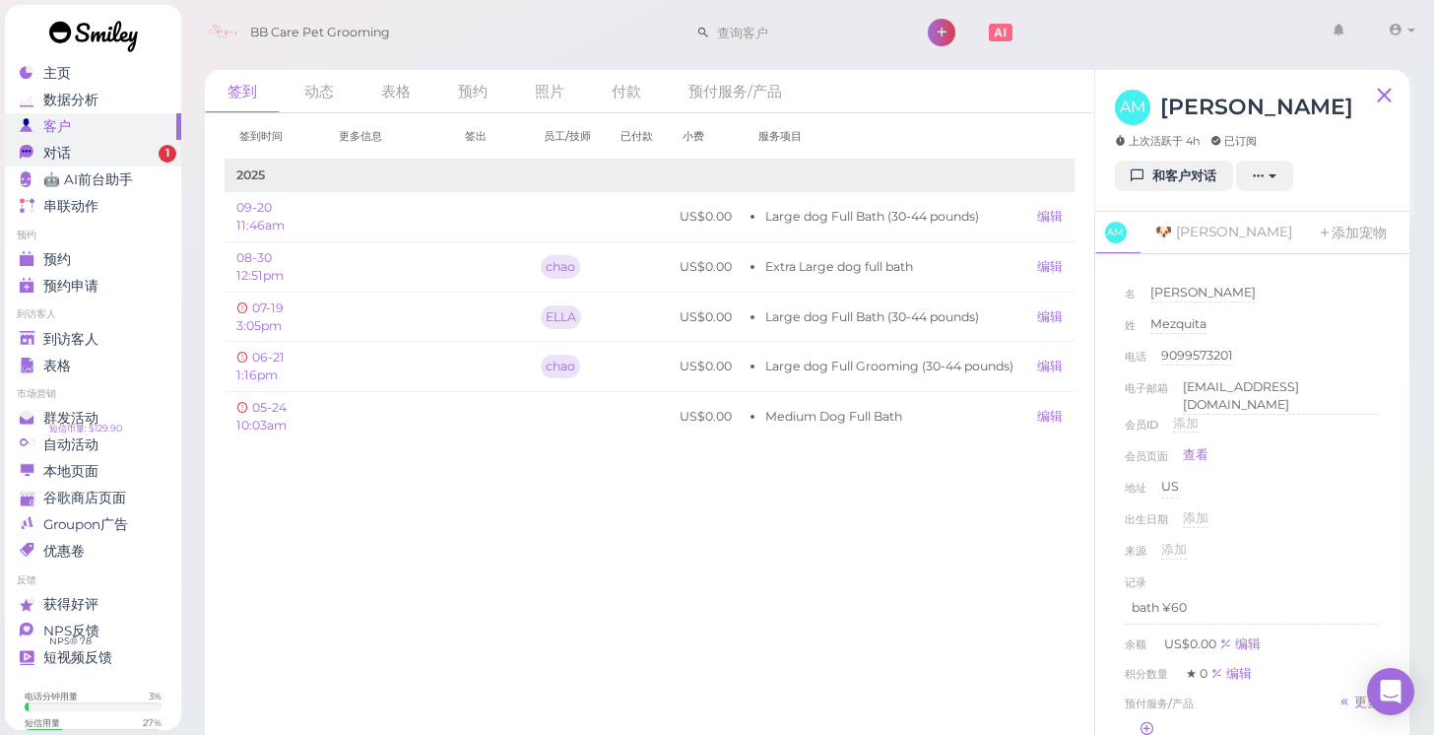
click at [144, 141] on link "对话 1" at bounding box center [93, 153] width 176 height 27
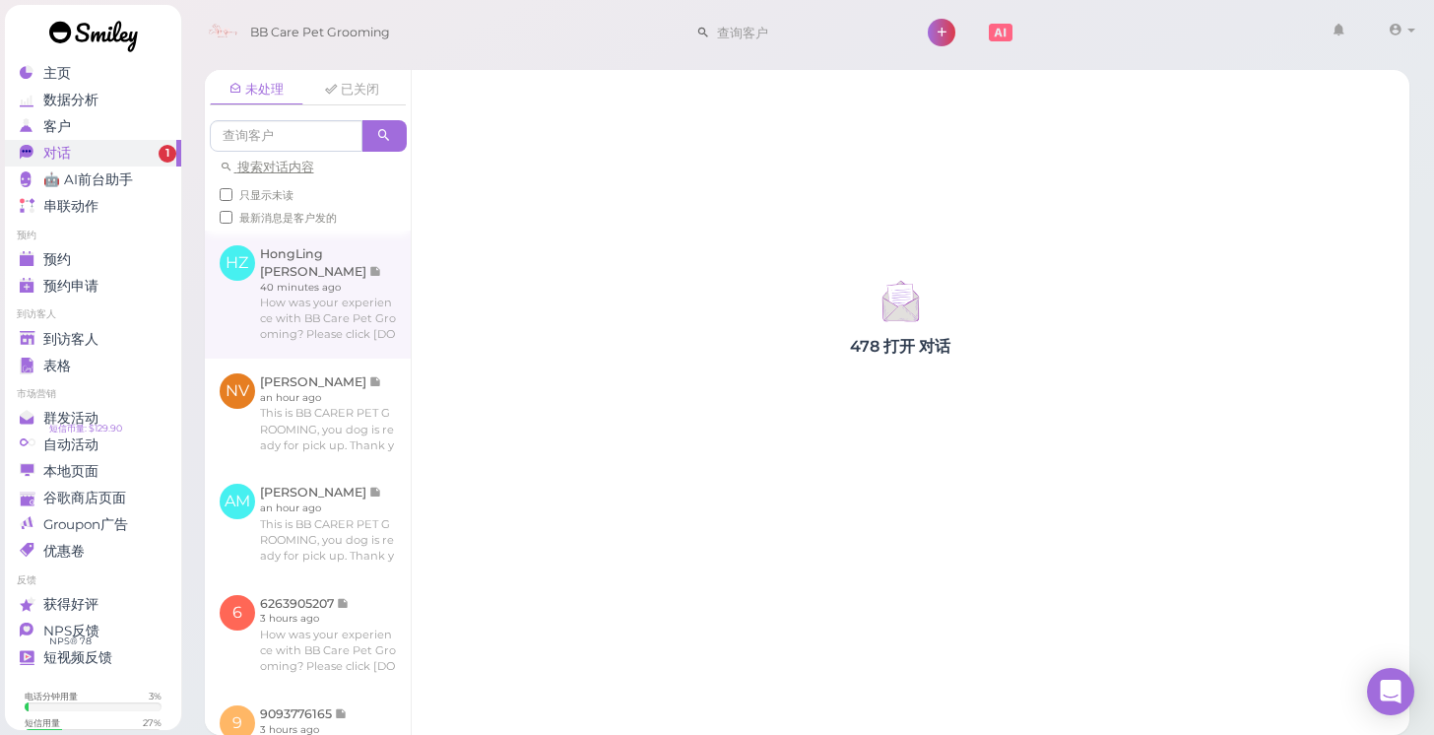
click at [308, 279] on link at bounding box center [308, 294] width 206 height 128
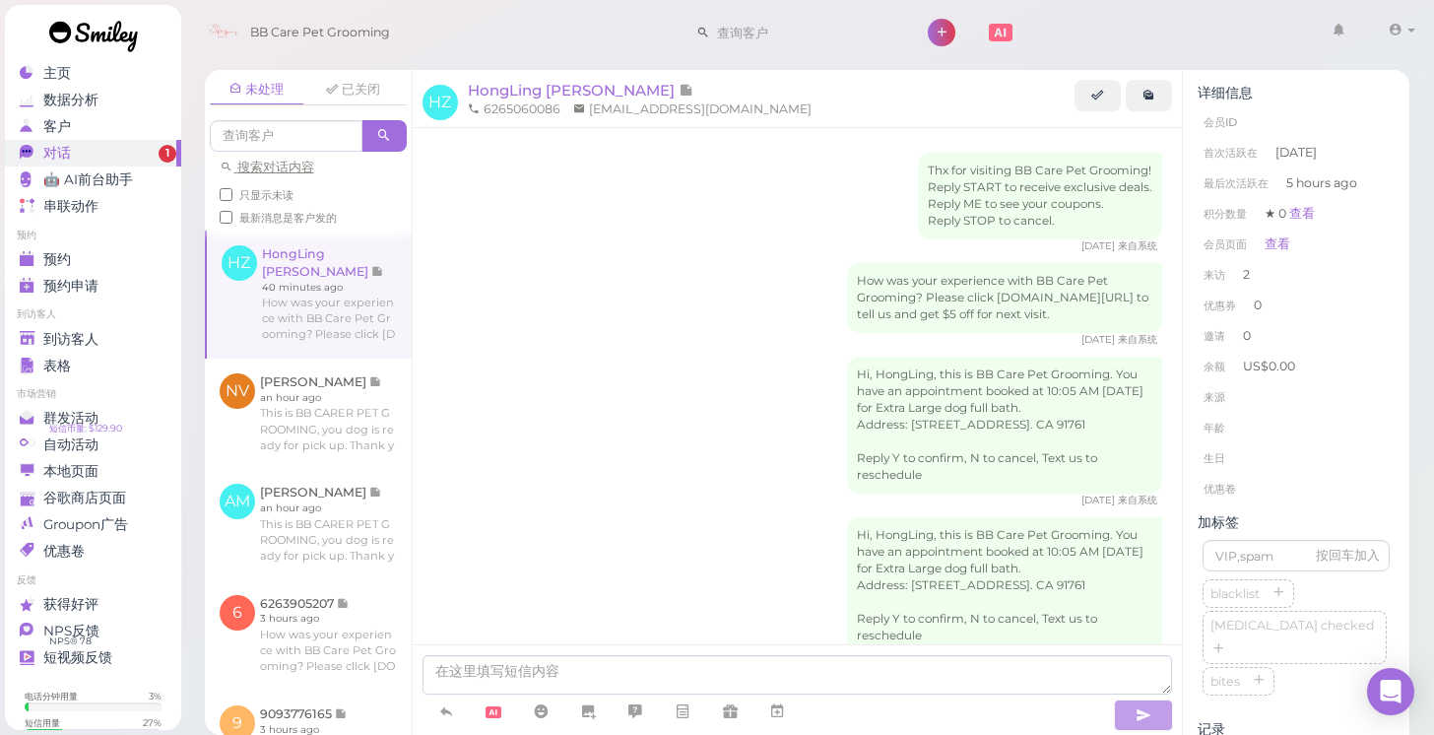
scroll to position [490, 0]
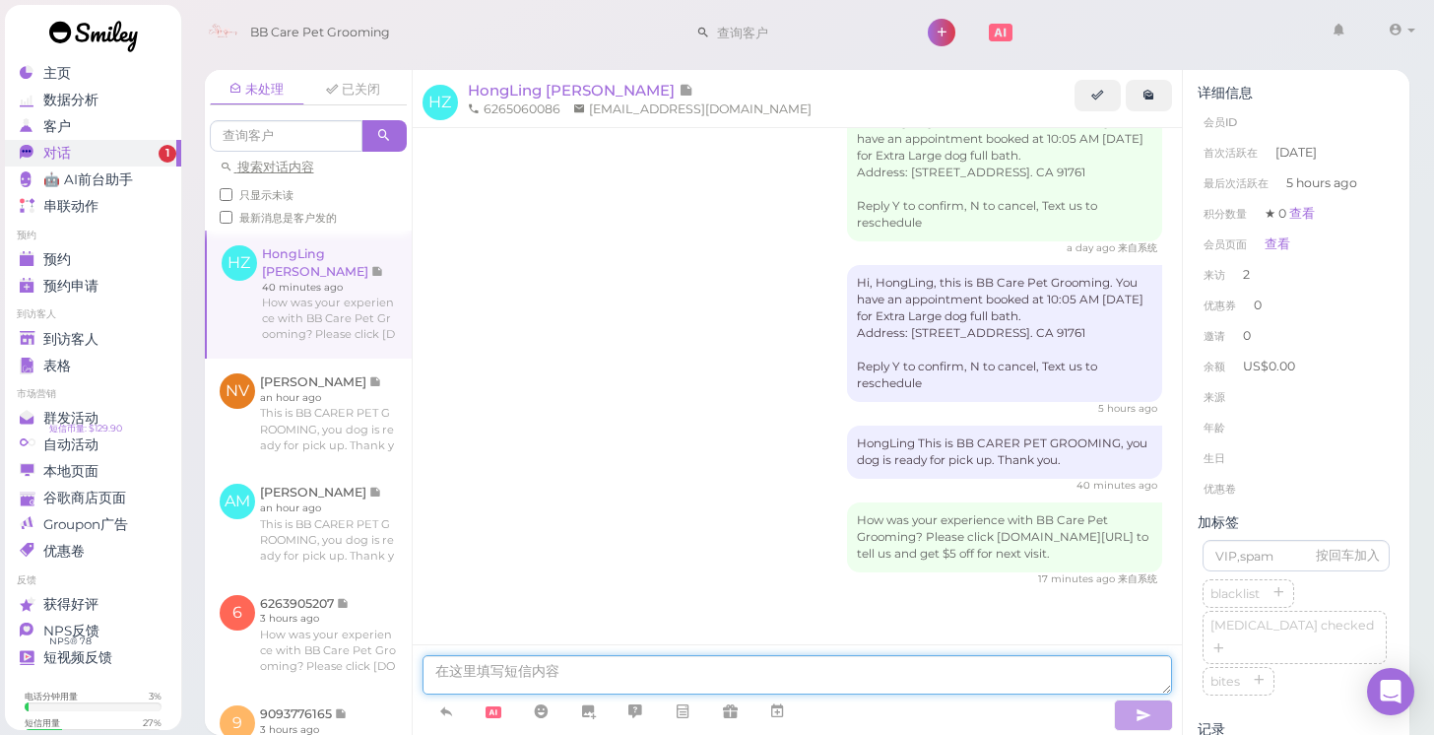
click at [702, 666] on textarea at bounding box center [797, 674] width 750 height 39
